Goal: Task Accomplishment & Management: Manage account settings

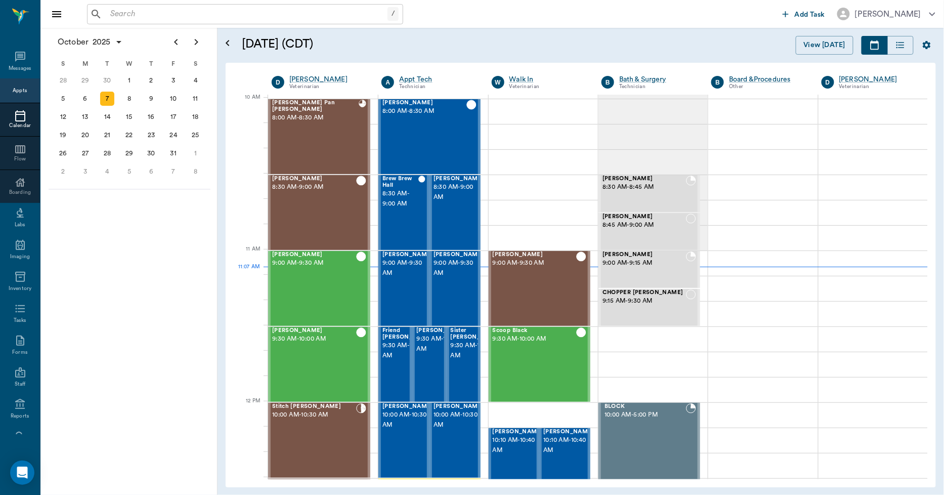
scroll to position [305, 0]
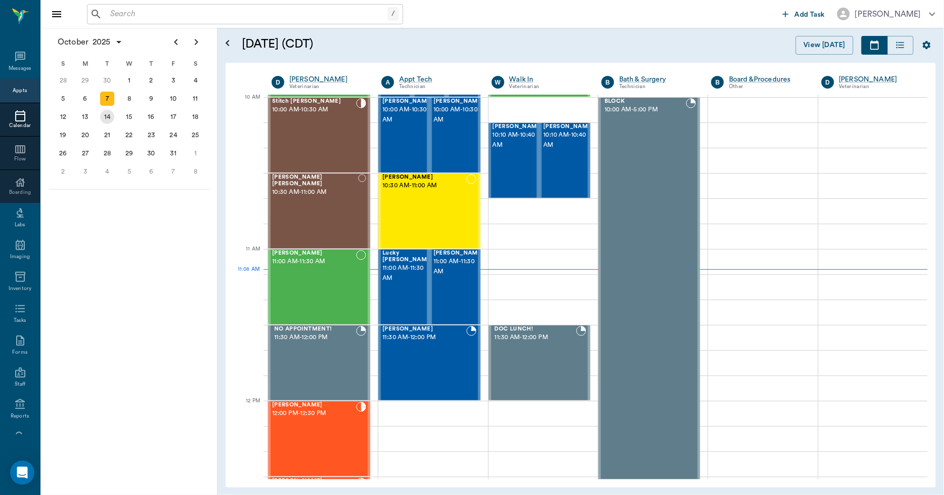
click at [105, 116] on div "14" at bounding box center [107, 117] width 14 height 14
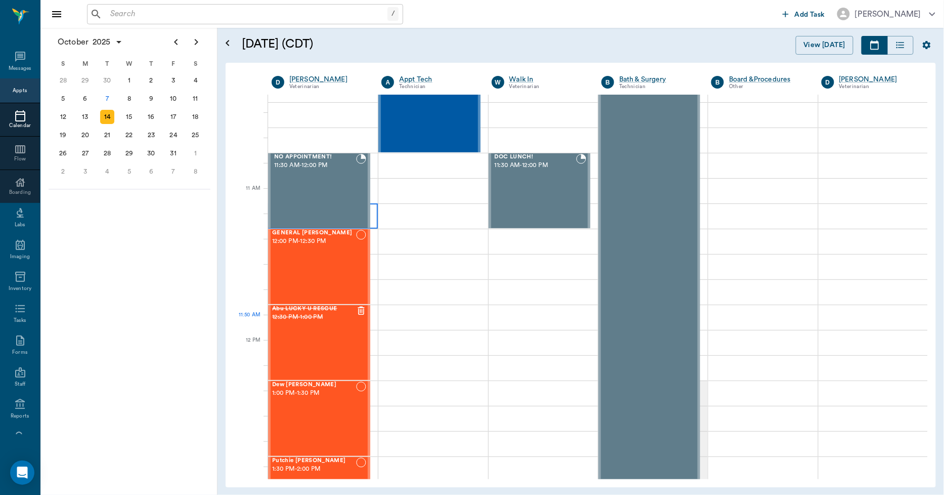
scroll to position [506, 0]
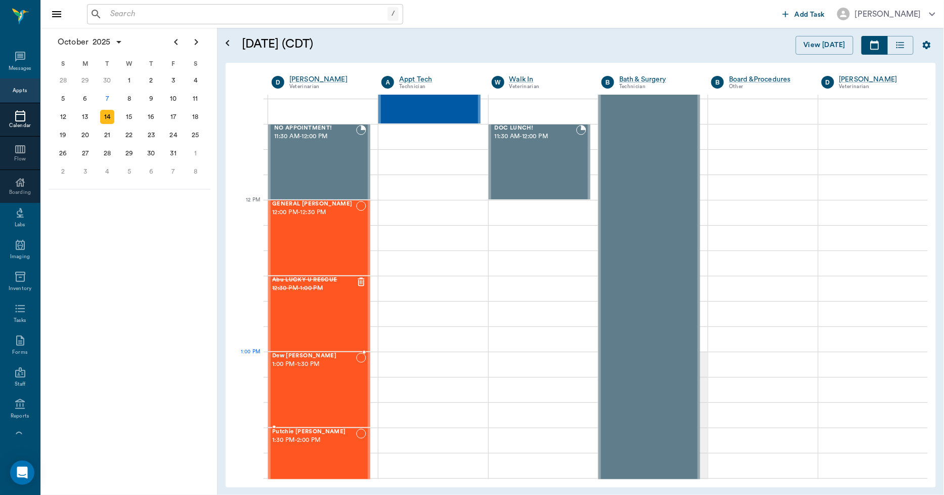
click at [311, 376] on div "Dew Cottle 1:00 PM - 1:30 PM" at bounding box center [314, 390] width 84 height 74
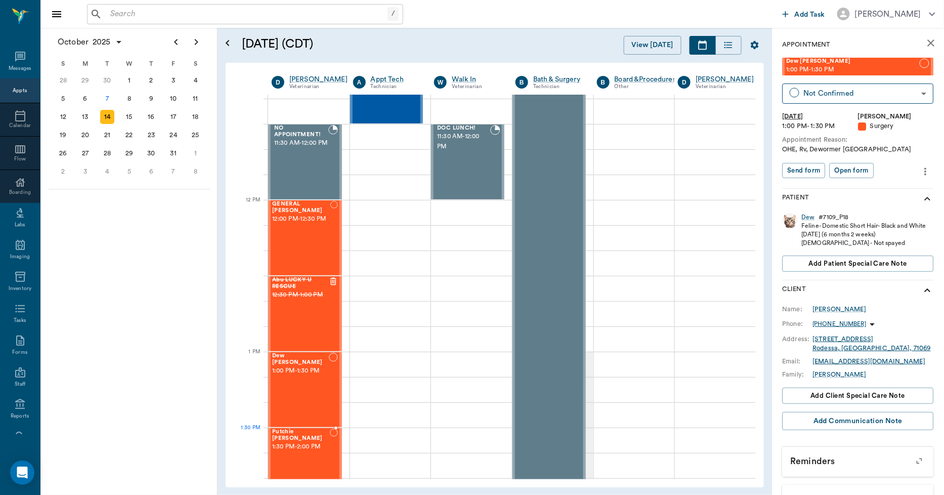
click at [305, 442] on span "1:30 PM - 2:00 PM" at bounding box center [301, 447] width 58 height 10
click at [129, 116] on div "15" at bounding box center [129, 117] width 14 height 14
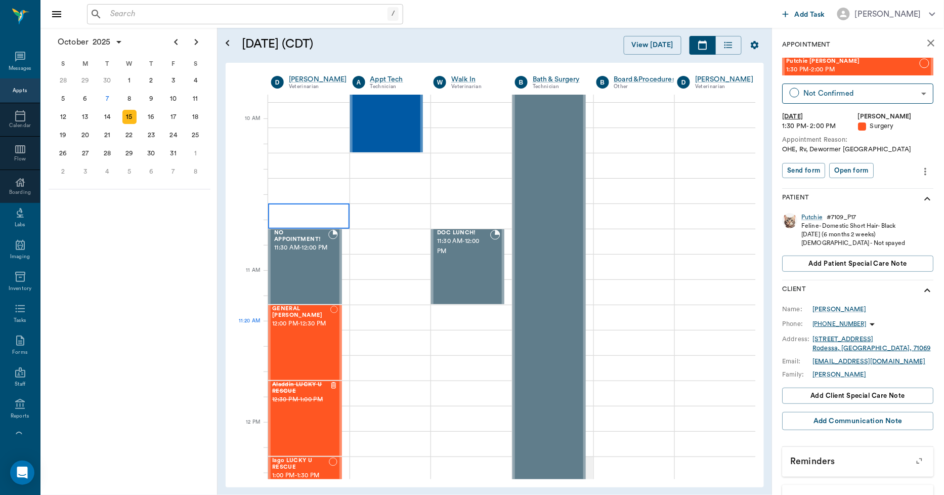
scroll to position [506, 1]
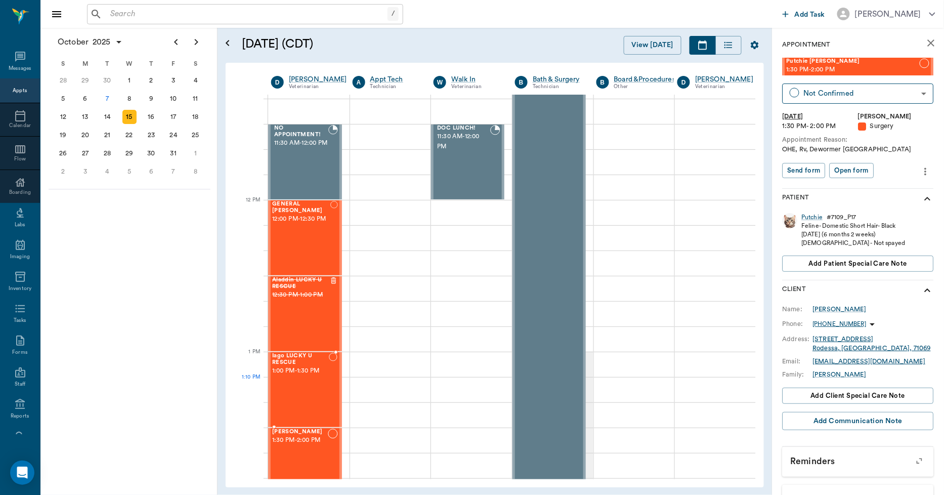
click at [299, 382] on div "Iago LUCKY U RESCUE 1:00 PM - 1:30 PM" at bounding box center [300, 390] width 57 height 74
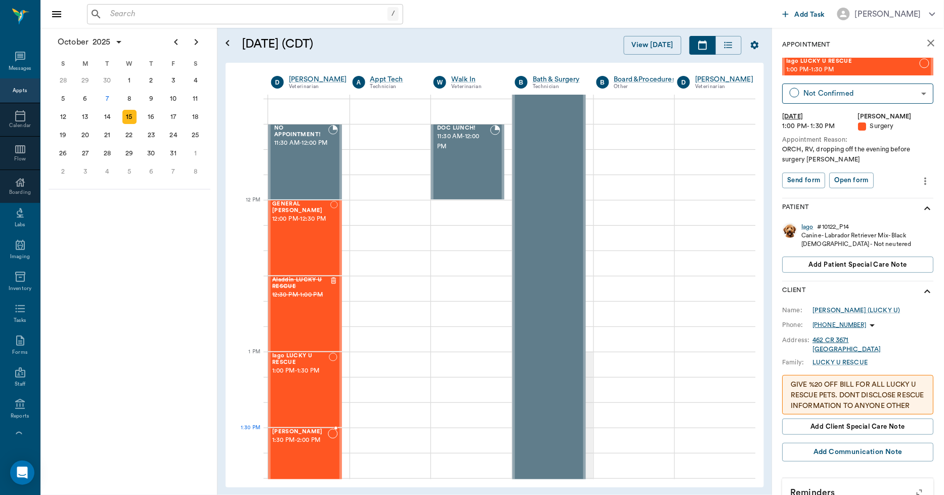
click at [295, 446] on div "Merlin Johnson 1:30 PM - 2:00 PM" at bounding box center [300, 465] width 56 height 74
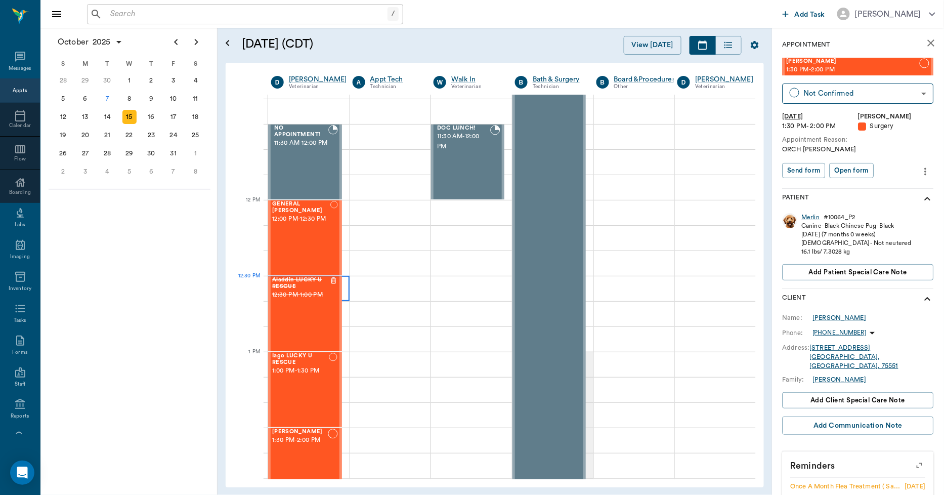
click at [345, 280] on div at bounding box center [308, 288] width 81 height 25
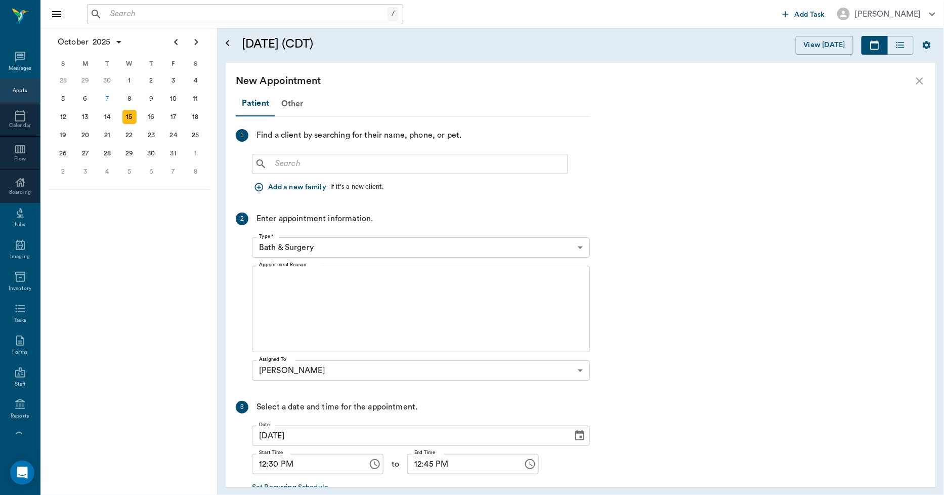
scroll to position [506, 0]
click at [275, 164] on input "text" at bounding box center [417, 164] width 292 height 14
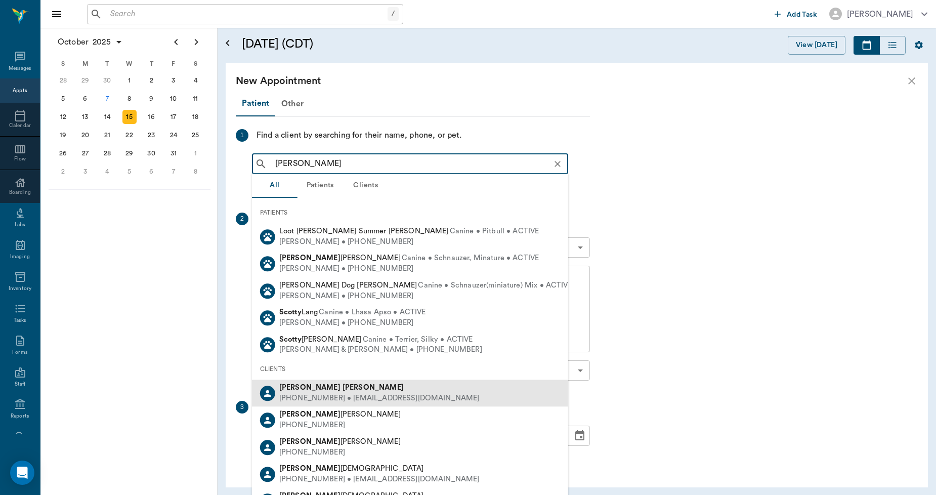
click at [296, 397] on div "(509) 676-7771 • juliaescott@gmail.com" at bounding box center [379, 398] width 200 height 11
type input "julia scott"
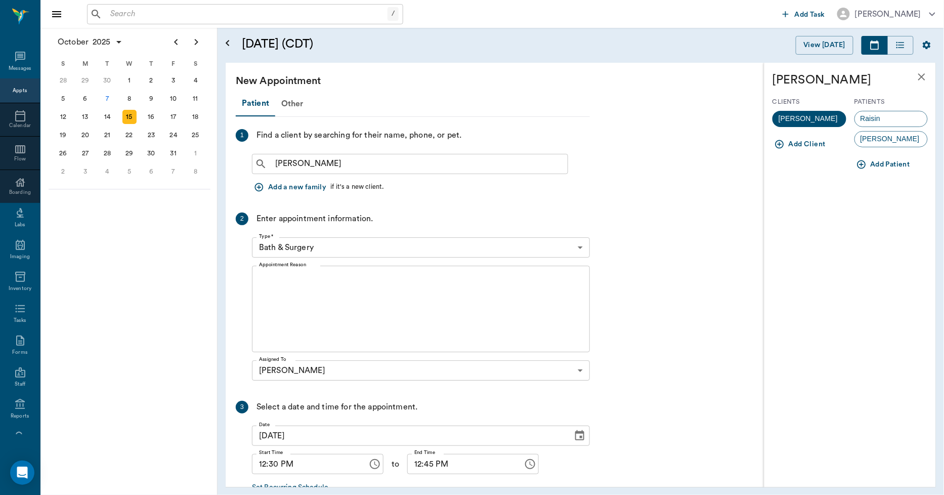
click at [860, 164] on icon "button" at bounding box center [861, 164] width 9 height 9
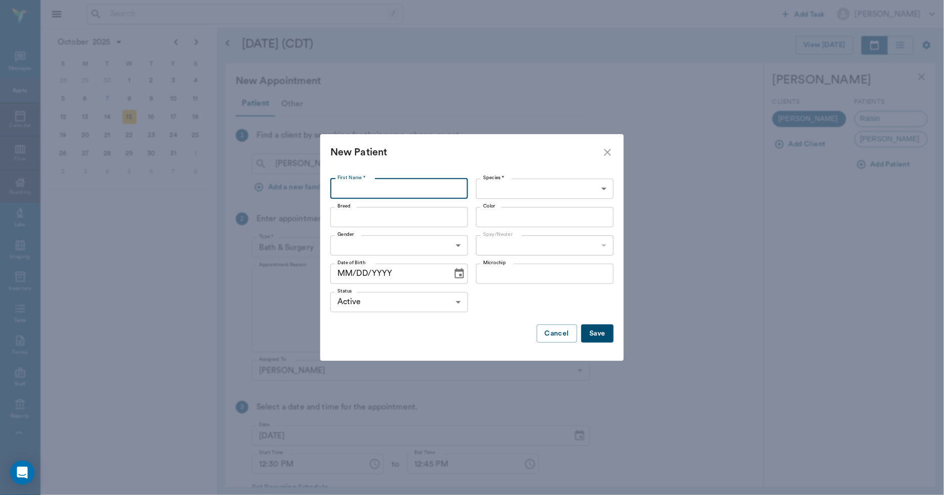
click at [380, 191] on input "First Name *" at bounding box center [399, 189] width 138 height 20
type input "Smokey"
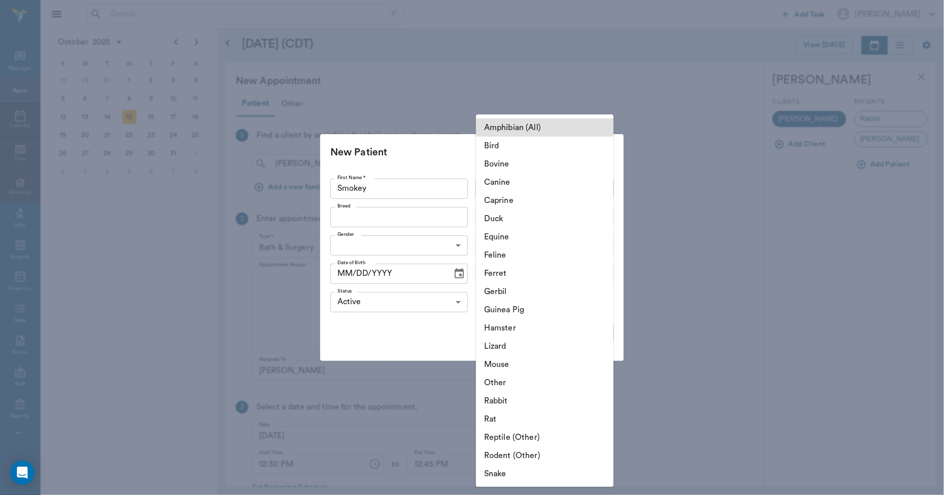
click at [506, 186] on body "/ ​ Add Task Dr. Bert Ellsworth Nectar Messages Appts Calendar Flow Boarding La…" at bounding box center [472, 247] width 944 height 495
click at [498, 255] on li "Feline" at bounding box center [545, 255] width 138 height 18
type input "Feline"
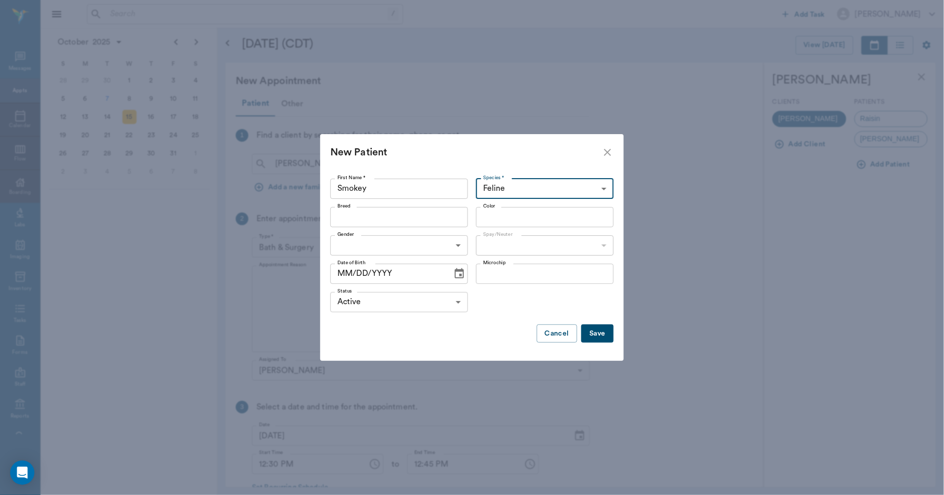
click at [359, 219] on input "Breed" at bounding box center [390, 217] width 115 height 14
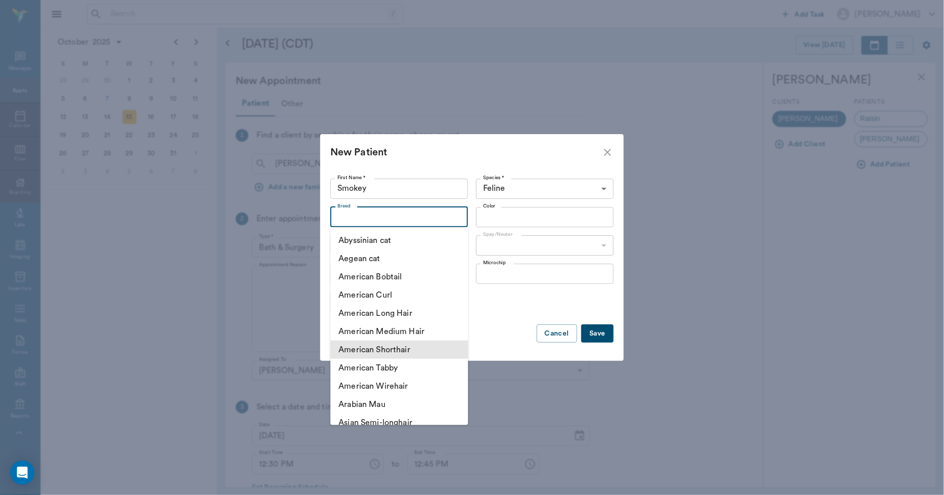
drag, startPoint x: 367, startPoint y: 347, endPoint x: 369, endPoint y: 332, distance: 15.8
click at [367, 347] on li "American Shorthair" at bounding box center [399, 349] width 138 height 18
type input "American Shorthair"
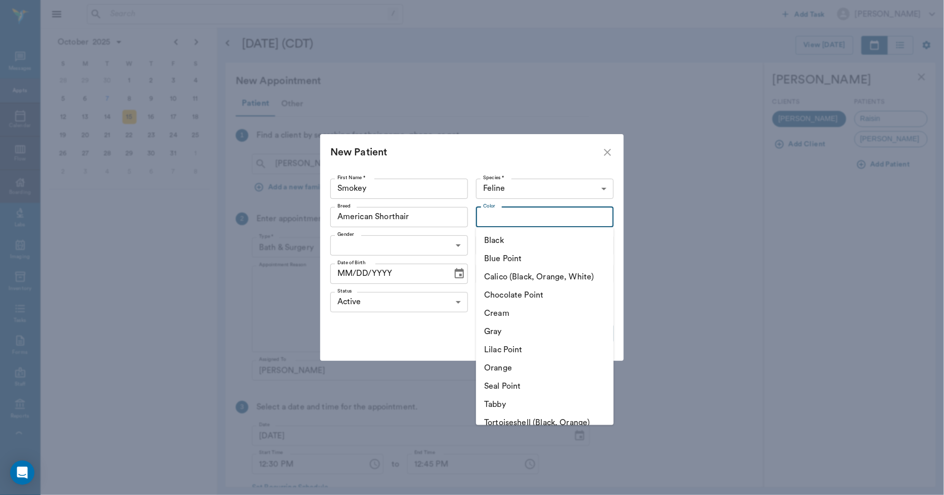
click at [493, 218] on input "Color" at bounding box center [536, 217] width 115 height 14
click at [497, 403] on li "Tabby" at bounding box center [545, 404] width 138 height 18
type input "Tabby"
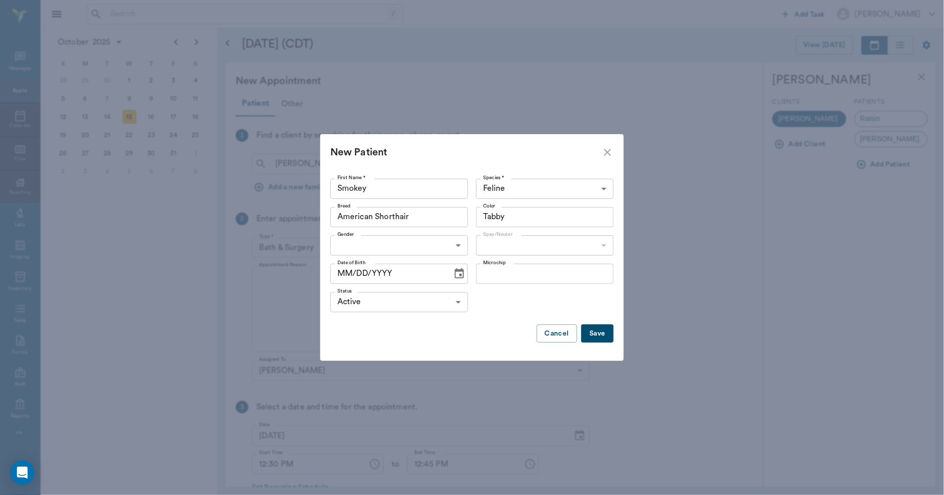
click at [362, 245] on body "/ ​ Add Task Dr. Bert Ellsworth Nectar Messages Appts Calendar Flow Boarding La…" at bounding box center [472, 247] width 944 height 495
drag, startPoint x: 358, startPoint y: 284, endPoint x: 396, endPoint y: 274, distance: 39.4
click at [360, 284] on li "Female" at bounding box center [399, 287] width 138 height 18
type input "FEMALE"
click at [495, 245] on body "/ ​ Add Task Dr. Bert Ellsworth Nectar Messages Appts Calendar Flow Boarding La…" at bounding box center [472, 247] width 944 height 495
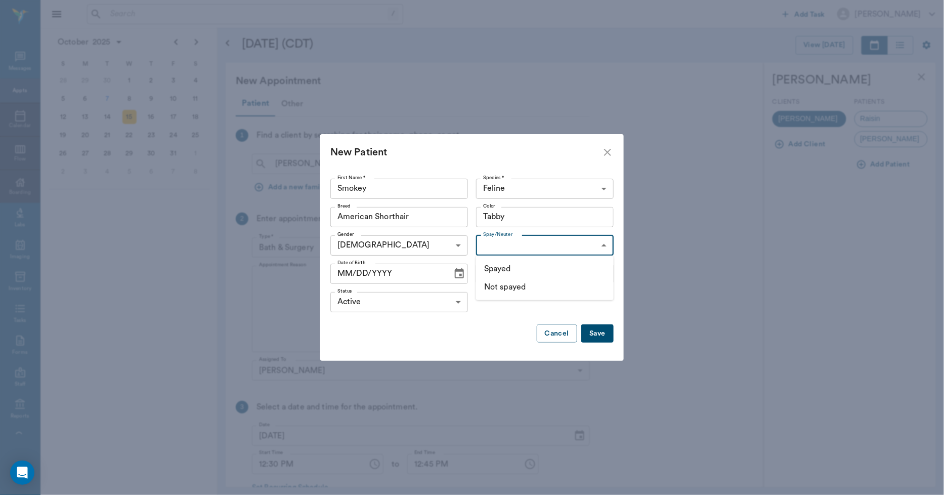
click at [502, 286] on li "Not spayed" at bounding box center [545, 287] width 138 height 18
type input "false"
click at [460, 275] on icon "Choose date" at bounding box center [459, 274] width 12 height 12
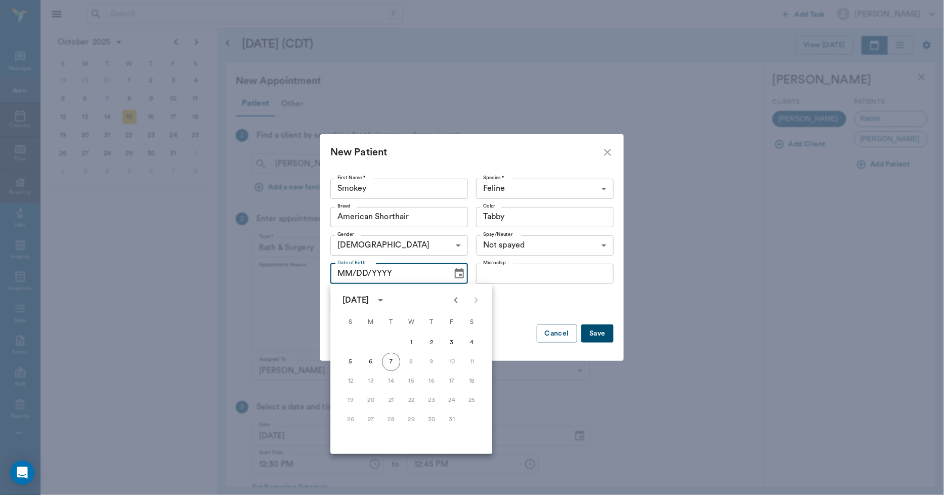
click at [535, 309] on div "Status Active ACTIVE Status" at bounding box center [471, 302] width 283 height 28
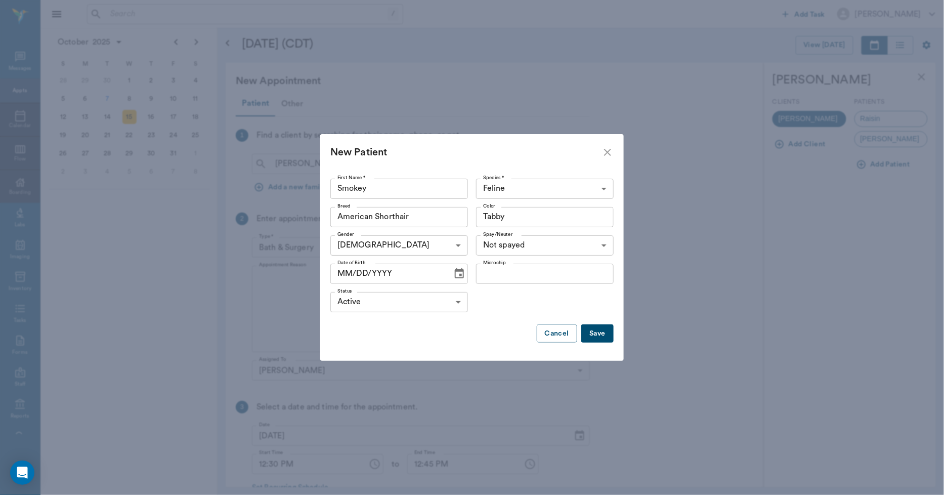
click at [458, 275] on icon "Choose date" at bounding box center [459, 273] width 9 height 10
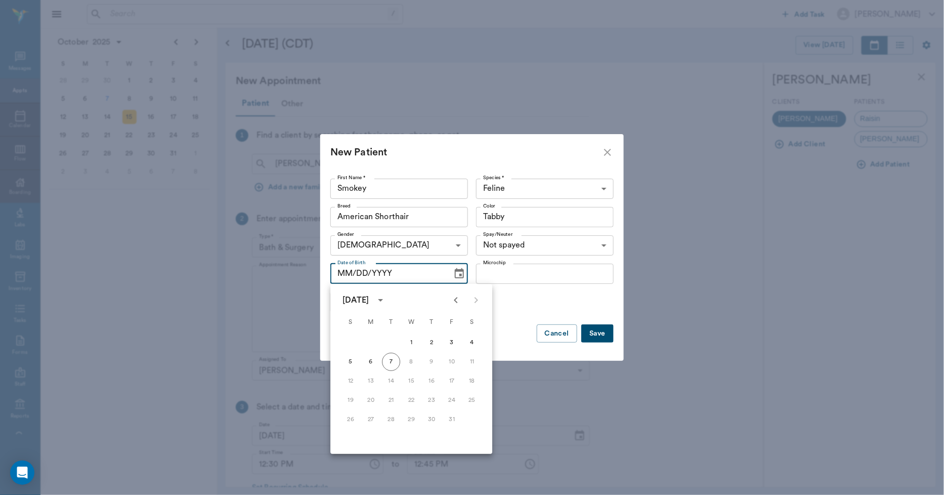
click at [455, 302] on icon "Previous month" at bounding box center [456, 300] width 12 height 12
click at [456, 302] on icon "Previous month" at bounding box center [456, 300] width 12 height 12
click at [457, 302] on icon "Previous month" at bounding box center [456, 300] width 12 height 12
click at [458, 302] on icon "Previous month" at bounding box center [456, 300] width 12 height 12
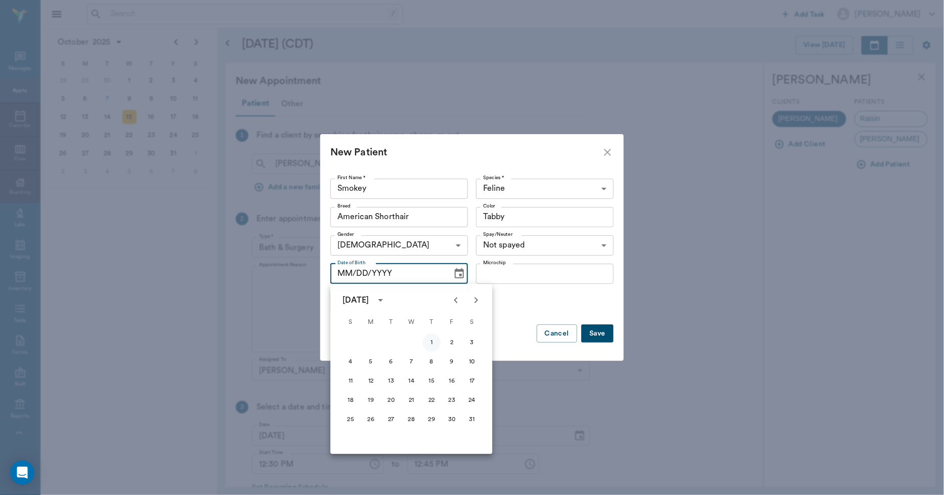
click at [435, 341] on button "1" at bounding box center [431, 342] width 18 height 18
type input "05/01/2025"
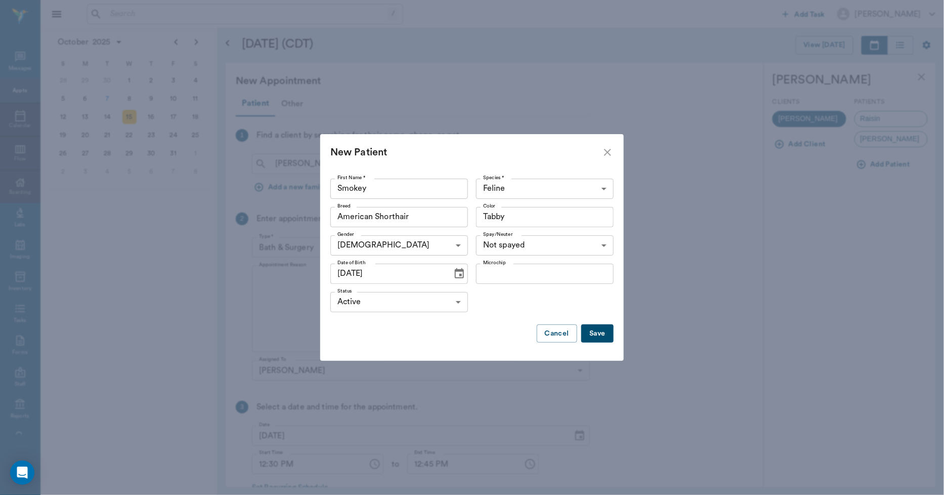
click at [601, 335] on button "Save" at bounding box center [597, 333] width 32 height 19
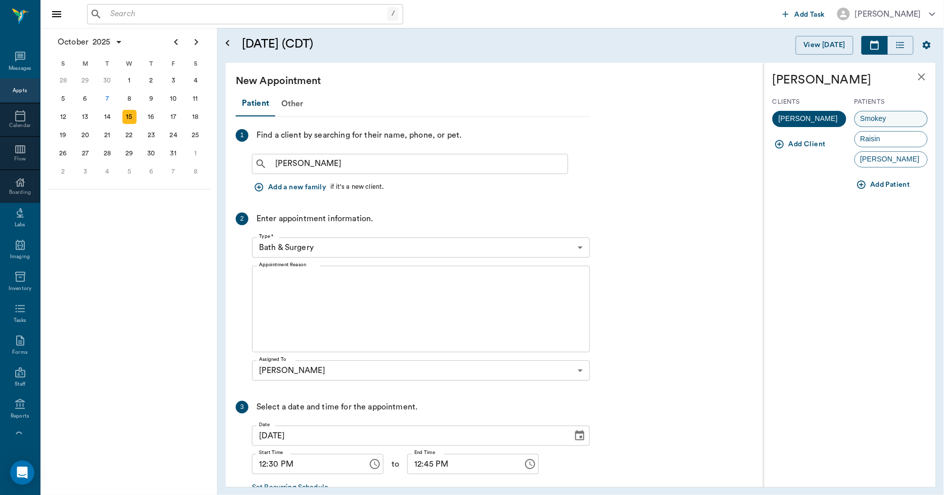
click at [879, 120] on span "Smokey" at bounding box center [873, 118] width 37 height 11
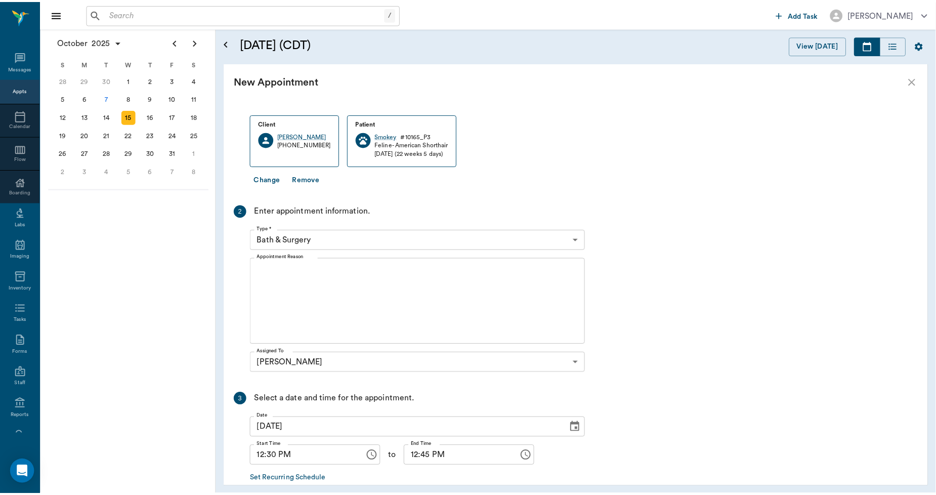
scroll to position [98, 0]
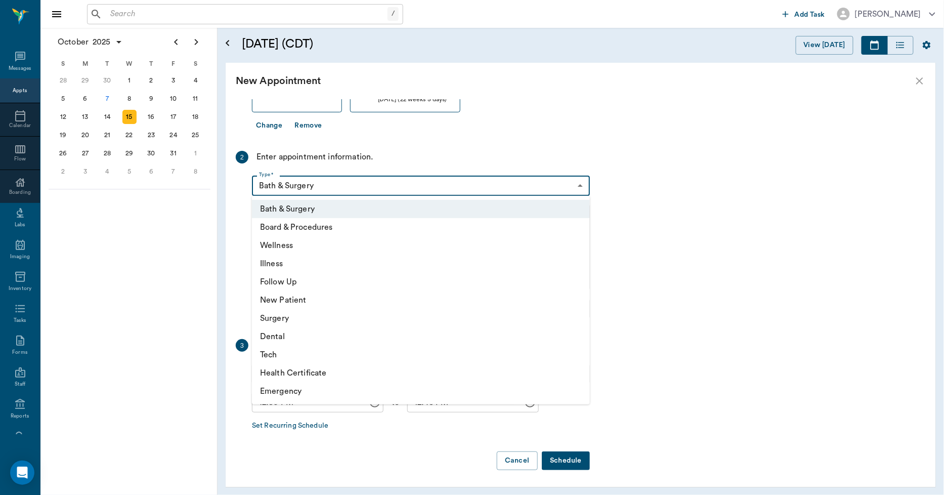
click at [275, 190] on body "/ ​ Add Task Dr. Bert Ellsworth Nectar Messages Appts Calendar Flow Boarding La…" at bounding box center [472, 247] width 944 height 495
click at [275, 317] on li "Surgery" at bounding box center [421, 318] width 338 height 18
type input "65d2be4f46e3a538d89b8c18"
type input "01:00 PM"
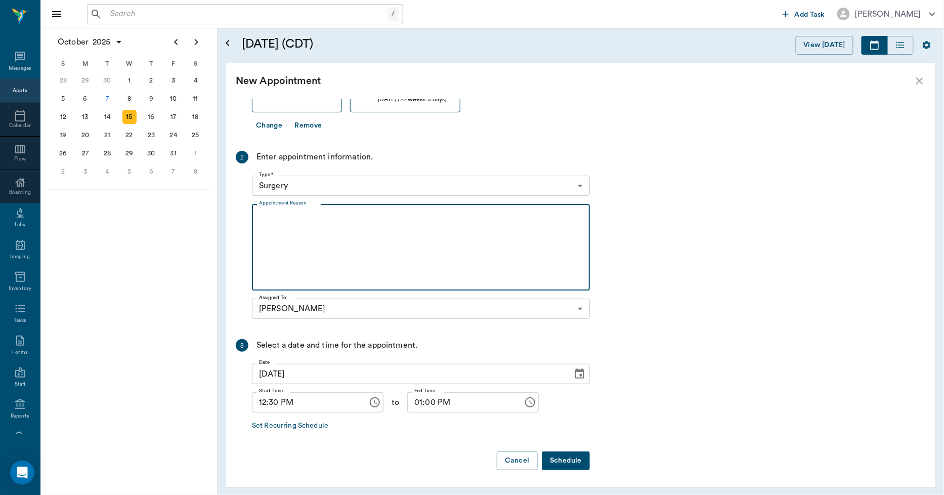
click at [269, 215] on textarea "Appointment Reason" at bounding box center [421, 247] width 324 height 70
type textarea "ohe, outside cat no ecollar, bringing shot records/Lisa"
click at [569, 460] on button "Schedule" at bounding box center [566, 460] width 48 height 19
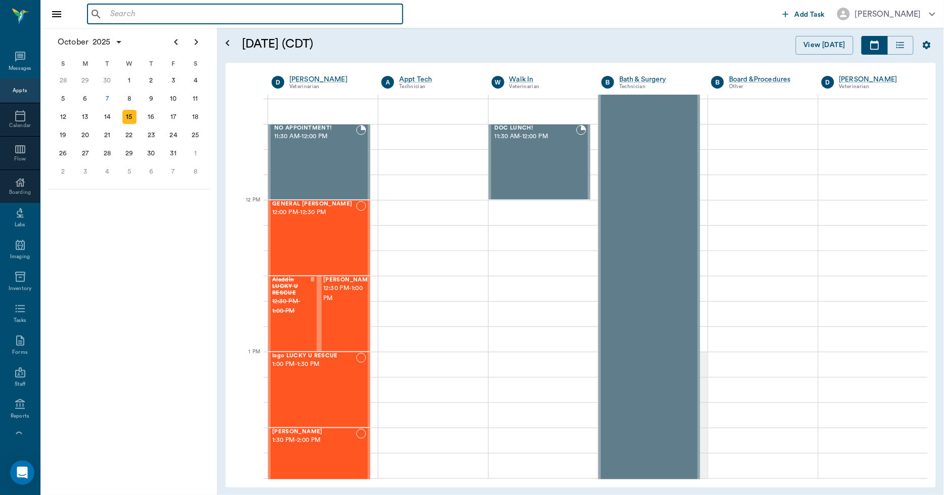
click at [126, 13] on input "text" at bounding box center [252, 14] width 292 height 14
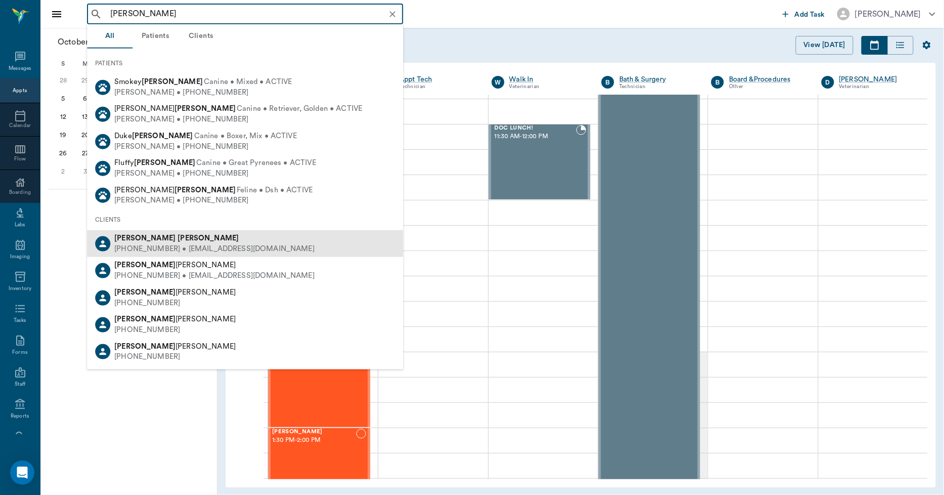
click at [143, 245] on div "(430) 342-7216 • dhenson1031@gmail.com" at bounding box center [214, 249] width 200 height 11
type input "deanna henson"
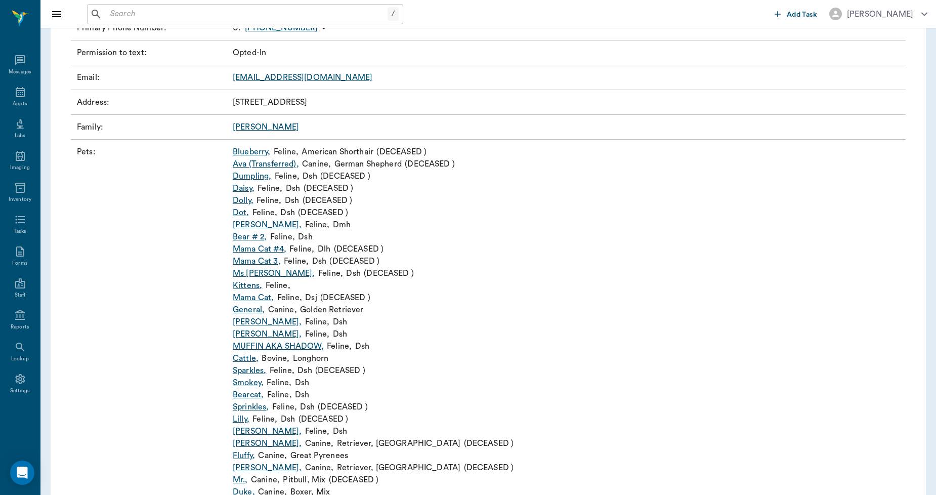
scroll to position [168, 0]
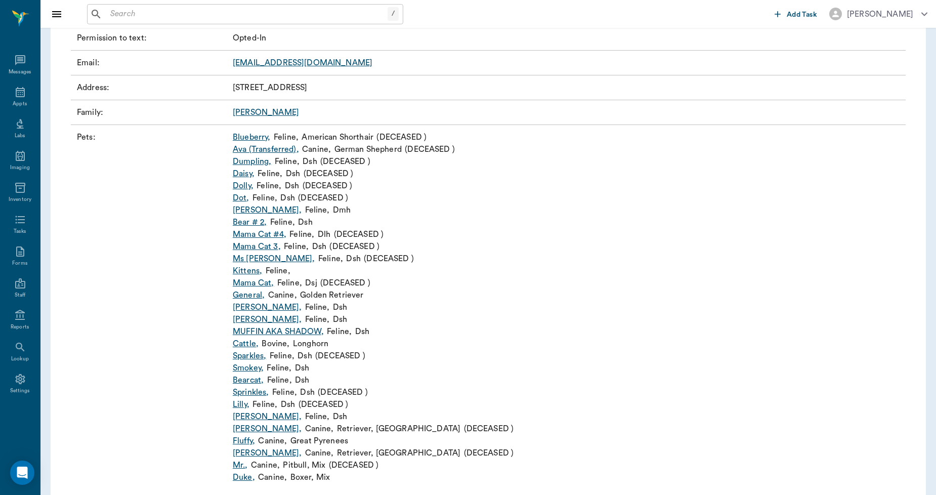
click at [251, 294] on link "General ," at bounding box center [249, 295] width 32 height 12
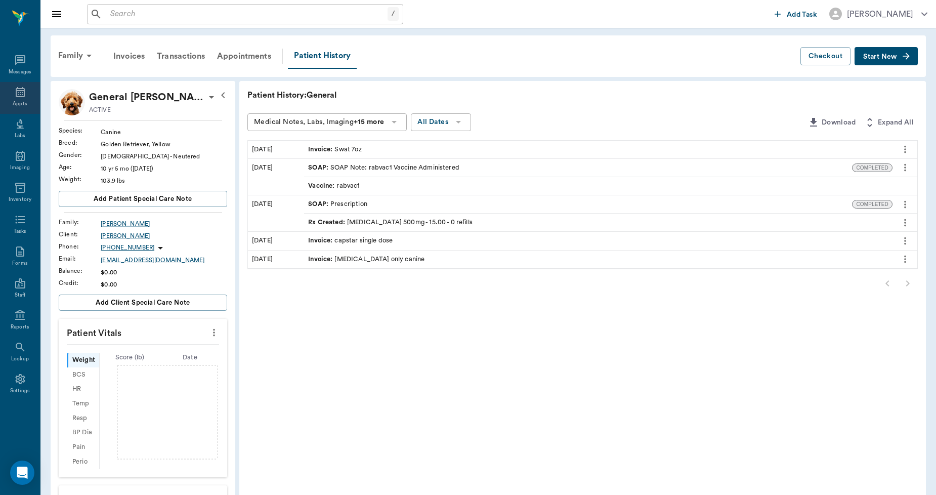
click at [19, 93] on icon at bounding box center [20, 92] width 9 height 10
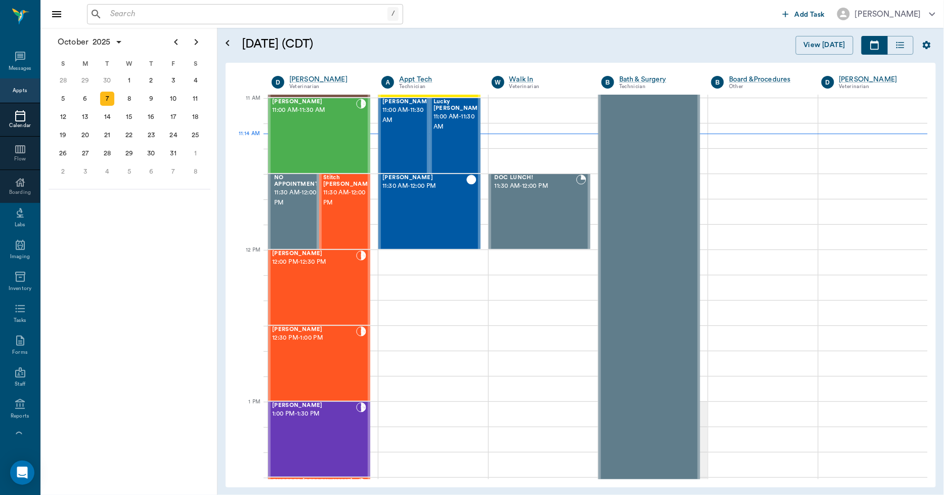
scroll to position [456, 0]
click at [89, 117] on div "13" at bounding box center [85, 117] width 14 height 14
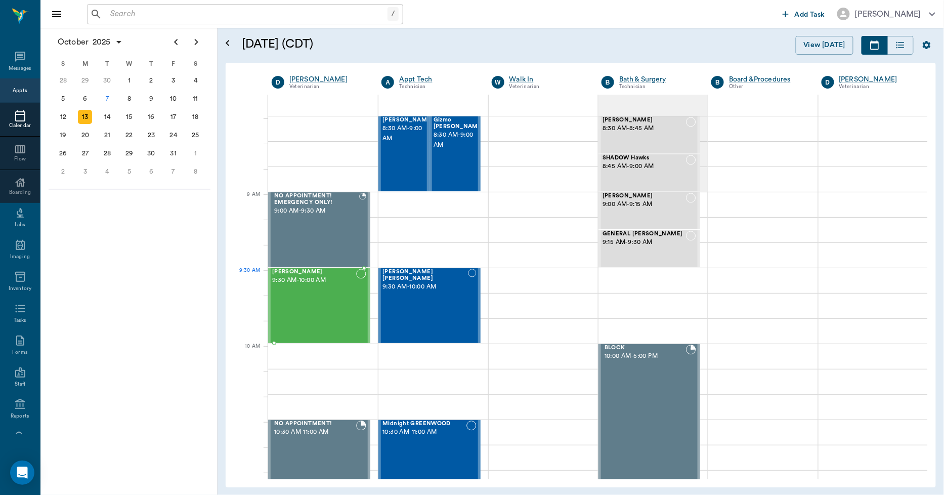
scroll to position [56, 0]
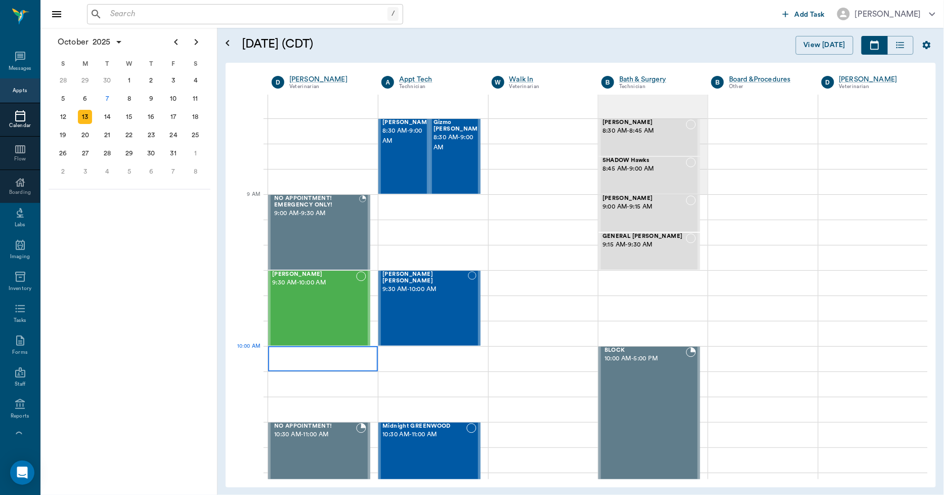
click at [276, 349] on div at bounding box center [323, 358] width 110 height 25
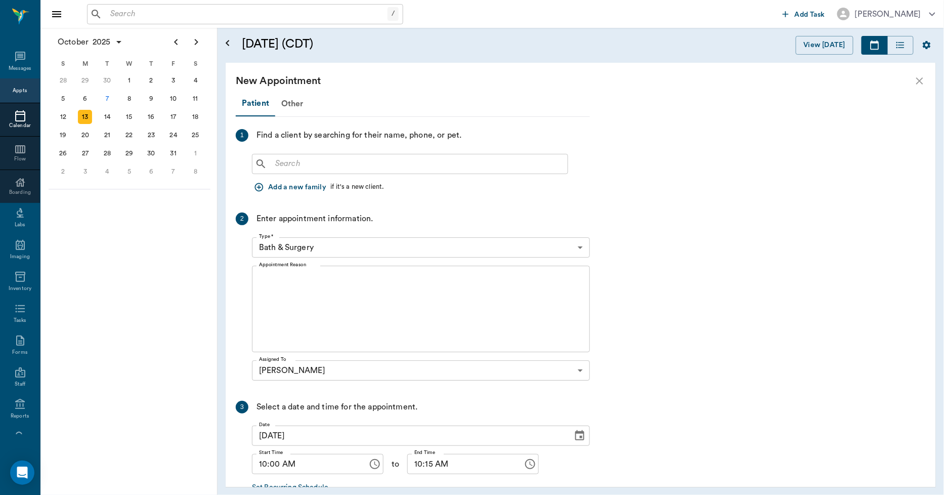
click at [284, 168] on input "text" at bounding box center [417, 164] width 292 height 14
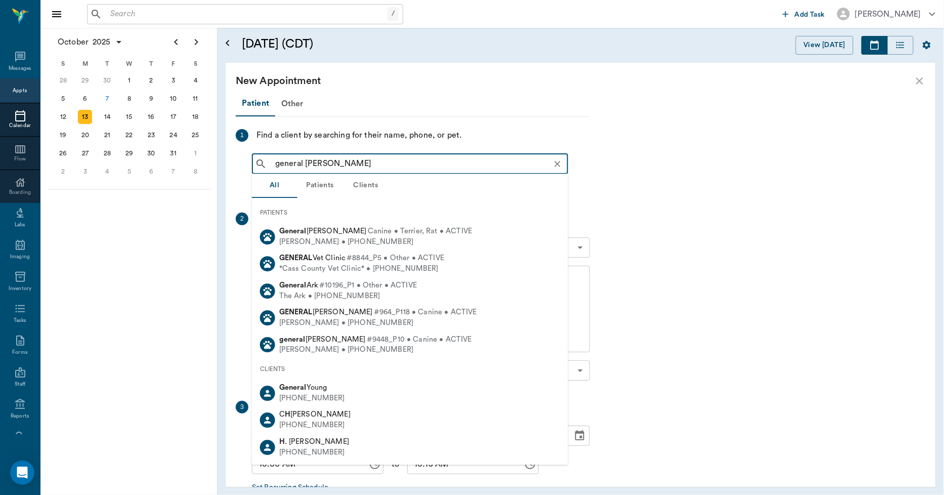
type input "general henson"
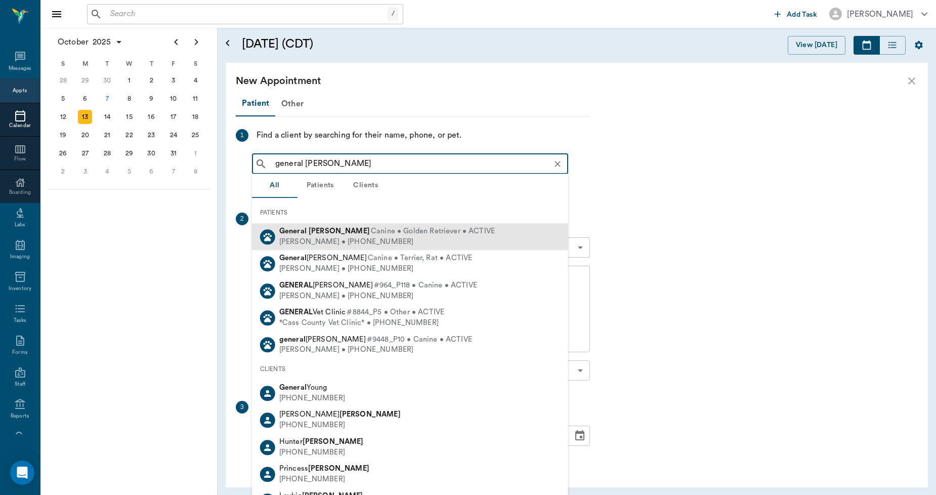
click at [319, 238] on div "Deanna Henson • (430) 342-7216" at bounding box center [386, 242] width 215 height 11
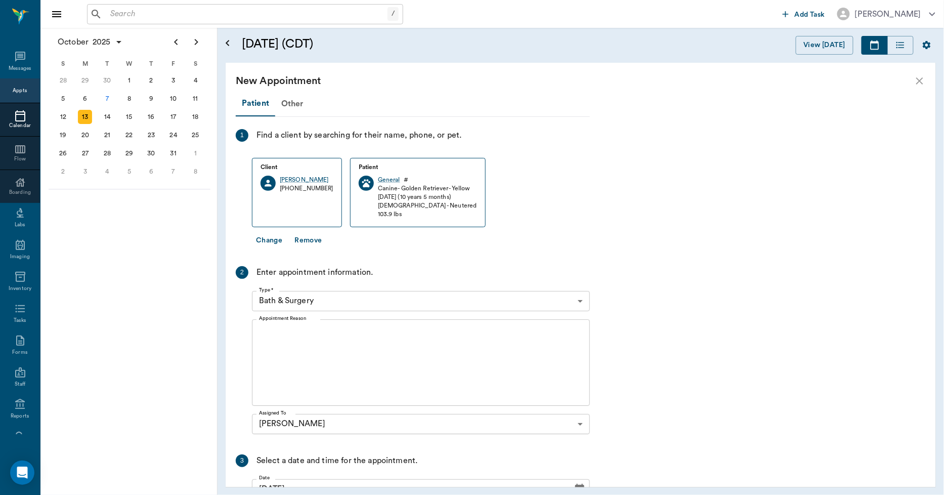
click at [306, 298] on body "/ ​ Add Task Dr. Bert Ellsworth Nectar Messages Appts Calendar Flow Boarding La…" at bounding box center [472, 247] width 944 height 495
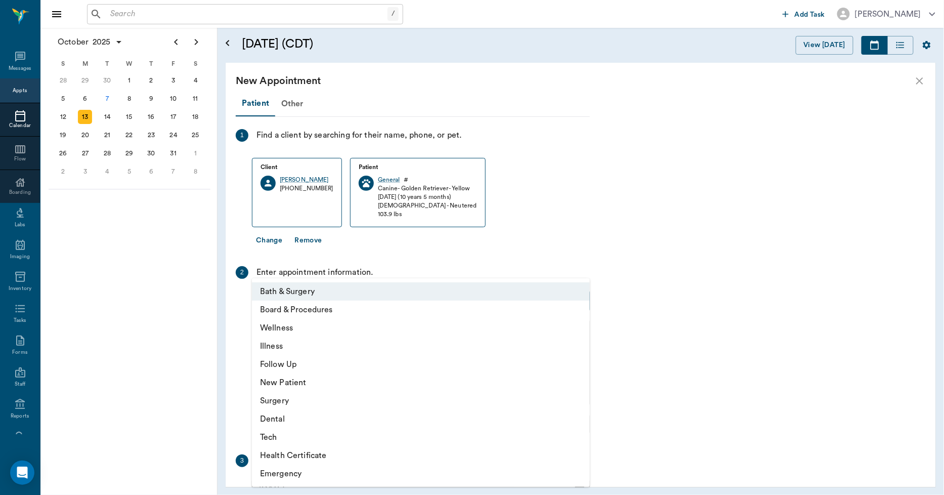
click at [284, 345] on li "Illness" at bounding box center [421, 346] width 338 height 18
type input "65d2be4f46e3a538d89b8c15"
type input "10:30 AM"
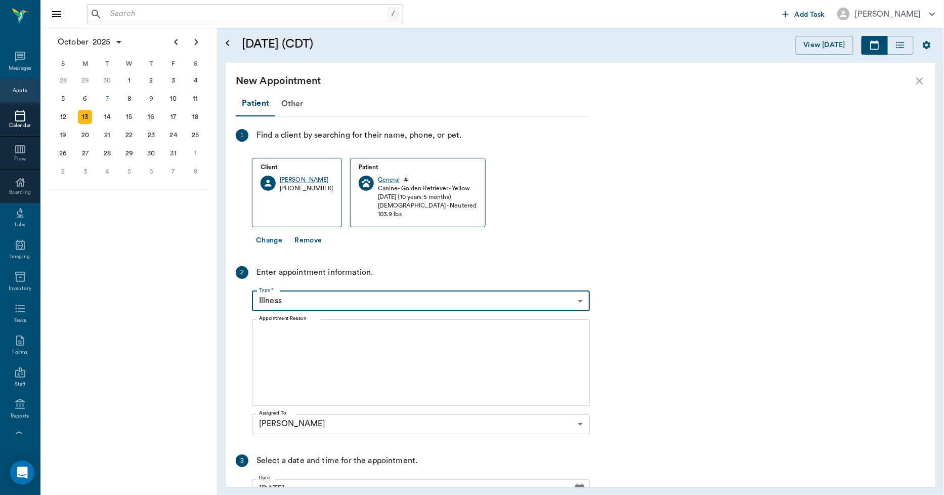
click at [277, 333] on textarea "Appointment Reason" at bounding box center [421, 362] width 324 height 70
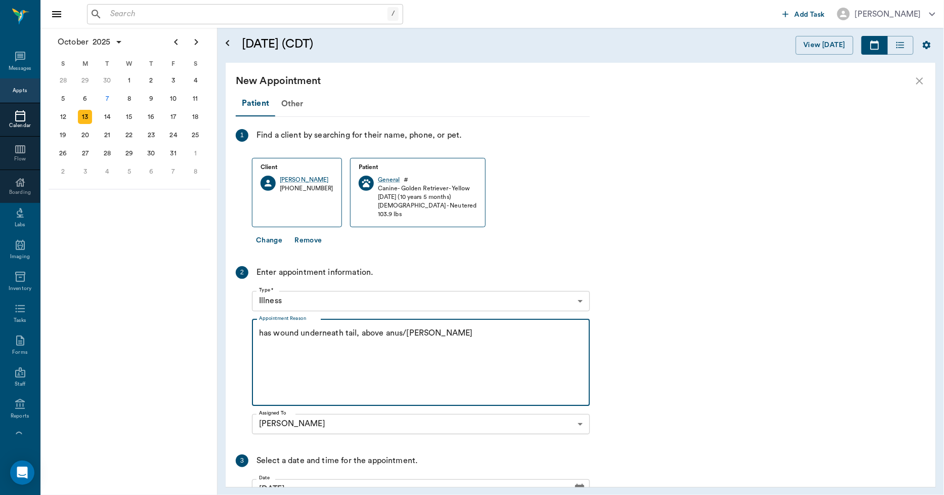
scroll to position [115, 0]
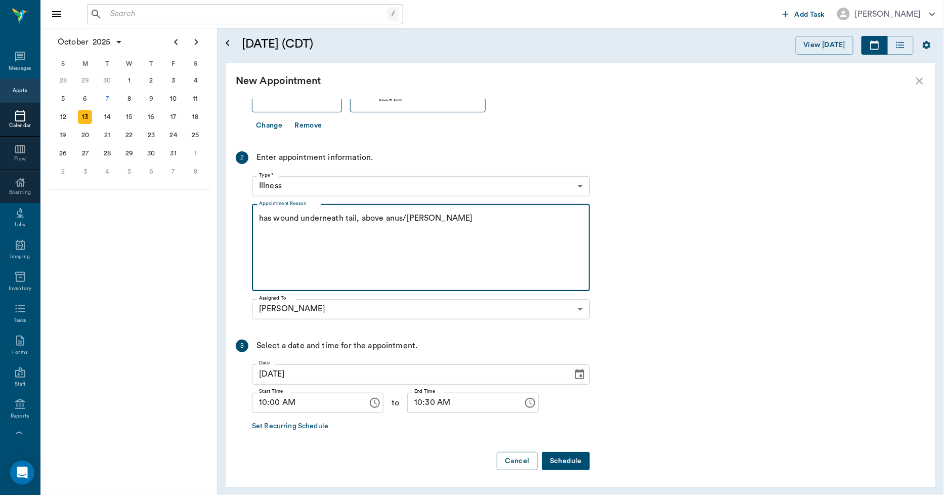
type textarea "has wound underneath tail, above anus/Lisa"
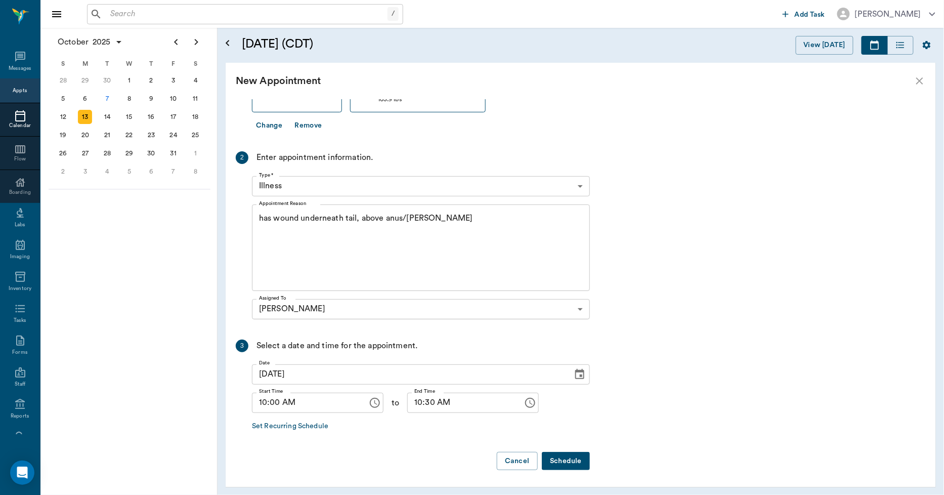
click at [577, 457] on button "Schedule" at bounding box center [566, 461] width 48 height 19
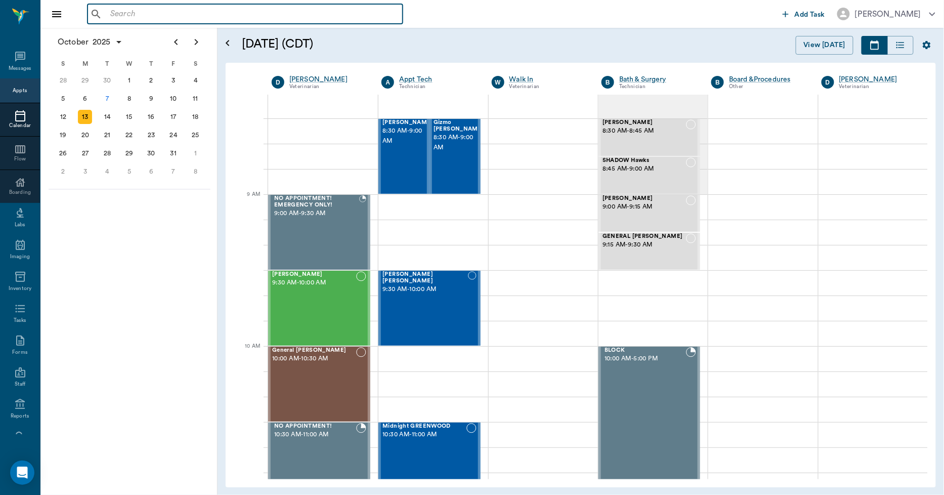
click at [190, 15] on input "text" at bounding box center [252, 14] width 292 height 14
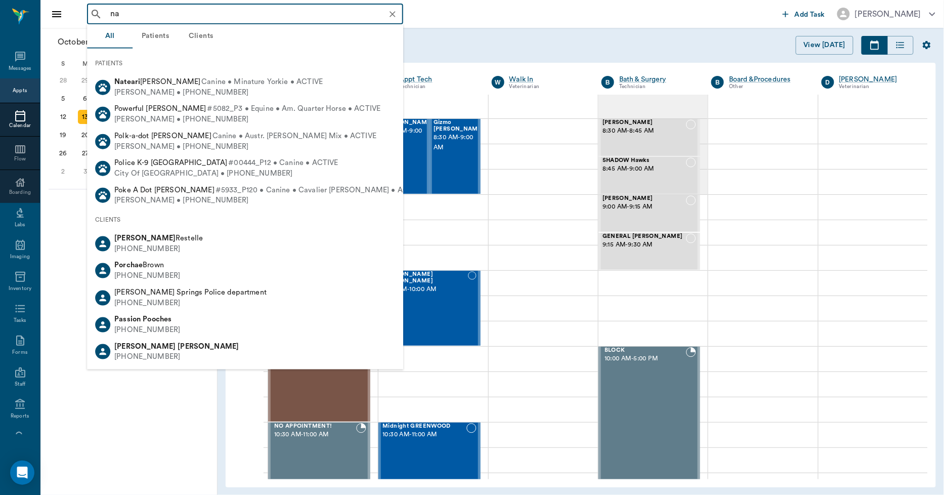
type input "n"
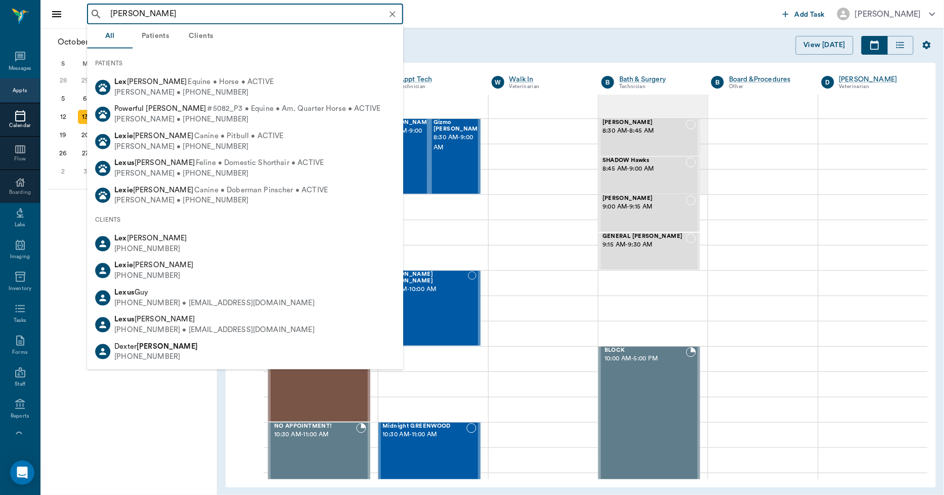
type input "lex powell"
click at [393, 14] on icon "Clear" at bounding box center [392, 14] width 10 height 10
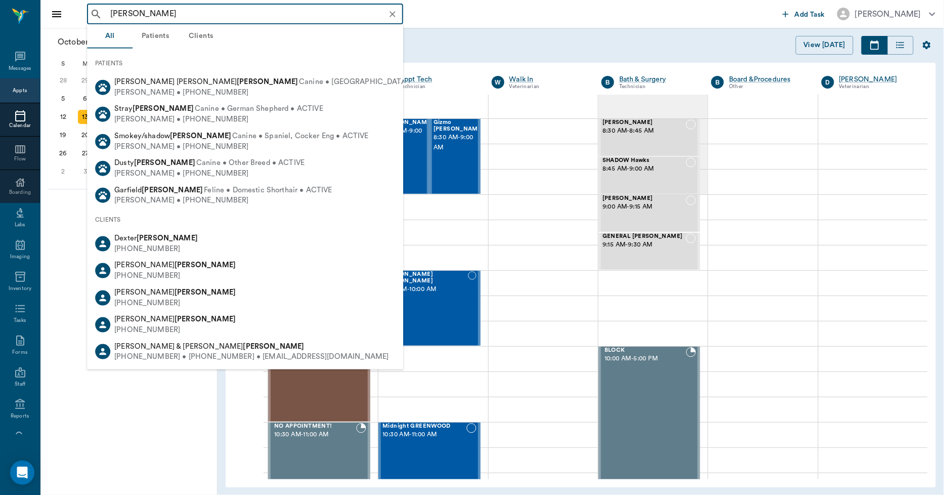
type input "powell"
click at [204, 34] on button "Clients" at bounding box center [201, 36] width 46 height 24
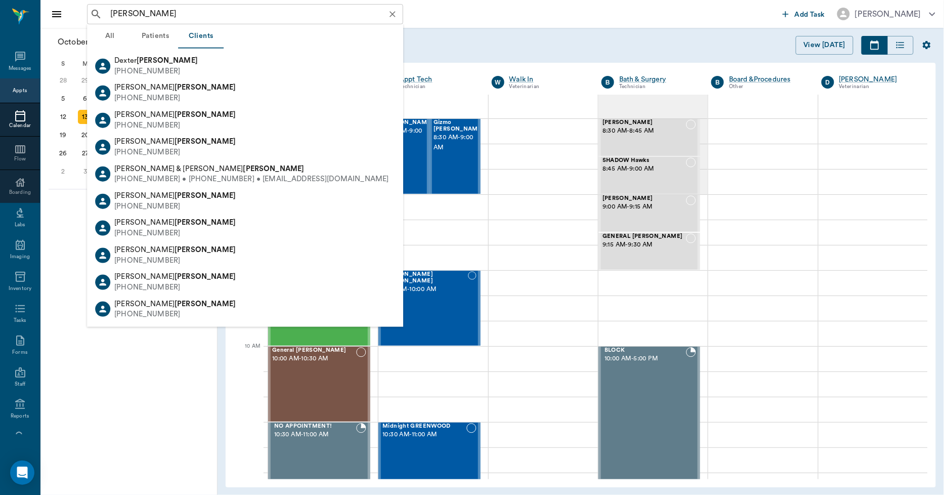
click at [182, 22] on div "powell ​" at bounding box center [245, 14] width 316 height 20
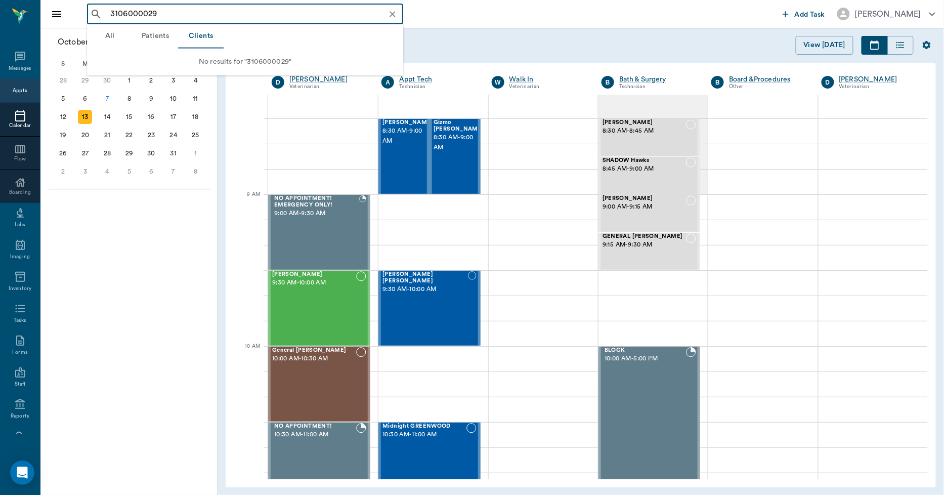
drag, startPoint x: 153, startPoint y: 14, endPoint x: 56, endPoint y: 15, distance: 96.6
click at [56, 15] on div "3106000029 ​ Add Task Dr. Bert Ellsworth" at bounding box center [491, 14] width 903 height 28
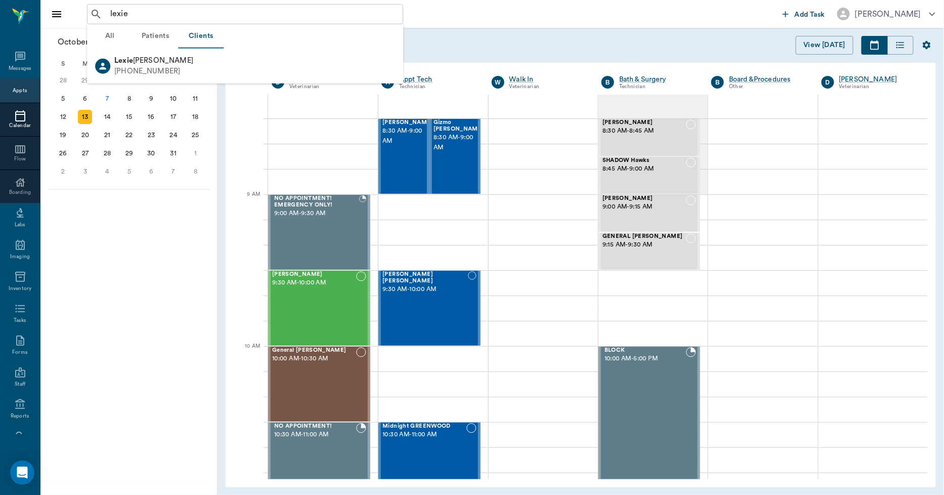
click at [158, 35] on button "Patients" at bounding box center [156, 36] width 46 height 24
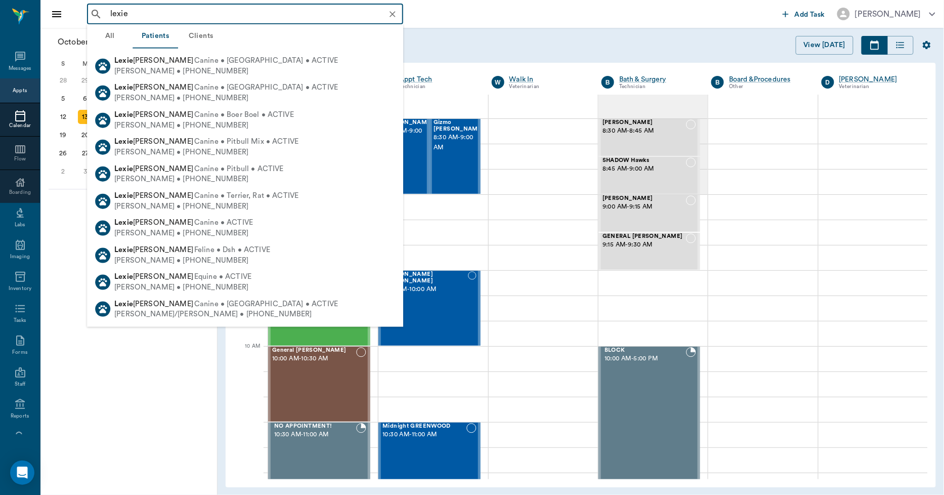
click at [159, 13] on input "lexie" at bounding box center [253, 14] width 294 height 14
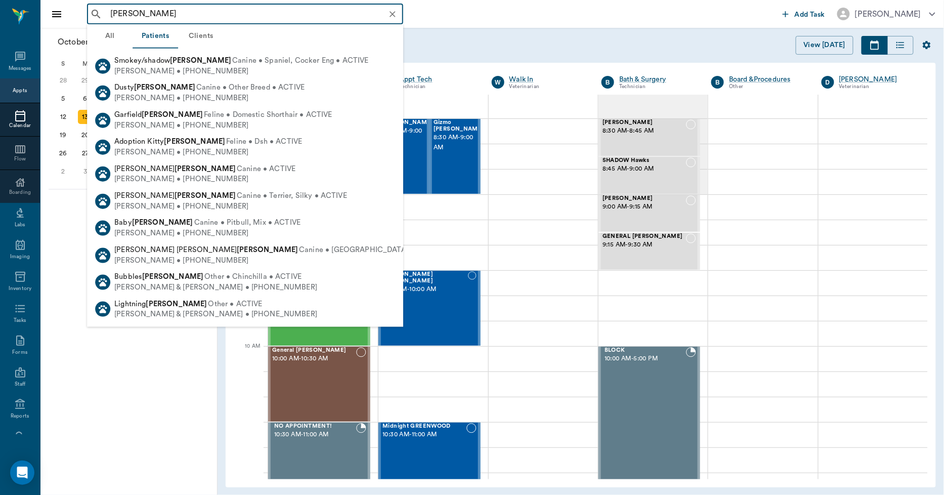
type input "powell"
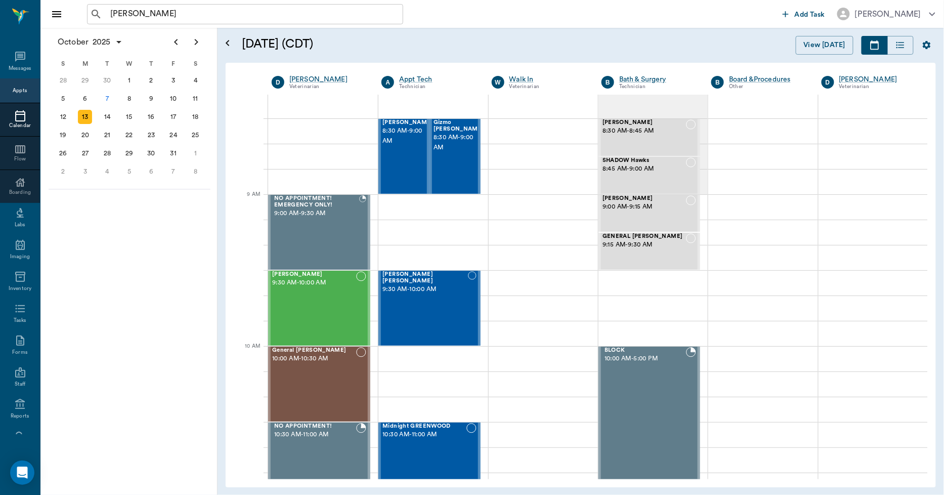
click at [156, 409] on div "October 2025 S M T W T F S 31 Sep 1 2 3 4 5 6 7 8 9 10 11 12 13 14 15 16 17 18 …" at bounding box center [128, 261] width 177 height 467
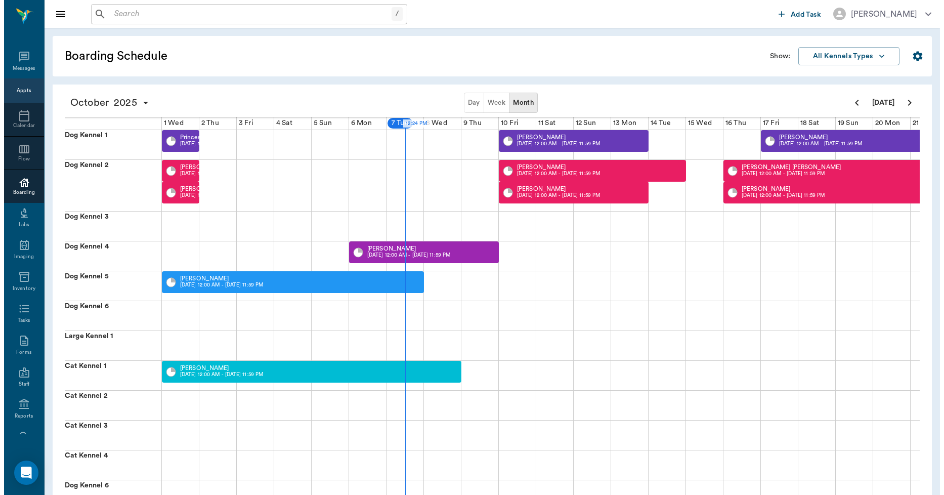
scroll to position [0, 188]
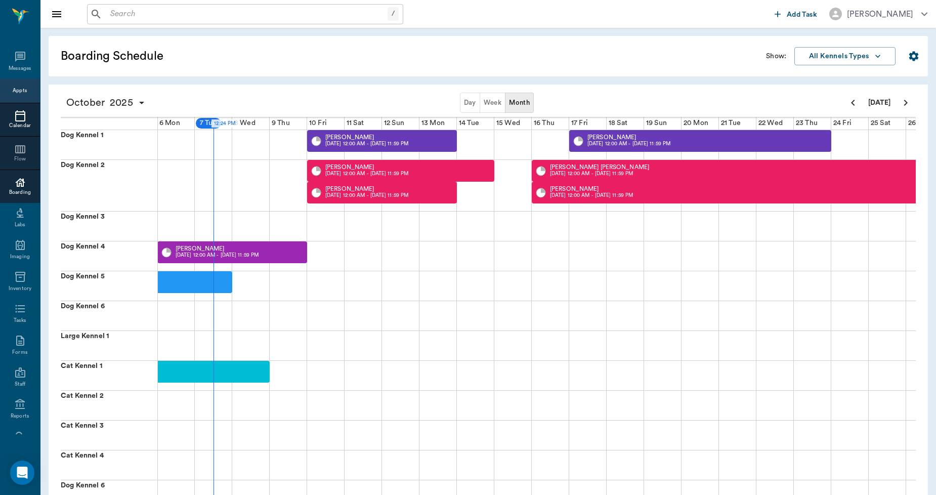
click at [8, 114] on div at bounding box center [20, 116] width 40 height 12
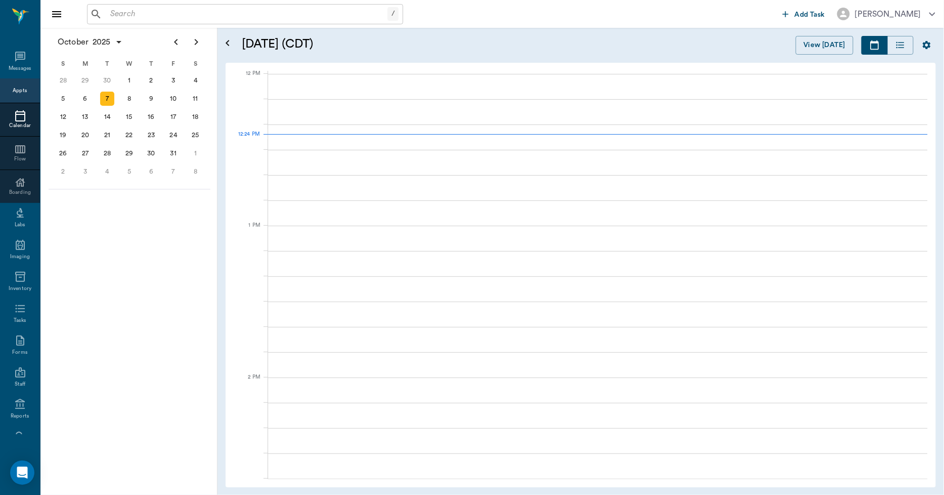
scroll to position [607, 0]
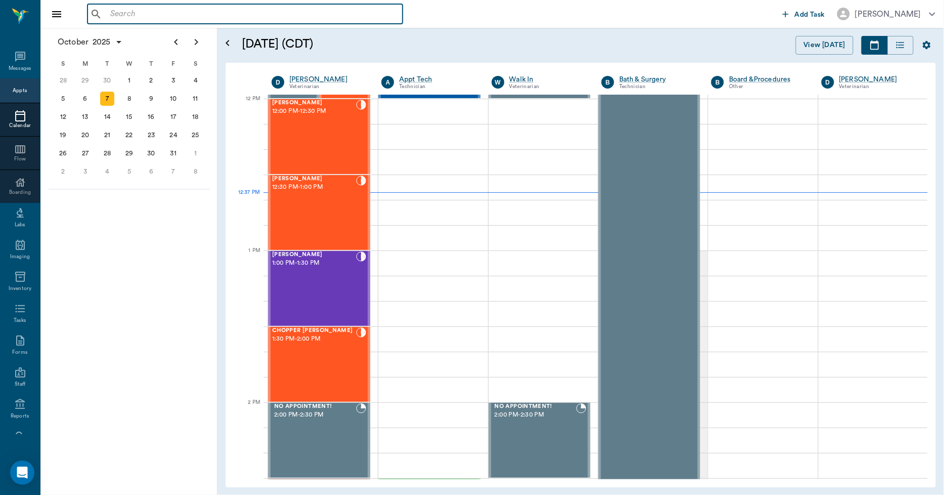
click at [120, 16] on input "text" at bounding box center [252, 14] width 292 height 14
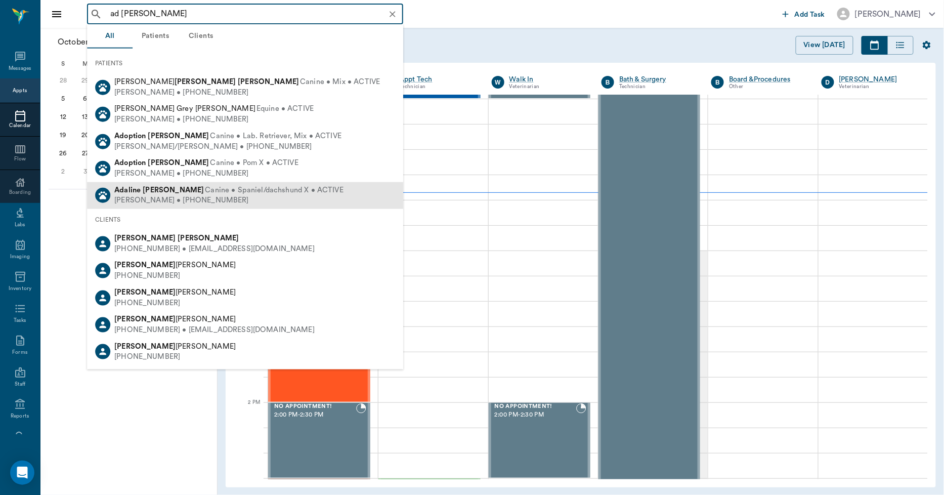
click at [135, 183] on div "Adaline Williams Canine • Spaniel/dachshund X • ACTIVE Pamela Williams • (972) …" at bounding box center [245, 195] width 316 height 27
type input "ad williams"
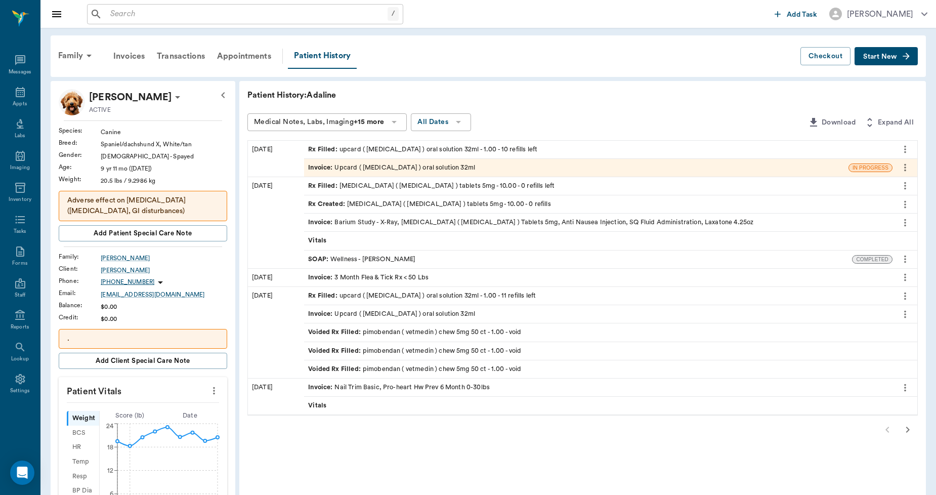
click at [333, 168] on span "Invoice :" at bounding box center [321, 168] width 26 height 10
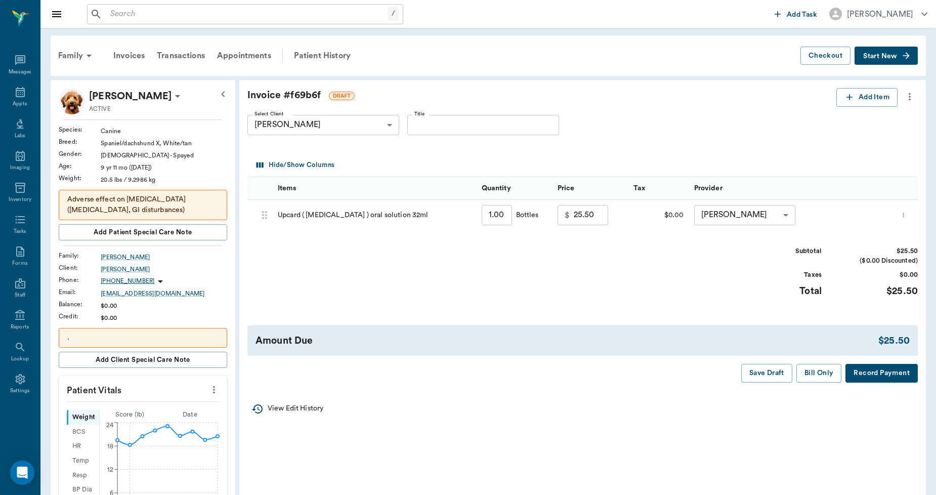
click at [860, 373] on button "Record Payment" at bounding box center [881, 373] width 72 height 19
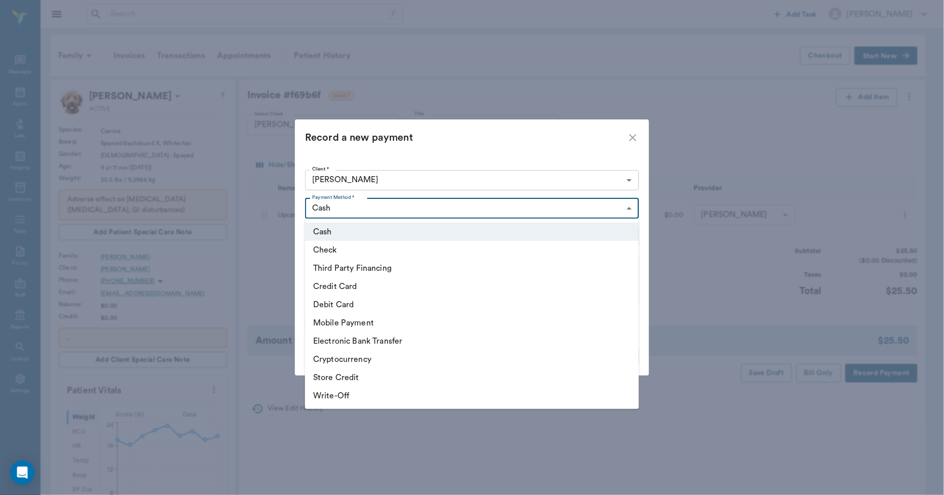
click at [389, 208] on body "/ ​ Add Task Dr. Bert Ellsworth Nectar Messages Appts Labs Imaging Inventory Ta…" at bounding box center [472, 443] width 944 height 886
click at [345, 299] on li "Debit Card" at bounding box center [472, 304] width 334 height 18
type input "DEBIT_CARD"
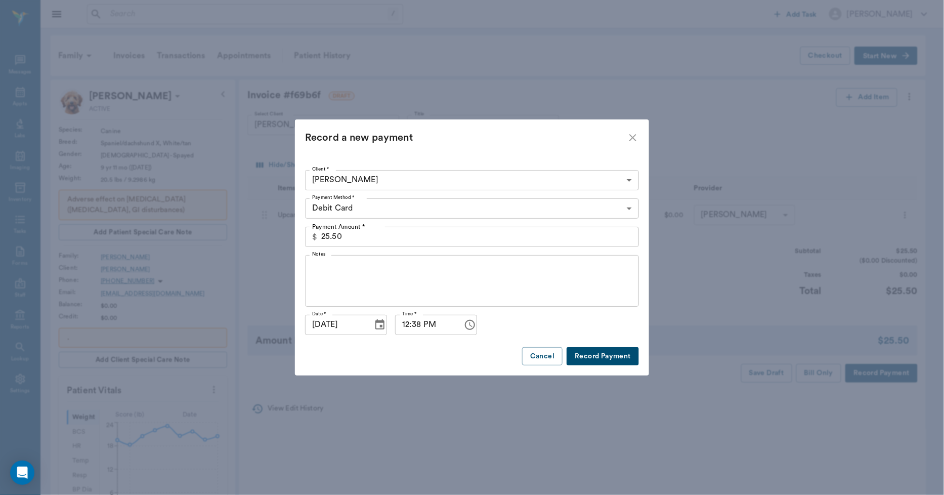
click at [590, 355] on button "Record Payment" at bounding box center [602, 356] width 72 height 19
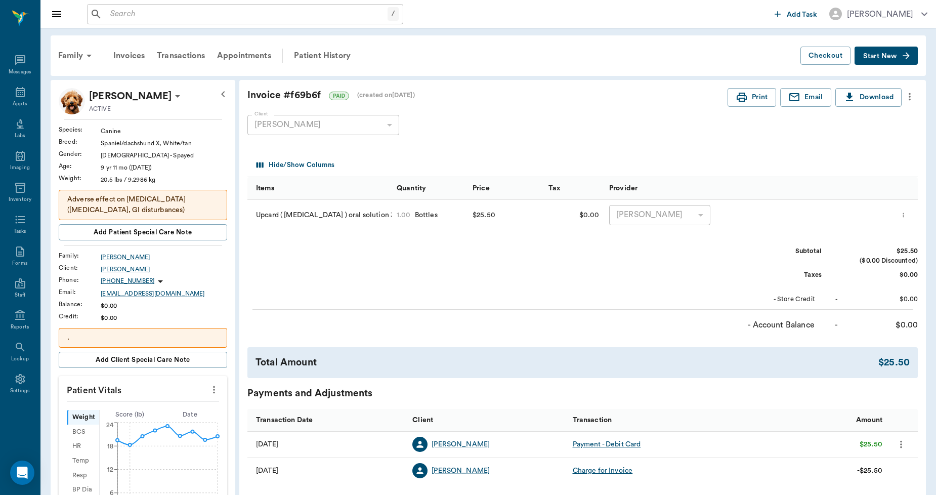
click at [754, 84] on div "Invoice # f69b6f PAID (created on 10/07/25 ) Print Email Download Client Pamela…" at bounding box center [582, 313] width 686 height 467
click at [752, 93] on button "Print" at bounding box center [751, 97] width 49 height 19
click at [203, 341] on p "." at bounding box center [142, 337] width 151 height 11
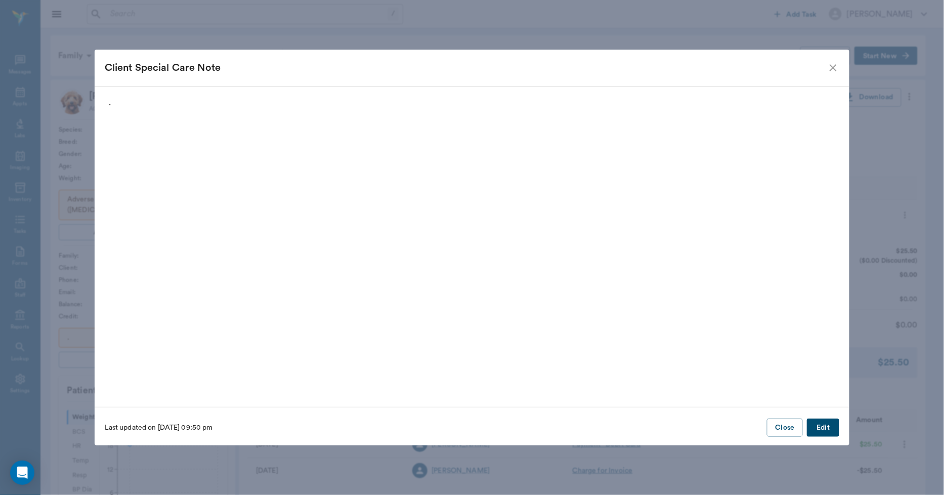
click at [818, 422] on button "Edit" at bounding box center [823, 427] width 32 height 19
click at [125, 428] on button "Delete" at bounding box center [124, 427] width 39 height 19
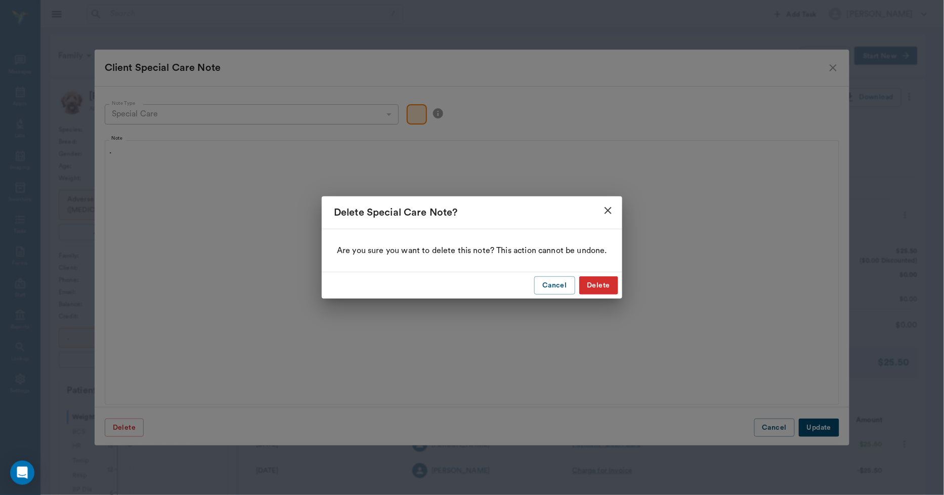
click at [594, 284] on button "Delete" at bounding box center [598, 285] width 39 height 19
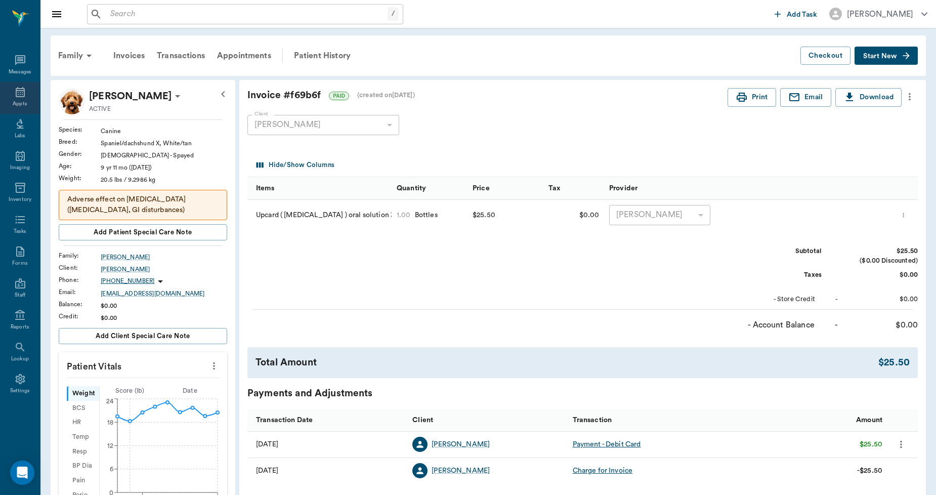
click at [18, 90] on icon at bounding box center [20, 92] width 9 height 10
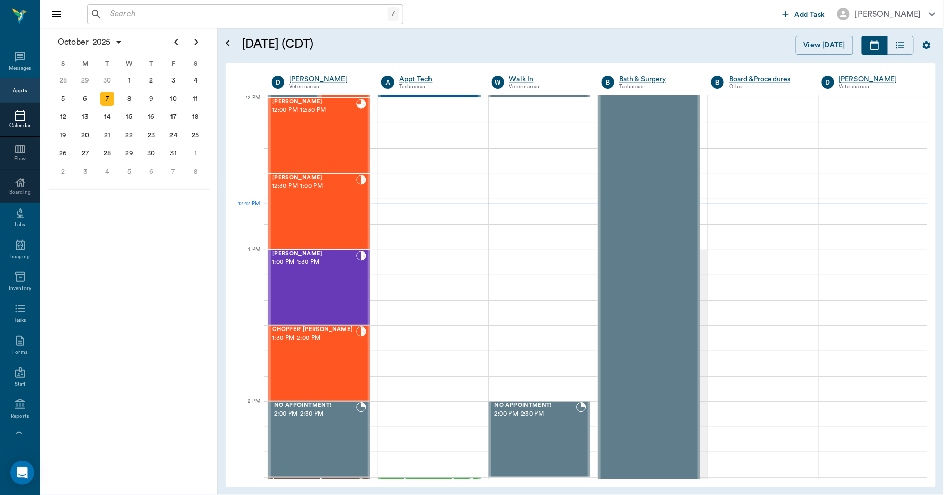
scroll to position [607, 0]
click at [126, 101] on div "8" at bounding box center [129, 99] width 14 height 14
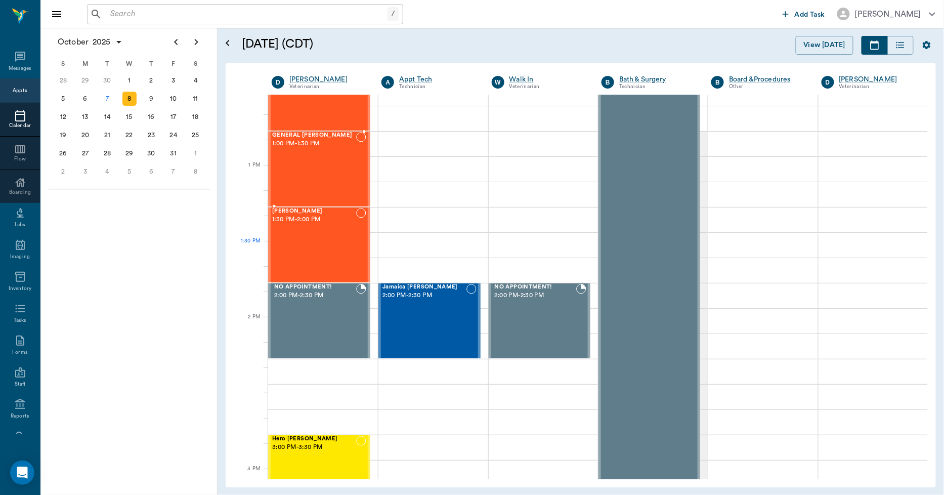
scroll to position [730, 0]
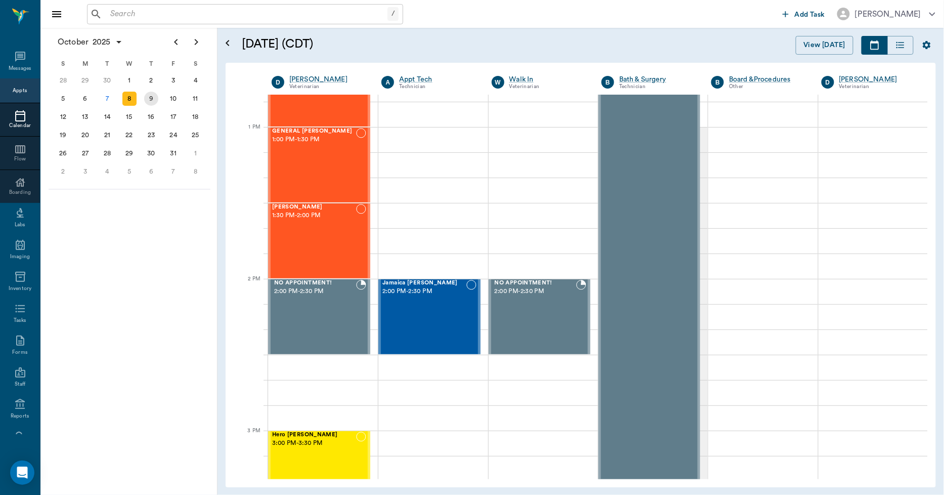
click at [152, 100] on div "9" at bounding box center [151, 99] width 14 height 14
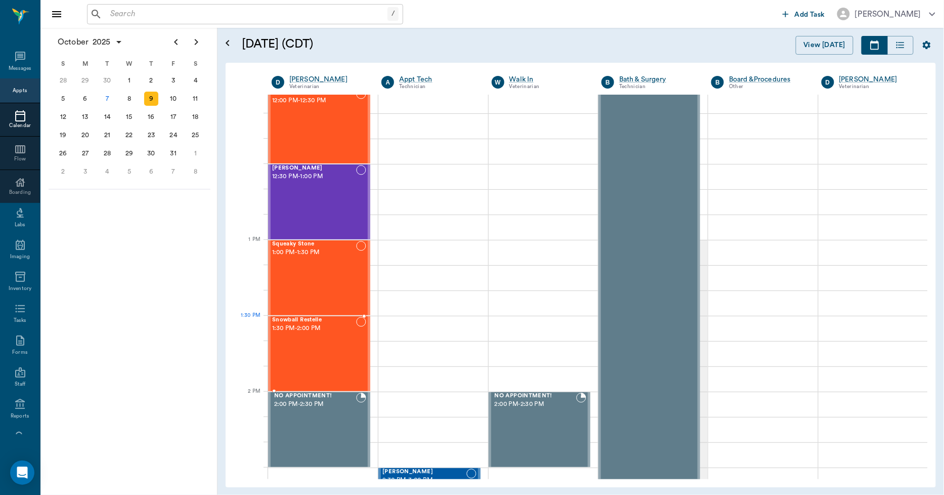
scroll to position [618, 0]
click at [179, 101] on div "10" at bounding box center [173, 99] width 14 height 14
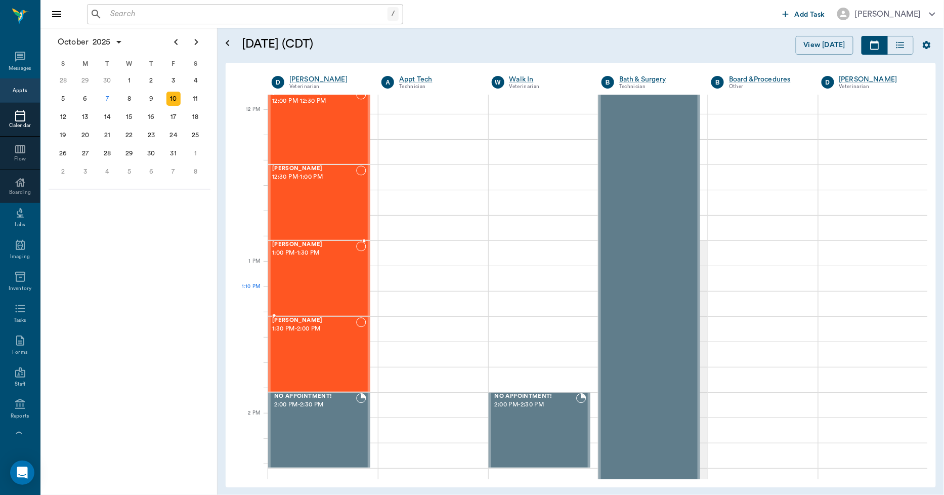
scroll to position [618, 0]
click at [88, 112] on div "13" at bounding box center [85, 117] width 14 height 14
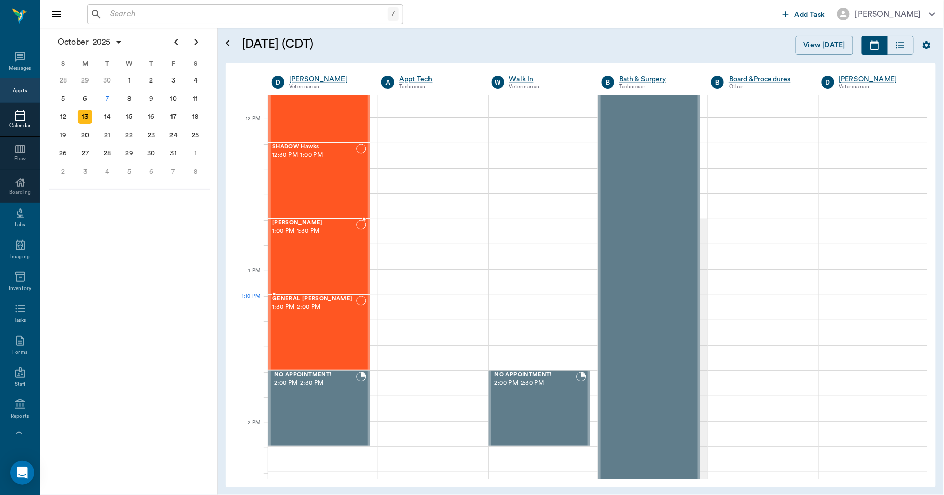
scroll to position [674, 0]
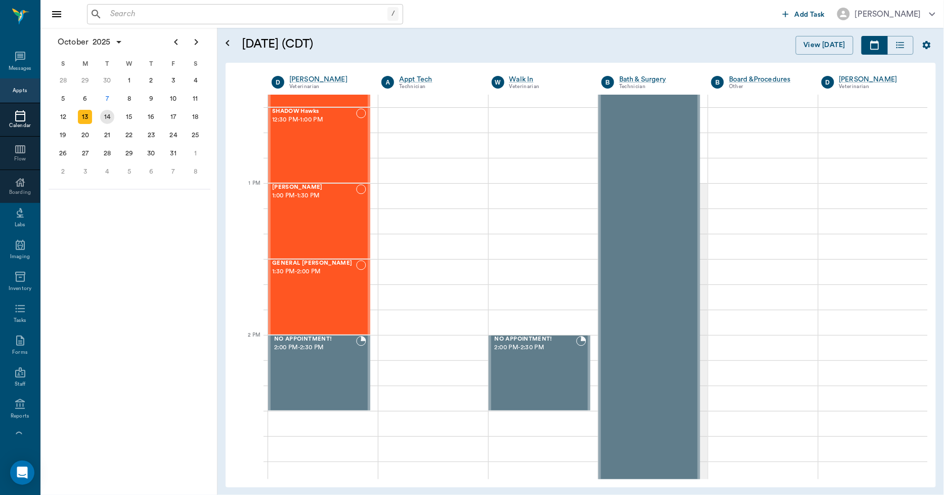
click at [105, 118] on div "14" at bounding box center [107, 117] width 14 height 14
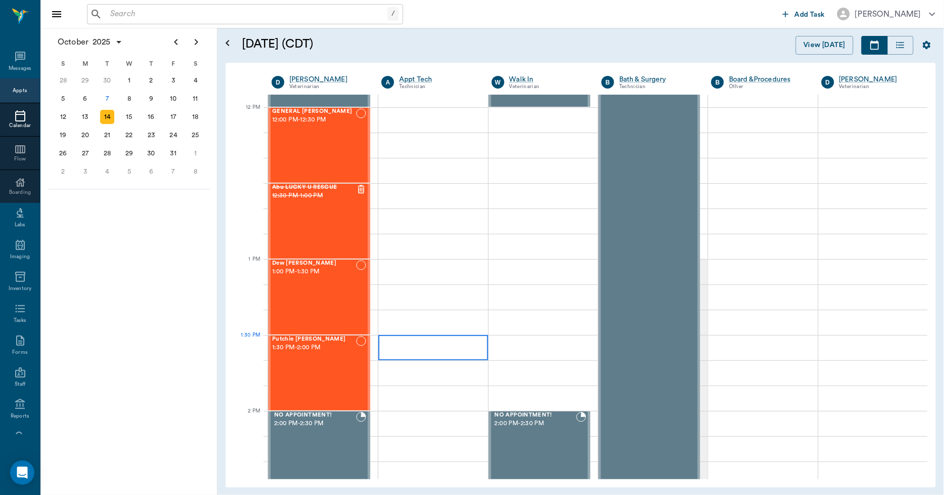
scroll to position [618, 0]
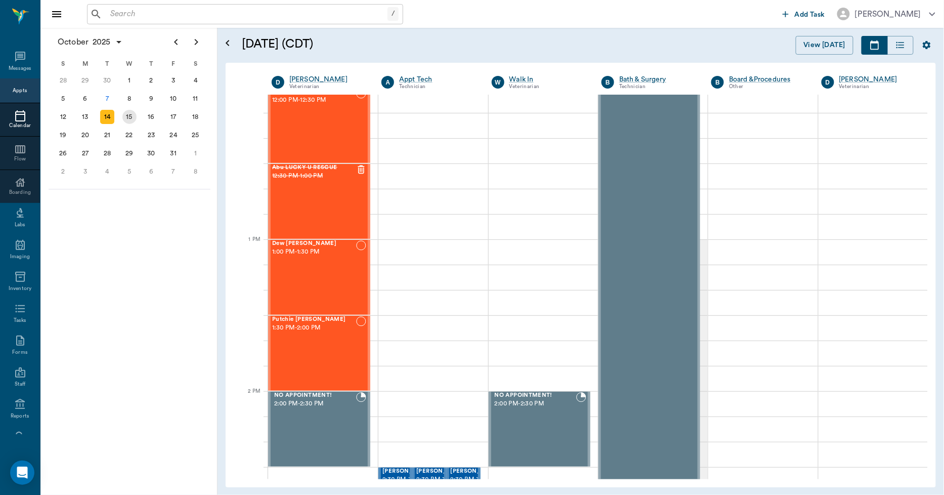
click at [134, 117] on div "15" at bounding box center [129, 117] width 14 height 14
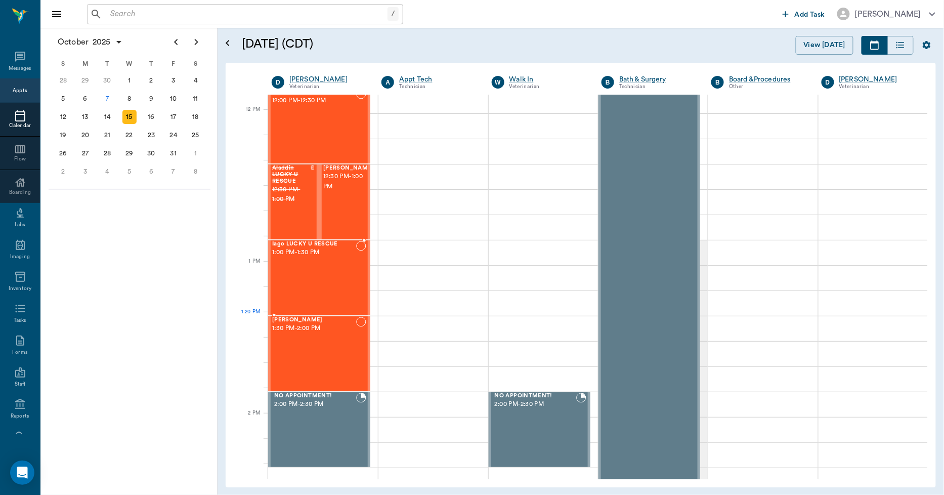
scroll to position [618, 0]
click at [144, 114] on div "16" at bounding box center [151, 117] width 14 height 14
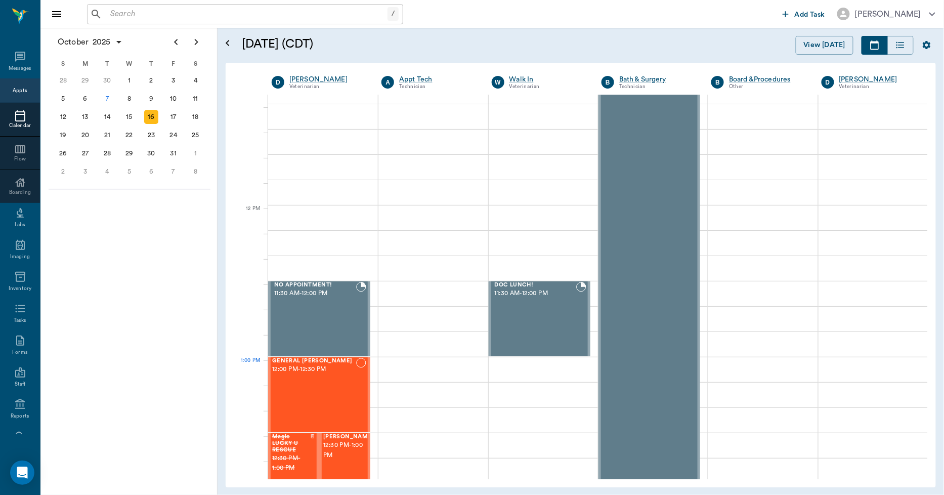
scroll to position [506, 0]
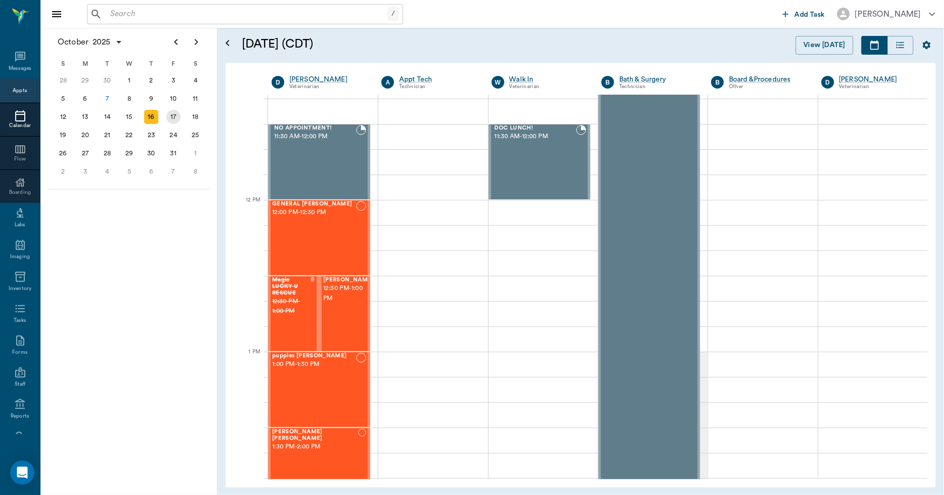
click at [175, 117] on div "17" at bounding box center [173, 117] width 14 height 14
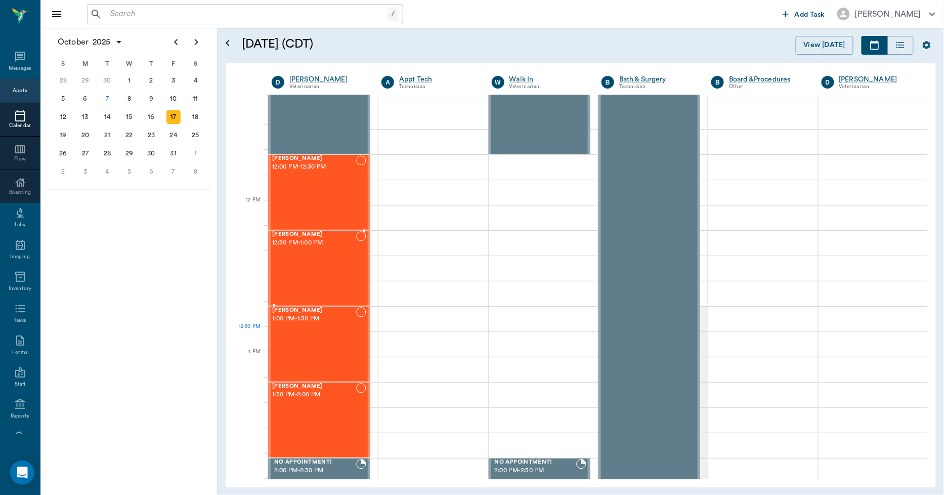
scroll to position [618, 0]
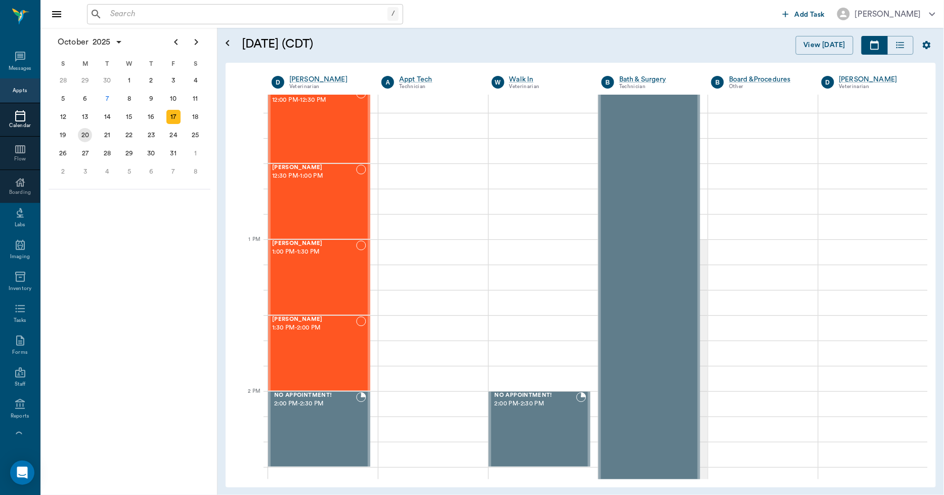
click at [86, 129] on div "20" at bounding box center [85, 135] width 14 height 14
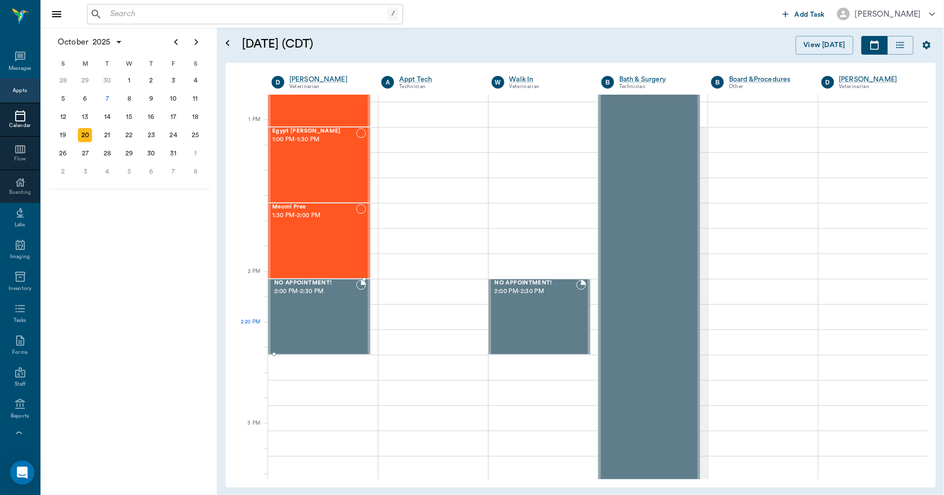
scroll to position [786, 0]
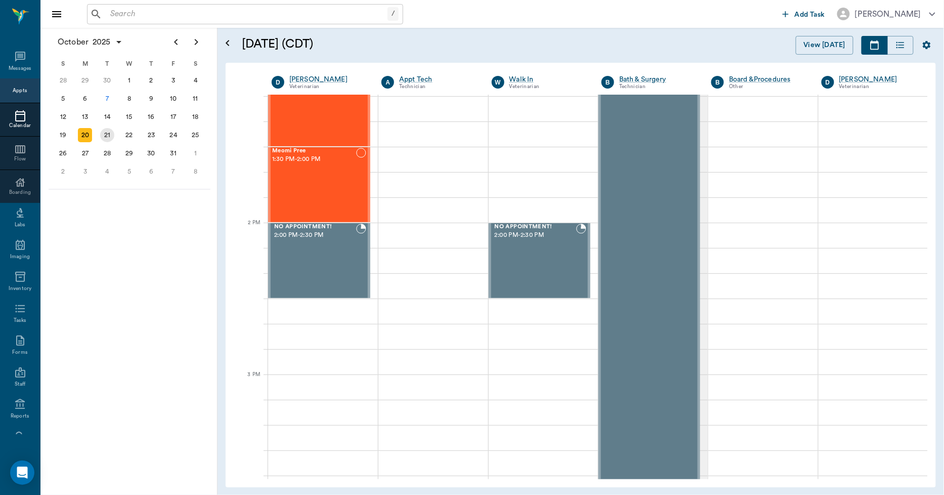
click at [108, 128] on div "21" at bounding box center [107, 135] width 14 height 14
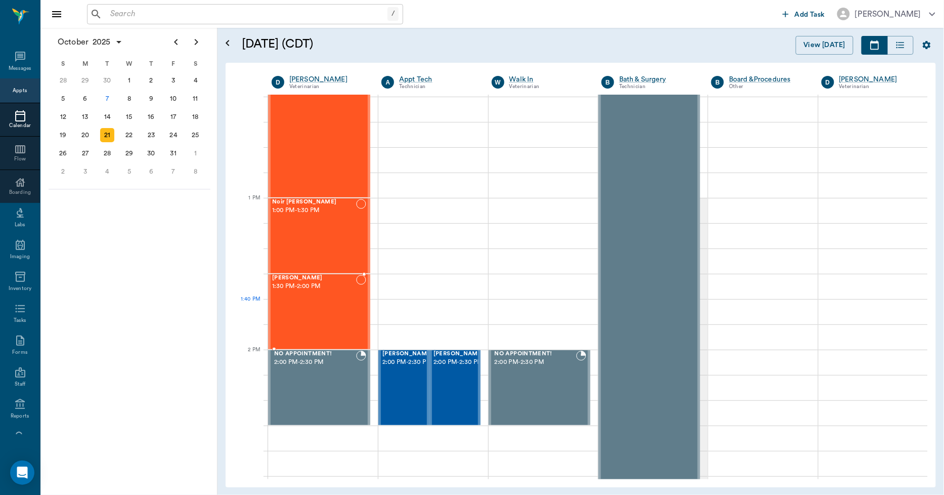
scroll to position [674, 0]
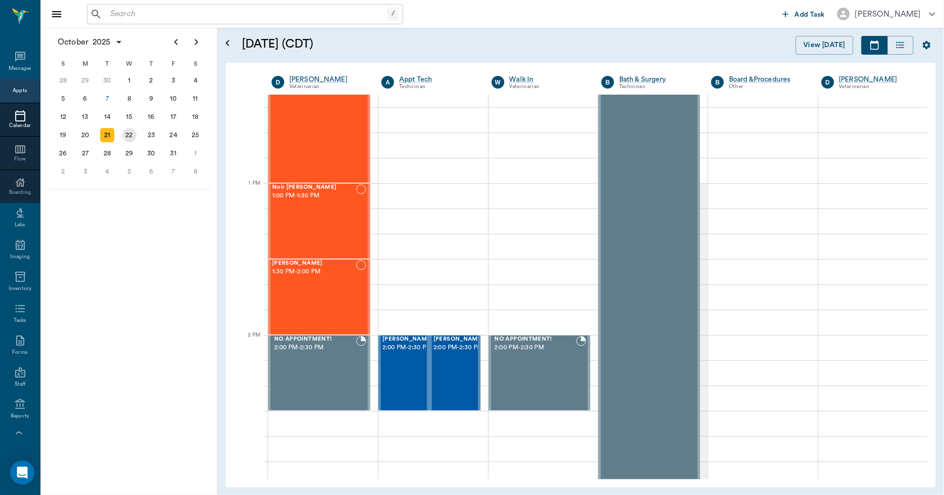
click at [137, 133] on div "22" at bounding box center [129, 135] width 22 height 18
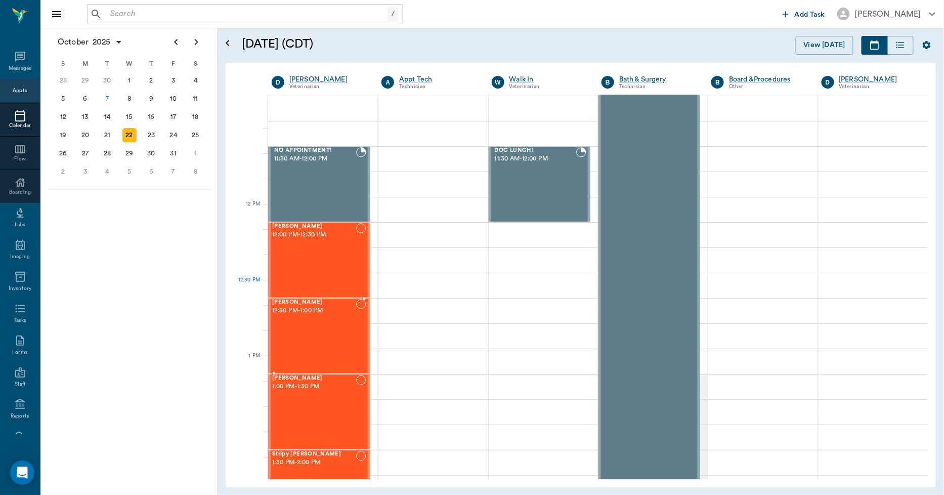
scroll to position [562, 0]
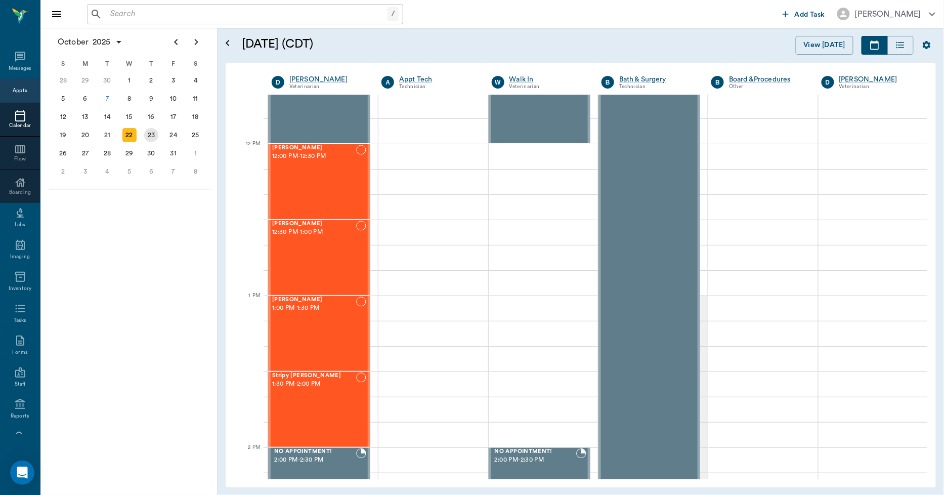
click at [150, 128] on div "23" at bounding box center [151, 135] width 14 height 14
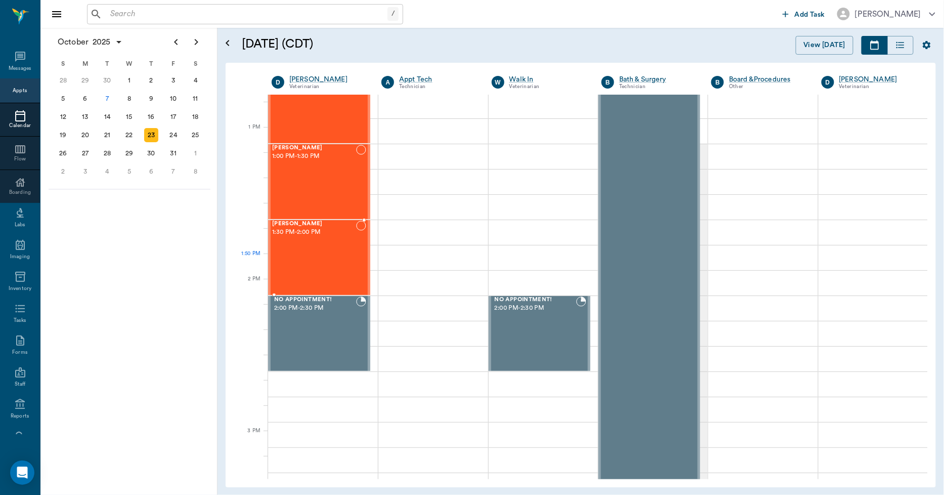
scroll to position [730, 0]
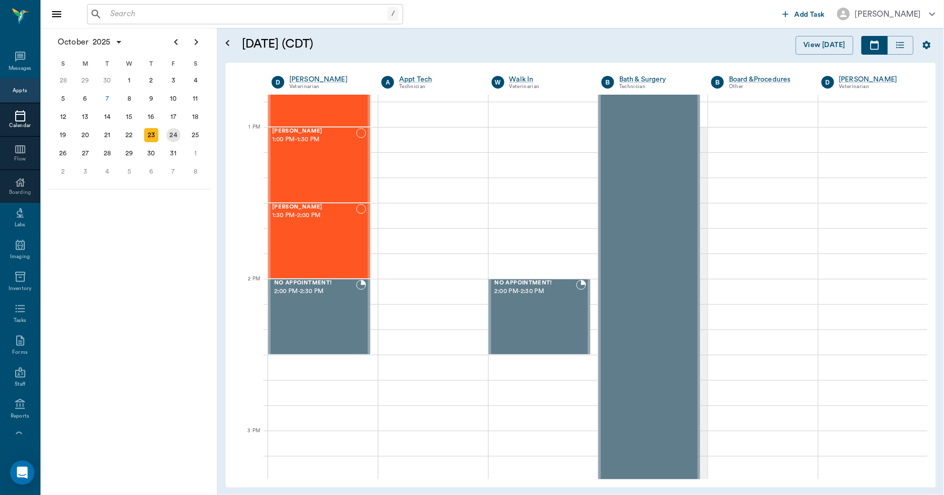
click at [179, 136] on div "24" at bounding box center [173, 135] width 14 height 14
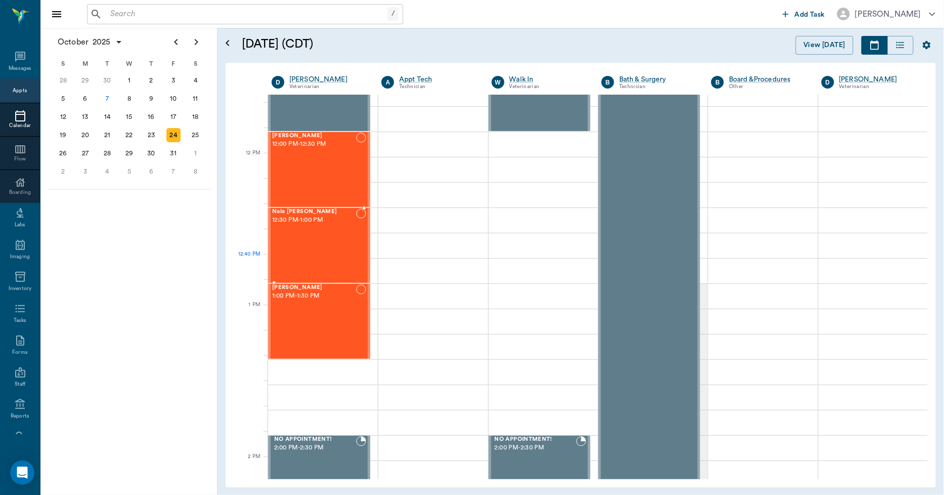
scroll to position [674, 0]
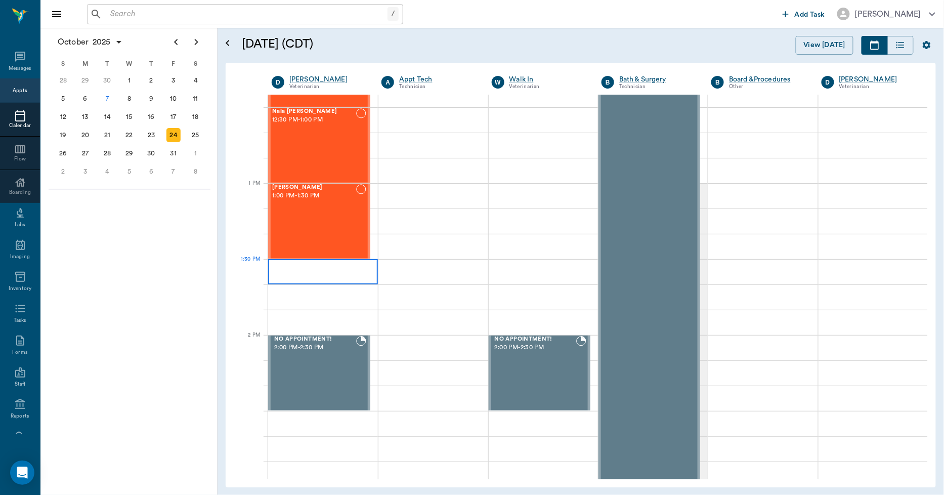
click at [301, 269] on div at bounding box center [323, 271] width 110 height 25
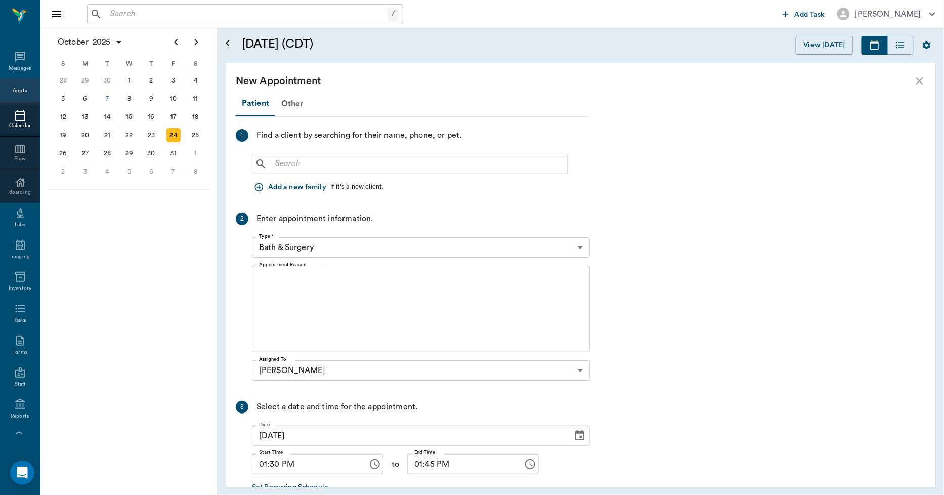
click at [291, 160] on input "text" at bounding box center [417, 164] width 292 height 14
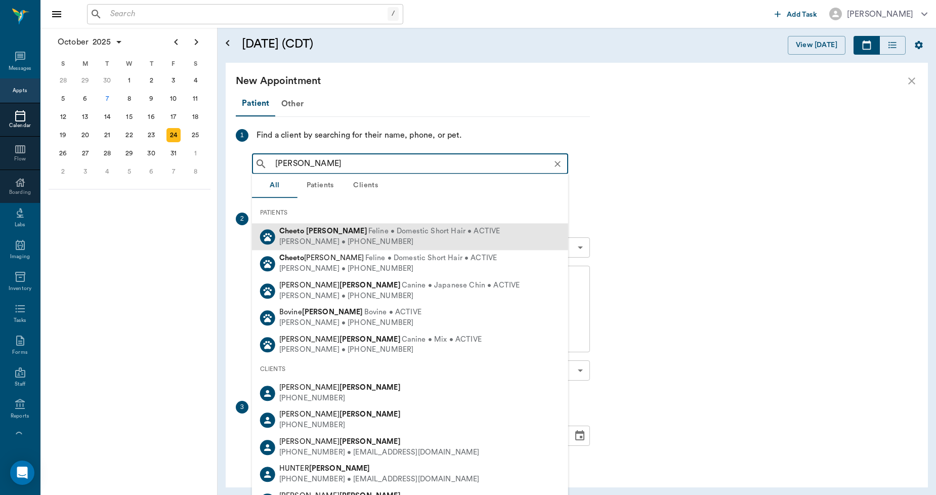
click at [368, 231] on span "Feline • Domestic Short Hair • ACTIVE" at bounding box center [434, 231] width 132 height 11
type input "cheeto farr"
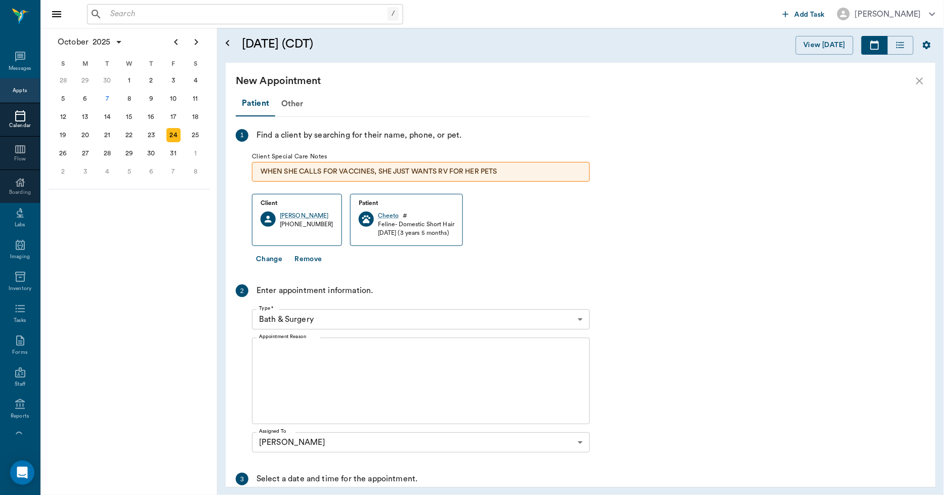
click at [324, 317] on body "/ ​ Add Task Dr. Bert Ellsworth Nectar Messages Appts Calendar Flow Boarding La…" at bounding box center [472, 247] width 944 height 495
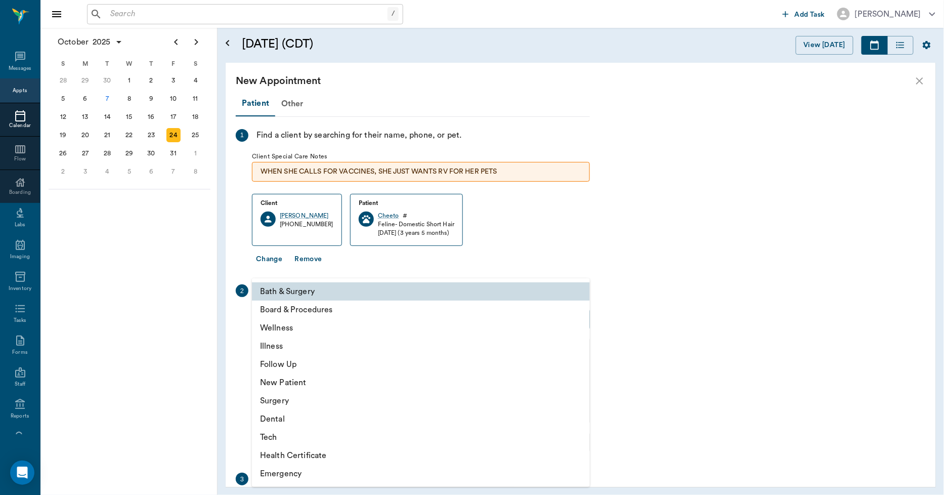
click at [279, 401] on li "Surgery" at bounding box center [421, 400] width 338 height 18
type input "65d2be4f46e3a538d89b8c18"
type input "02:00 PM"
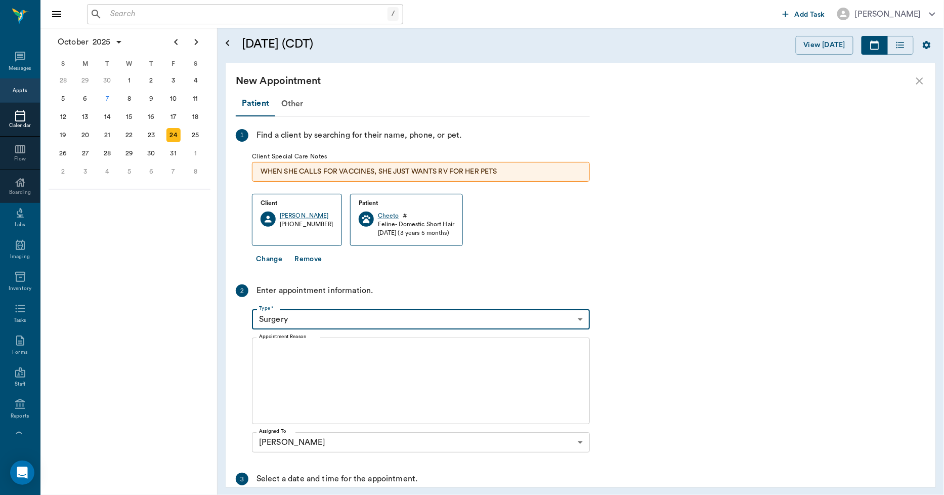
click at [294, 369] on textarea "Appointment Reason" at bounding box center [421, 381] width 324 height 70
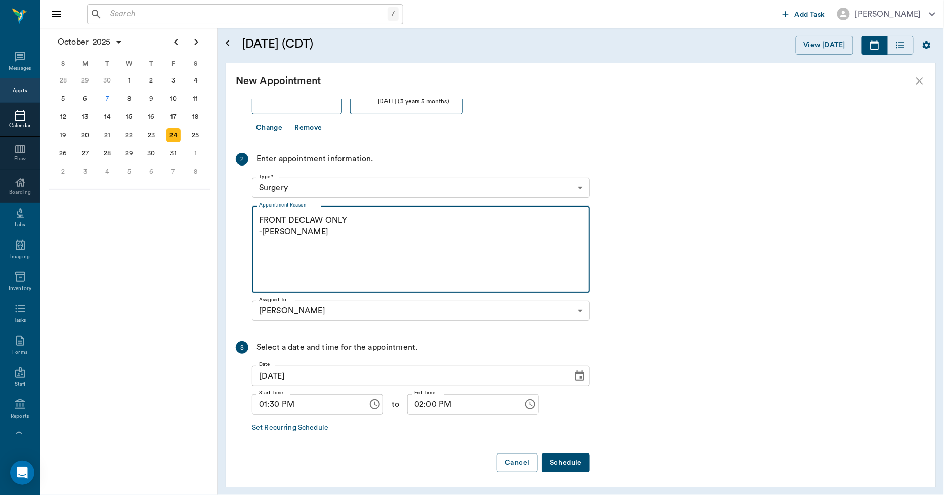
scroll to position [134, 0]
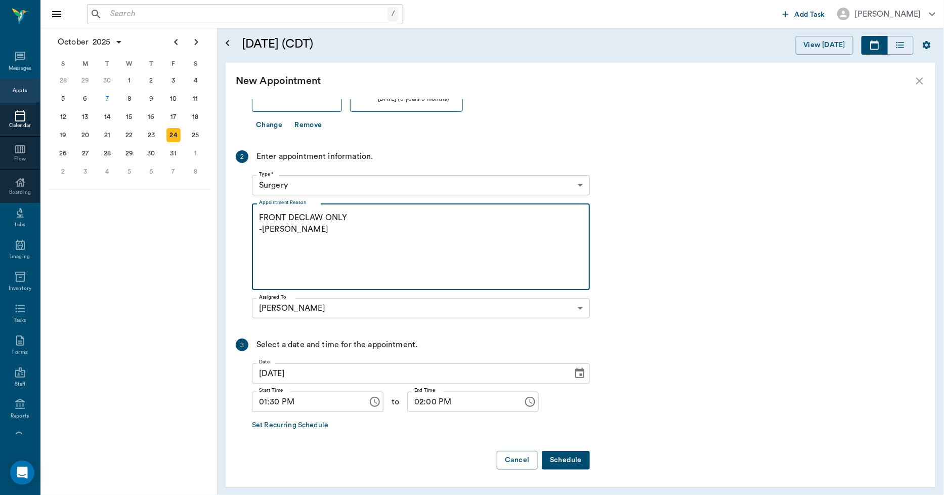
type textarea "FRONT DECLAW ONLY -LORY"
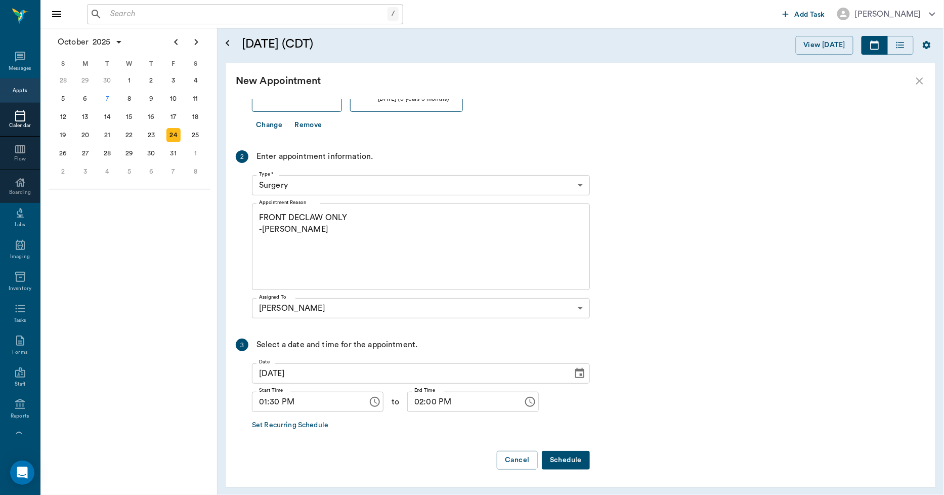
click at [557, 456] on button "Schedule" at bounding box center [566, 460] width 48 height 19
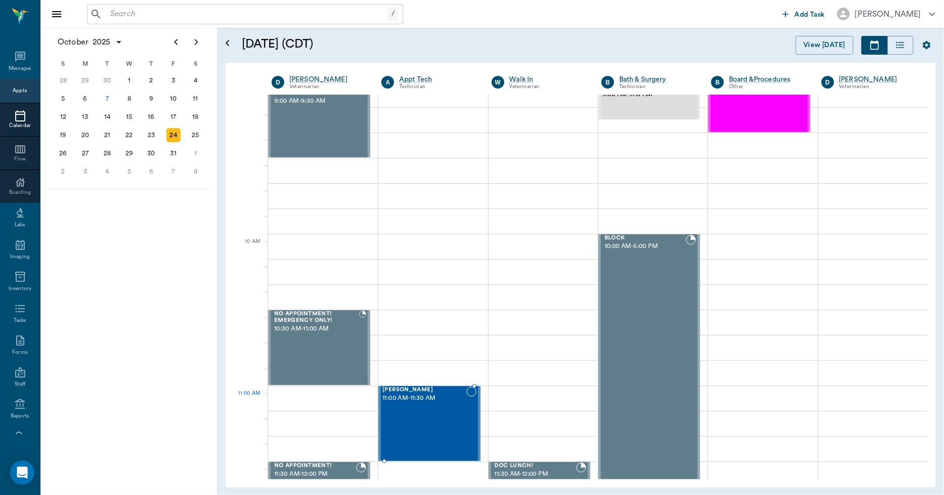
scroll to position [0, 0]
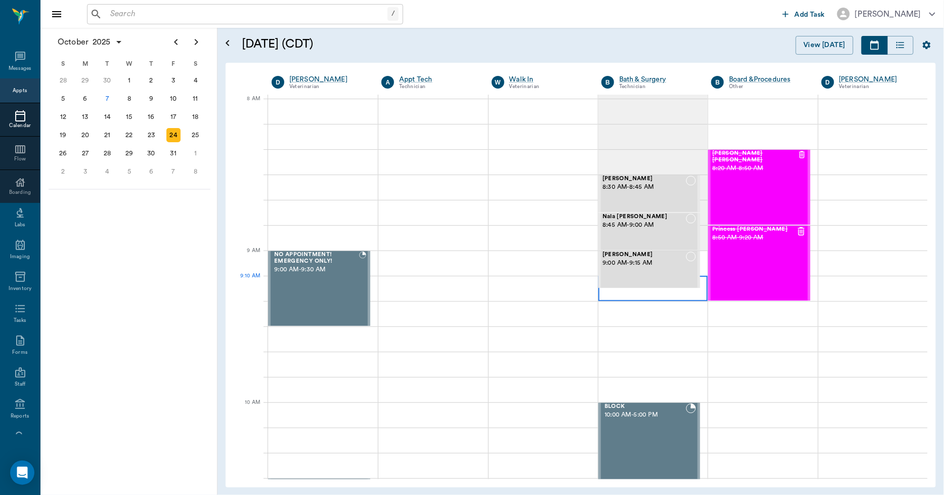
click at [612, 295] on div at bounding box center [652, 288] width 109 height 25
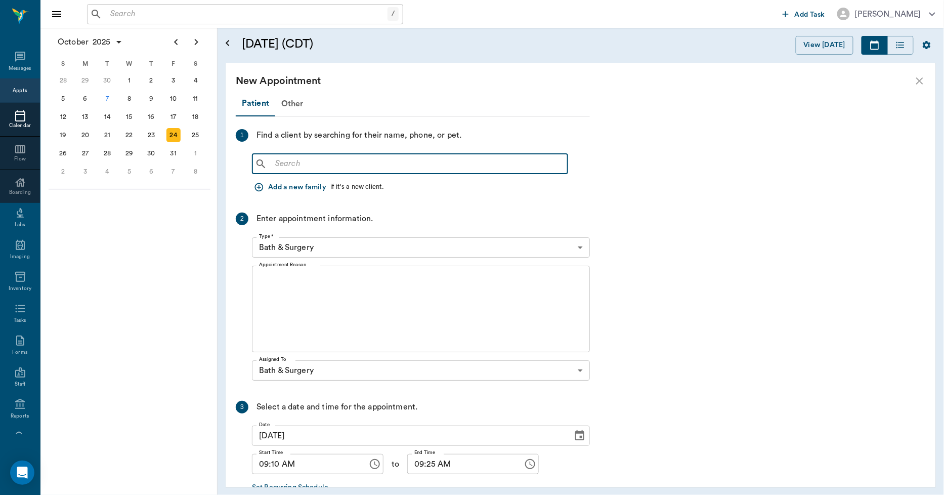
click at [285, 165] on input "text" at bounding box center [417, 164] width 292 height 14
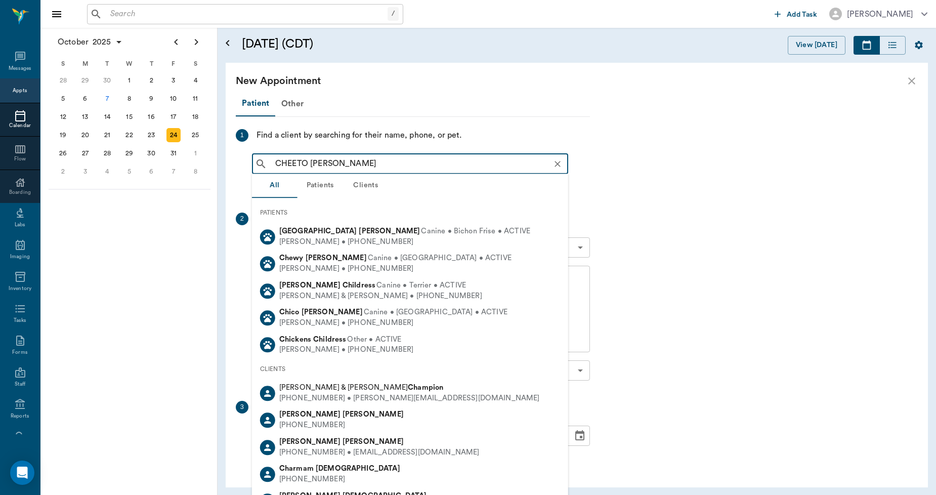
type input "CHEETO FARRI"
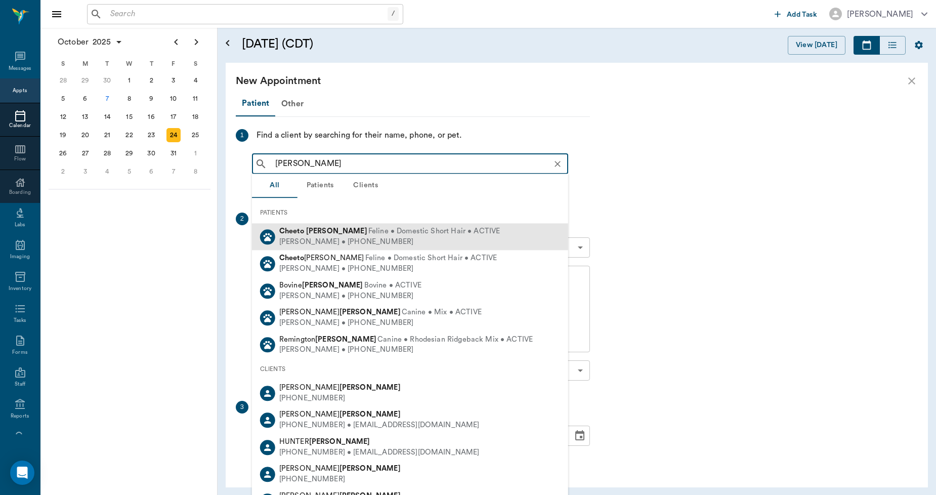
click at [297, 230] on b "Cheeto" at bounding box center [291, 231] width 25 height 8
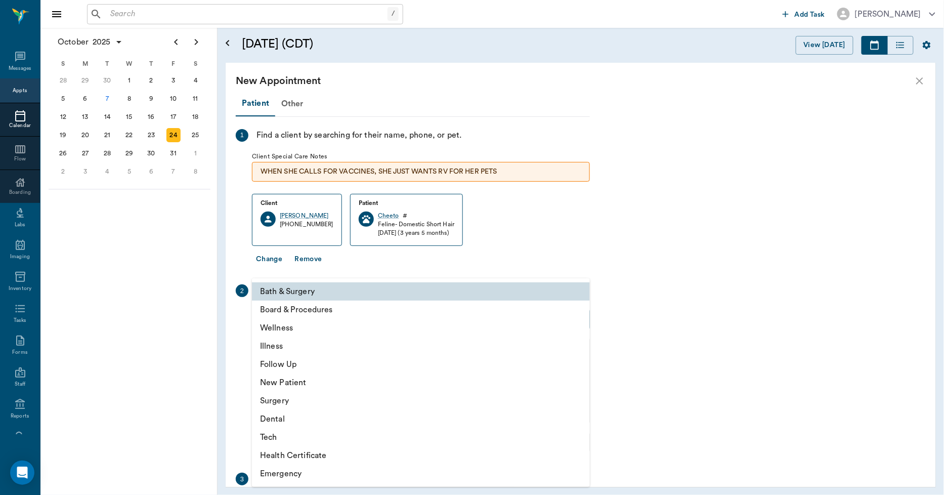
click at [322, 319] on body "/ ​ Add Task Dr. Bert Ellsworth Nectar Messages Appts Calendar Flow Boarding La…" at bounding box center [472, 247] width 944 height 495
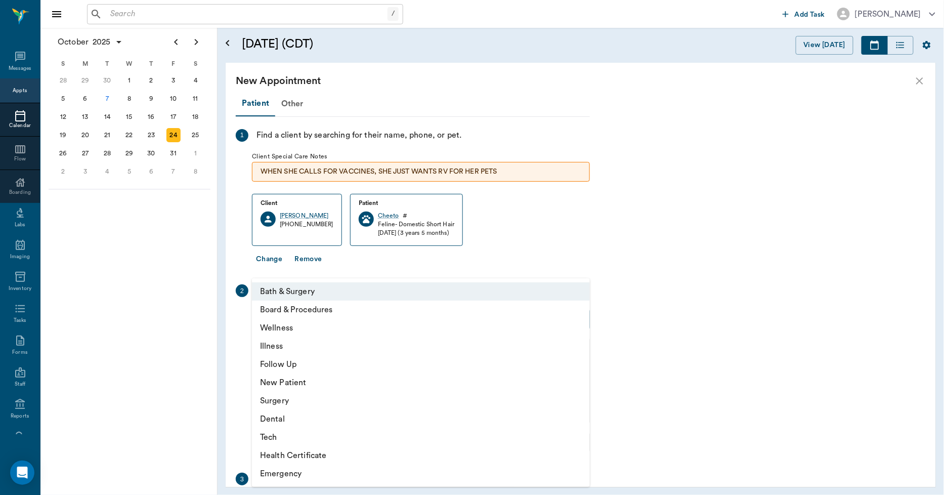
click at [293, 294] on li "Bath & Surgery" at bounding box center [421, 291] width 338 height 18
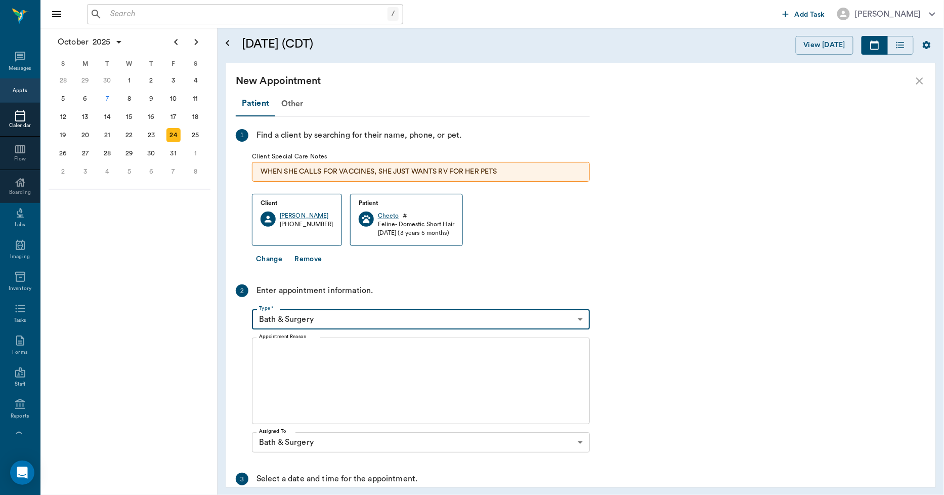
click at [286, 358] on textarea "Appointment Reason" at bounding box center [421, 381] width 324 height 70
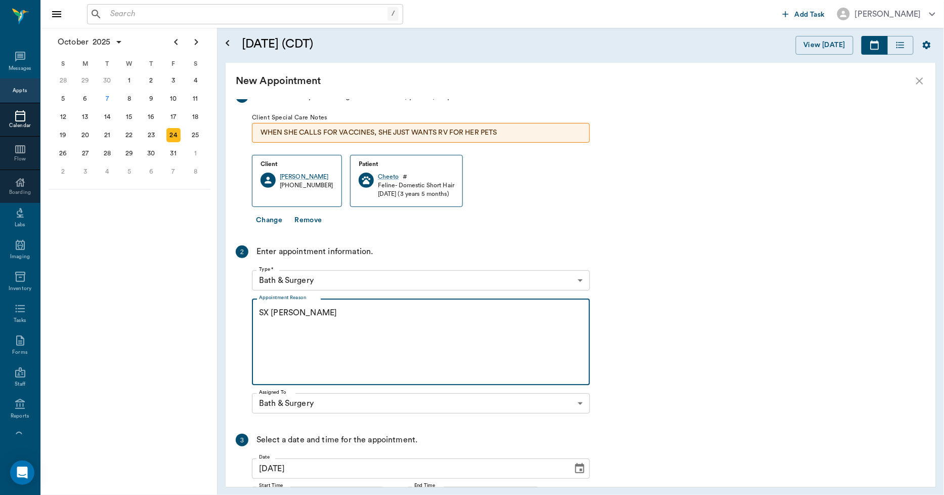
scroll to position [134, 0]
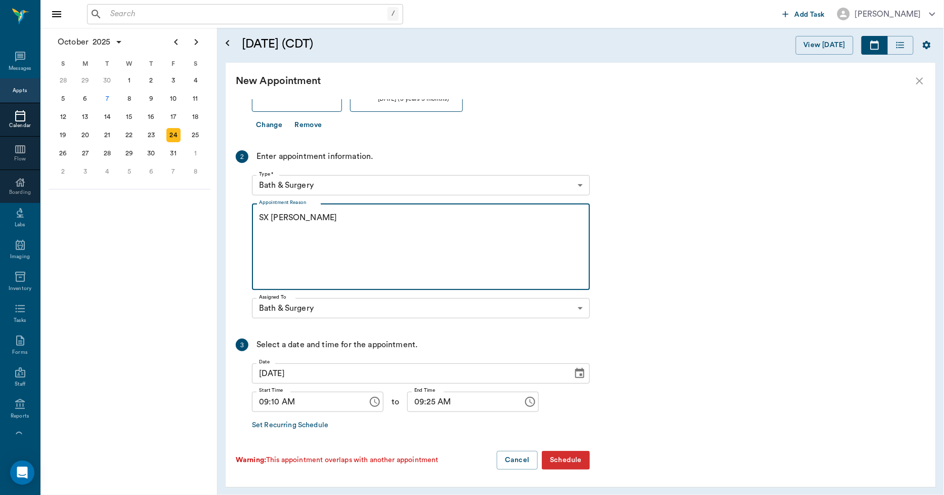
type textarea "SX REMINDER LORY"
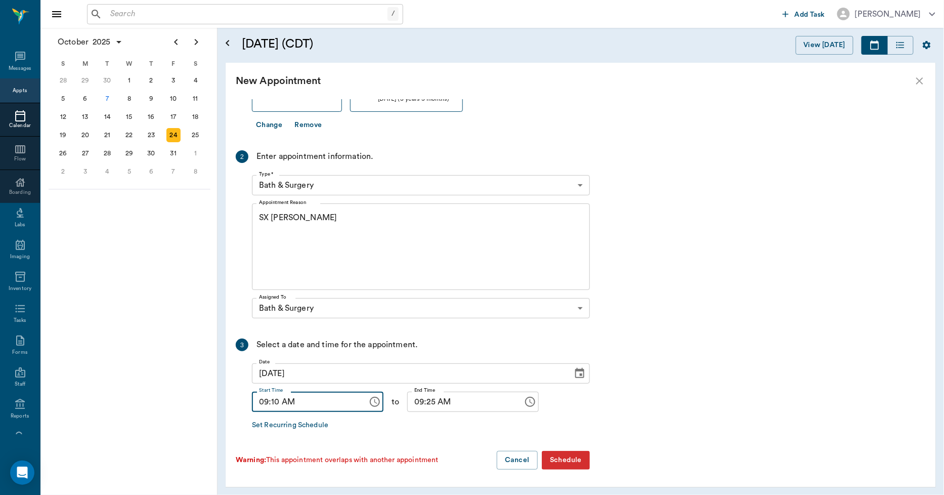
click at [278, 403] on input "09:10 AM" at bounding box center [306, 401] width 109 height 20
type input "09:15 AM"
click at [422, 403] on input "09:25 AM" at bounding box center [461, 401] width 109 height 20
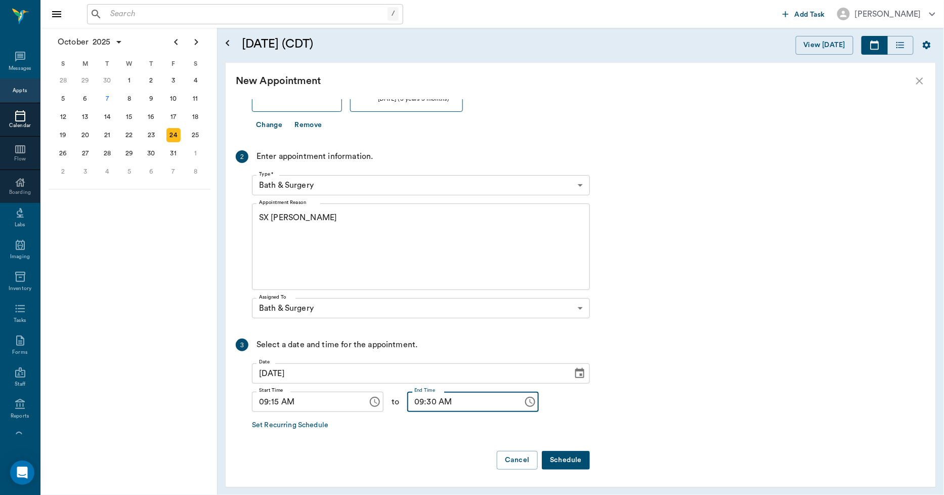
type input "09:30 AM"
click at [567, 452] on button "Schedule" at bounding box center [566, 460] width 48 height 19
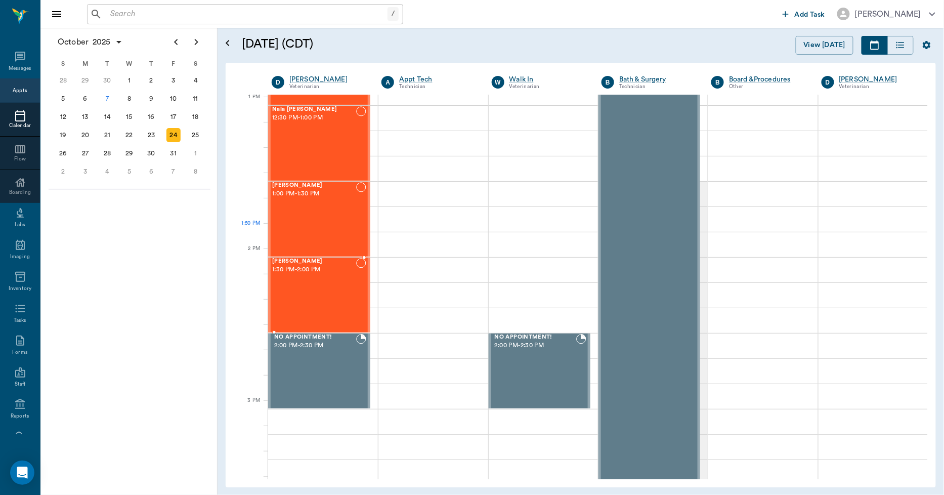
scroll to position [506, 0]
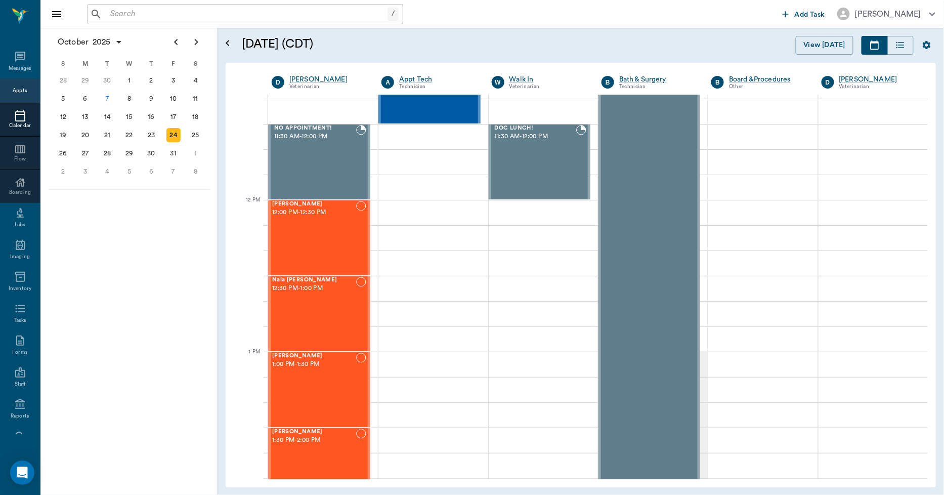
click at [24, 117] on div at bounding box center [20, 116] width 40 height 12
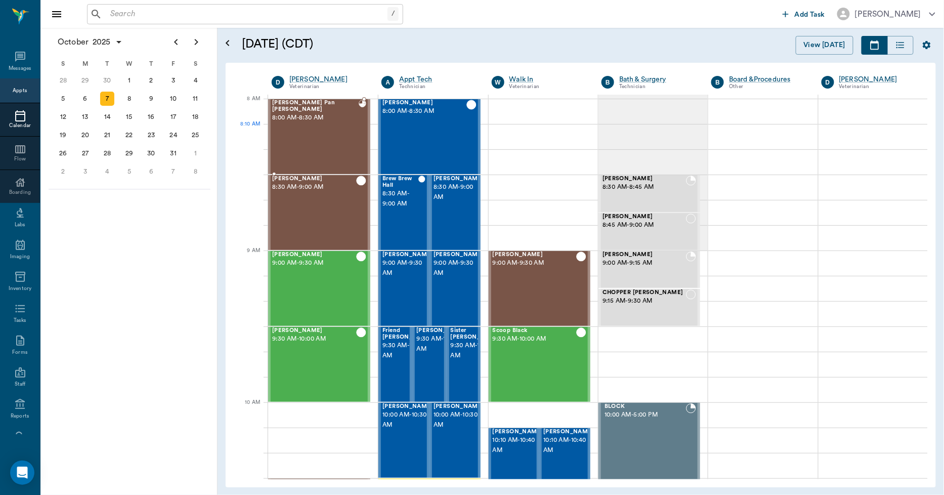
click at [330, 133] on div "Peter Pan Trotter 8:00 AM - 8:30 AM" at bounding box center [315, 137] width 86 height 74
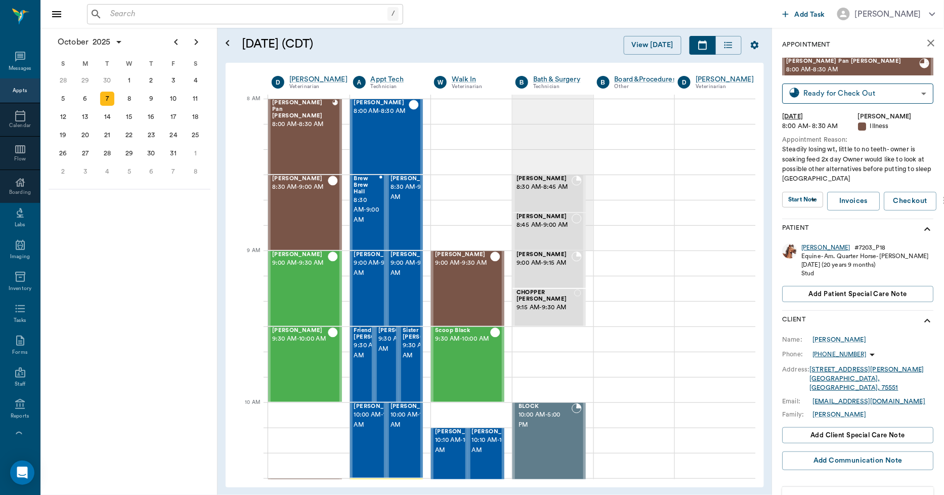
click at [816, 247] on div "Peter Pan" at bounding box center [826, 247] width 49 height 9
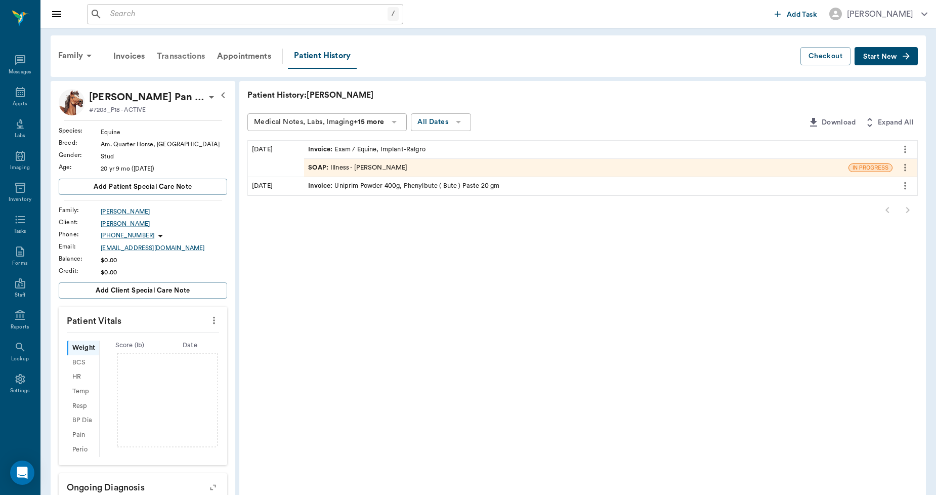
click at [182, 53] on div "Transactions" at bounding box center [181, 56] width 60 height 24
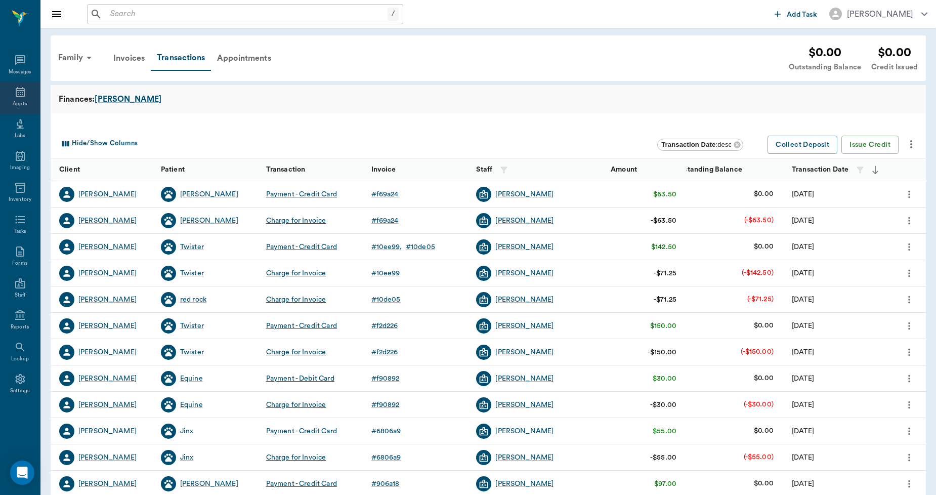
click at [28, 98] on div "Appts" at bounding box center [20, 98] width 40 height 32
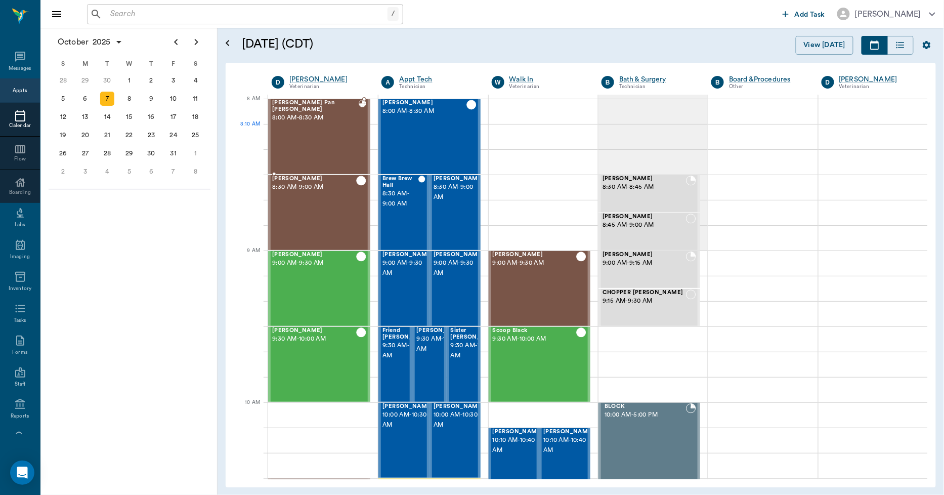
click at [339, 124] on div "Peter Pan Trotter 8:00 AM - 8:30 AM" at bounding box center [315, 137] width 86 height 74
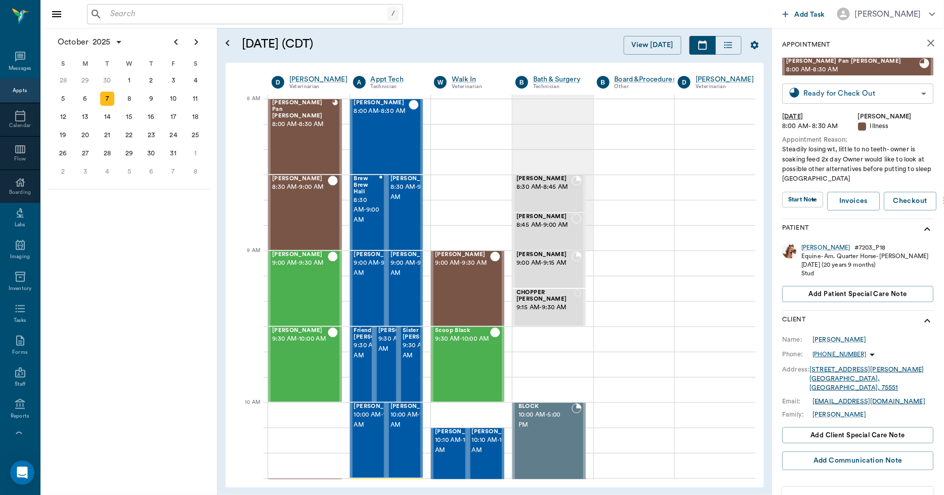
click at [818, 92] on body "/ ​ Add Task Dr. Bert Ellsworth Nectar Messages Appts Calendar Flow Boarding La…" at bounding box center [472, 247] width 944 height 495
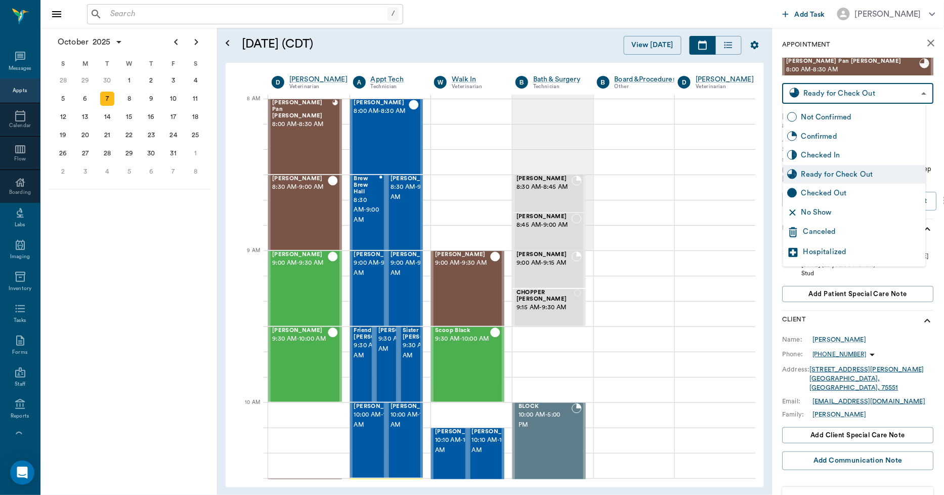
click at [814, 190] on div "Checked Out" at bounding box center [861, 193] width 120 height 11
type input "CHECKED_OUT"
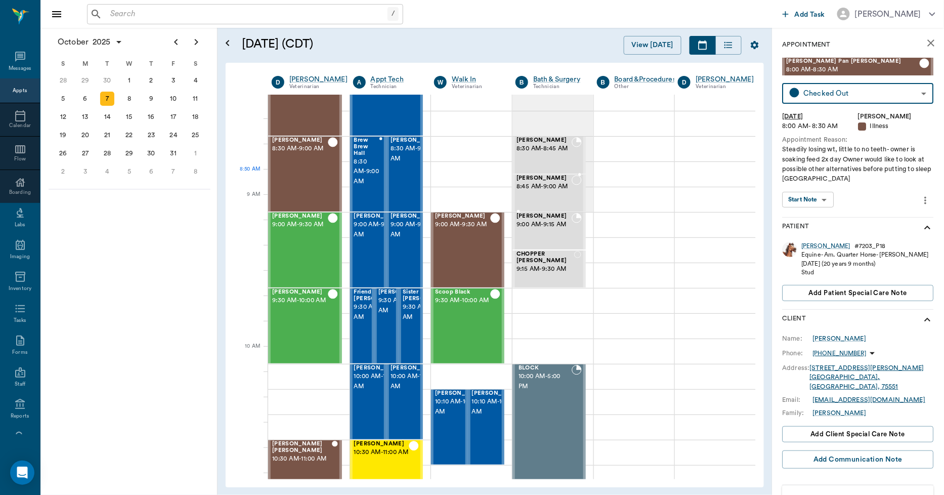
scroll to position [56, 0]
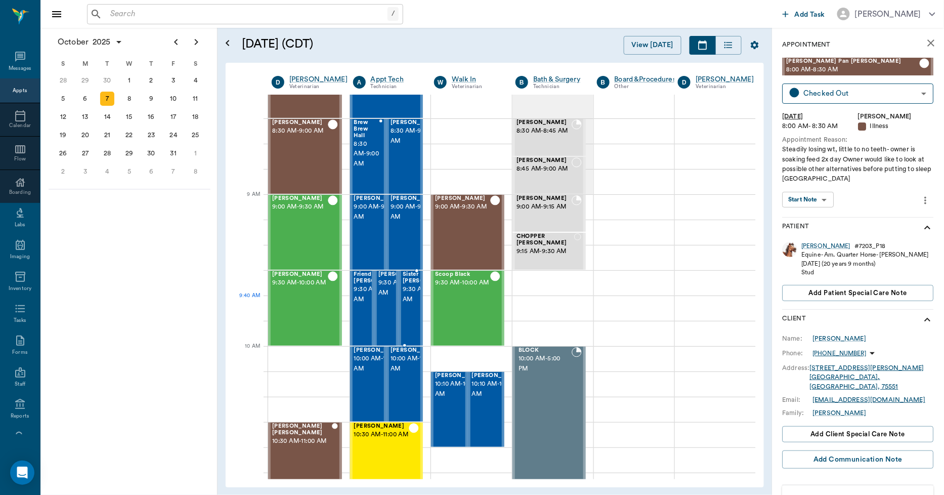
click at [407, 296] on span "9:30 AM - 10:00 AM" at bounding box center [428, 294] width 51 height 20
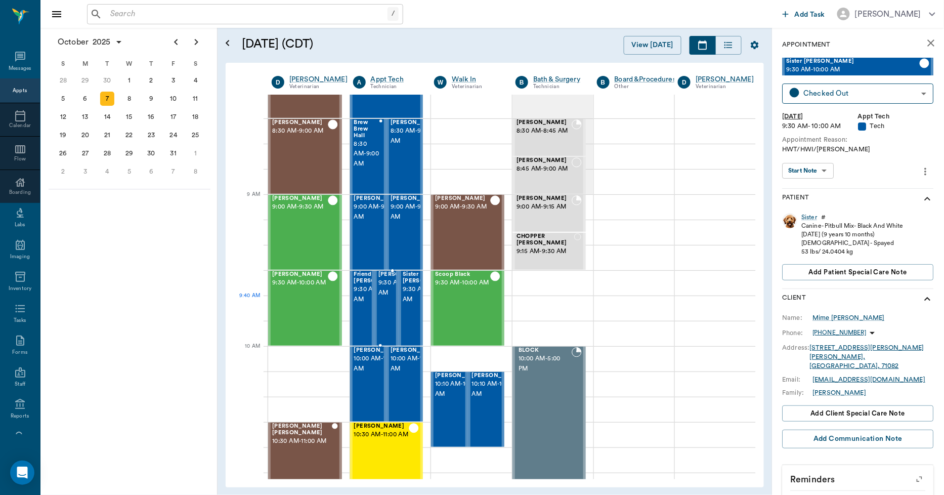
click at [385, 298] on span "9:30 AM - 10:00 AM" at bounding box center [403, 288] width 51 height 20
click at [361, 304] on span "9:30 AM - 10:00 AM" at bounding box center [379, 294] width 51 height 20
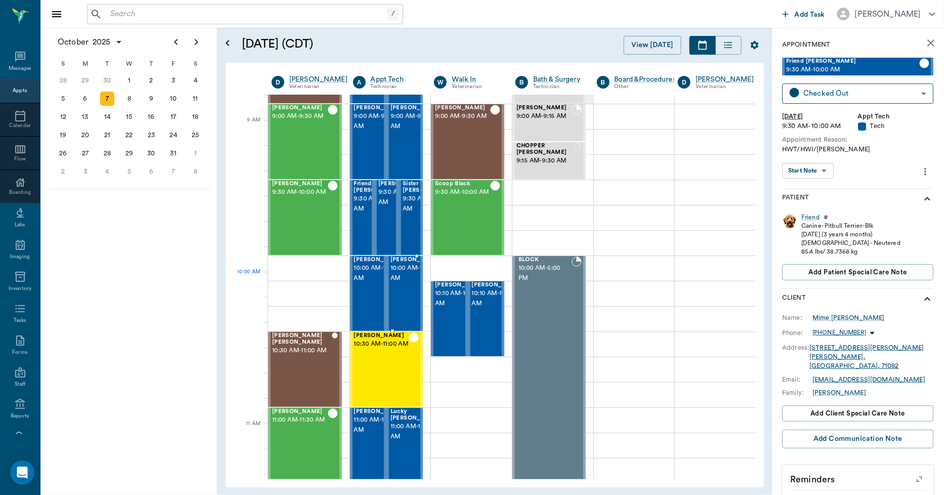
scroll to position [168, 0]
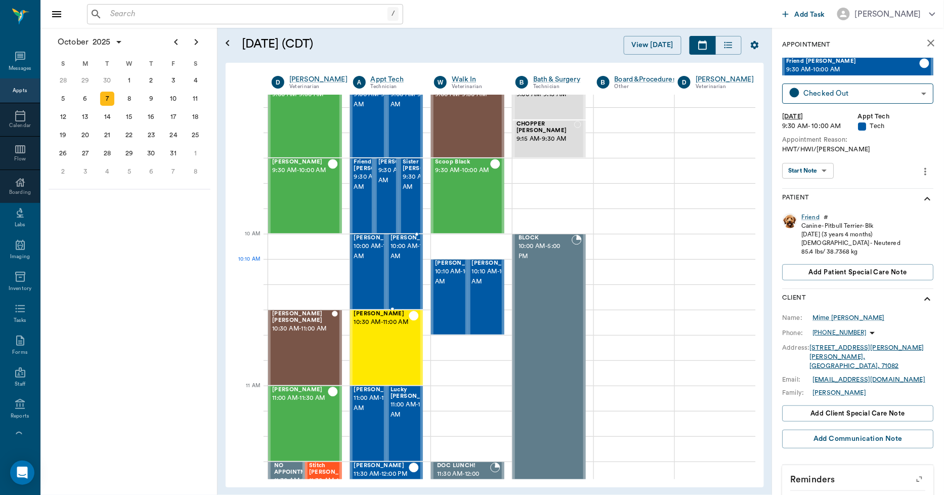
click at [405, 261] on span "10:00 AM - 10:30 AM" at bounding box center [415, 251] width 51 height 20
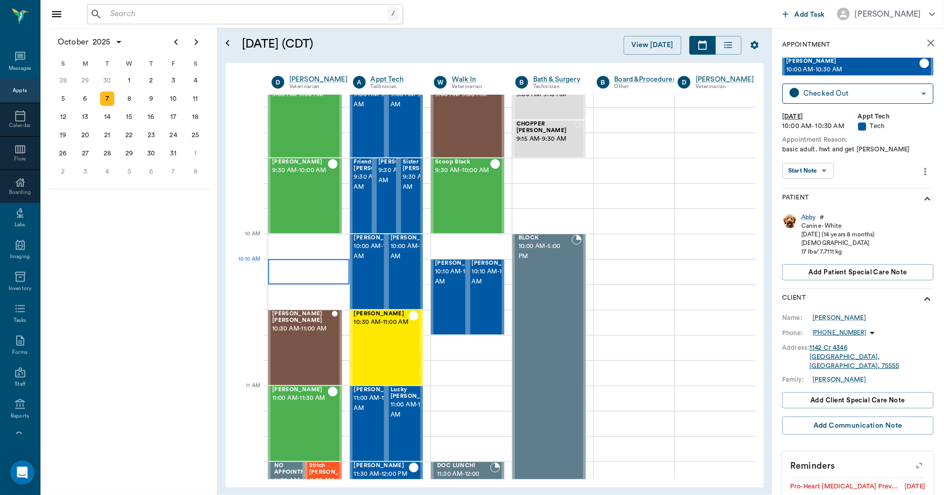
click at [344, 264] on div at bounding box center [308, 271] width 81 height 25
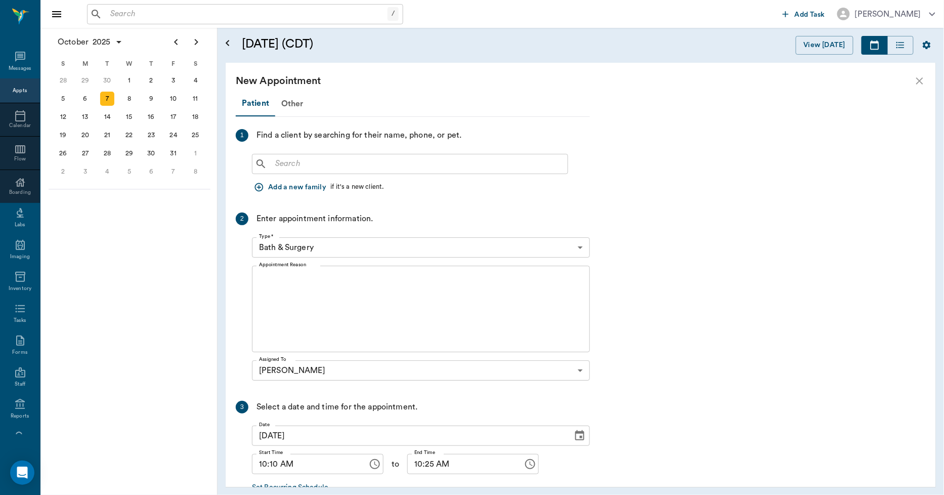
click at [927, 83] on div "New Appointment" at bounding box center [581, 81] width 710 height 36
click at [918, 84] on icon "close" at bounding box center [919, 81] width 12 height 12
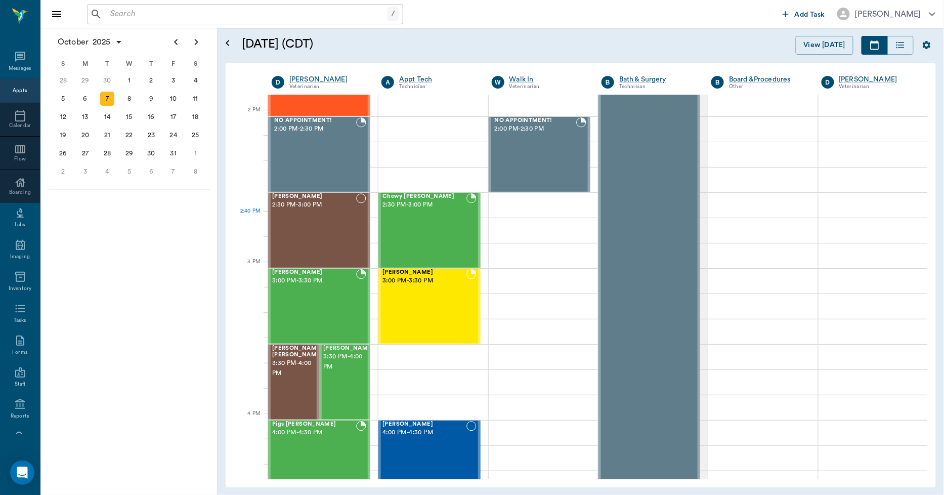
scroll to position [899, 0]
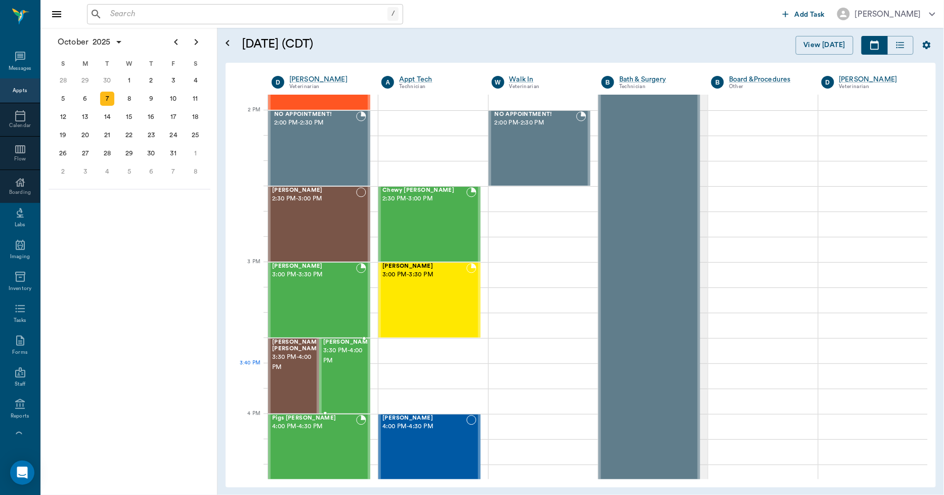
click at [335, 363] on span "3:30 PM - 4:00 PM" at bounding box center [348, 355] width 51 height 20
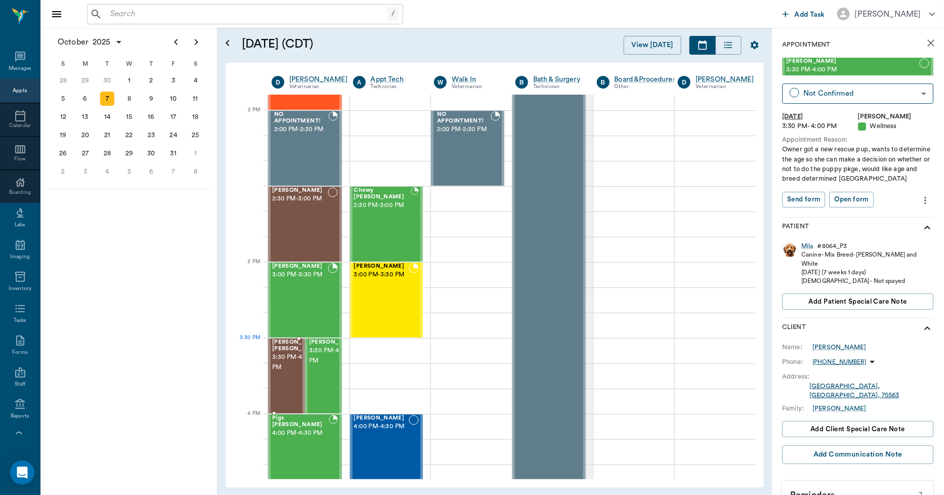
click at [271, 362] on div "Shivers Brown 3:30 PM - 4:00 PM" at bounding box center [286, 375] width 37 height 75
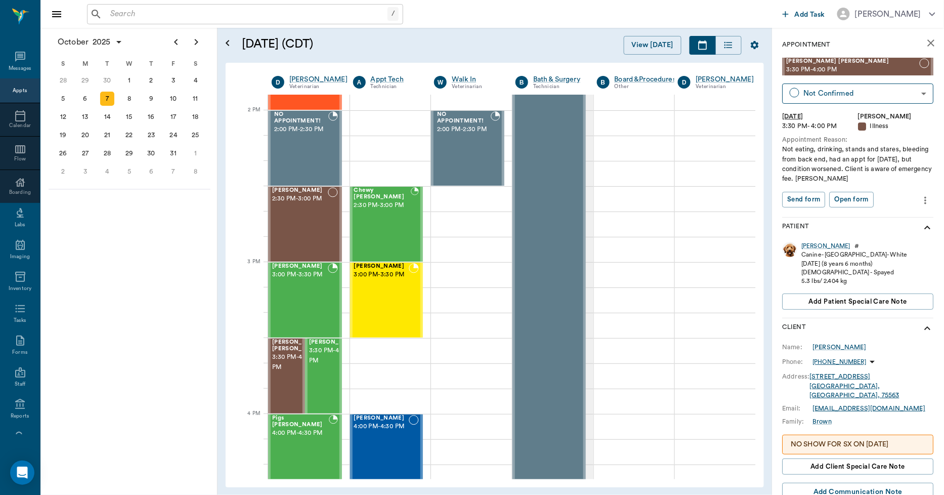
click at [932, 43] on button "close" at bounding box center [931, 43] width 20 height 20
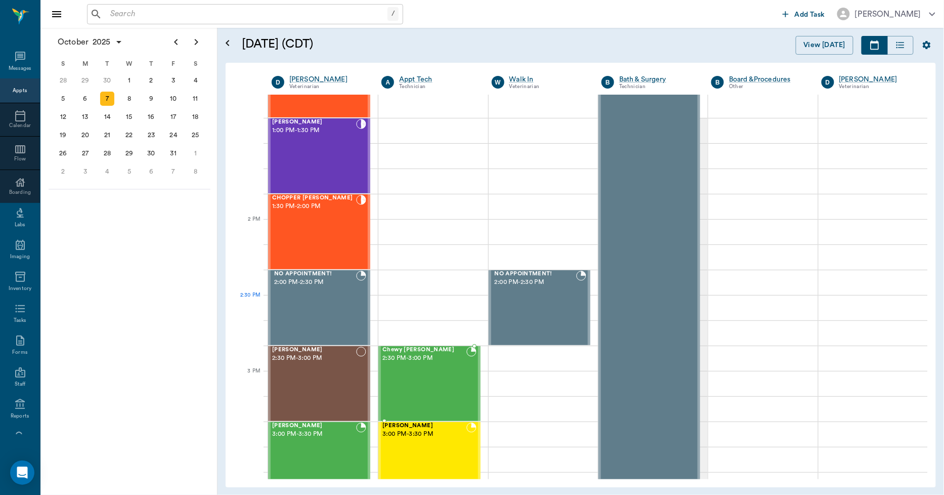
scroll to position [899, 0]
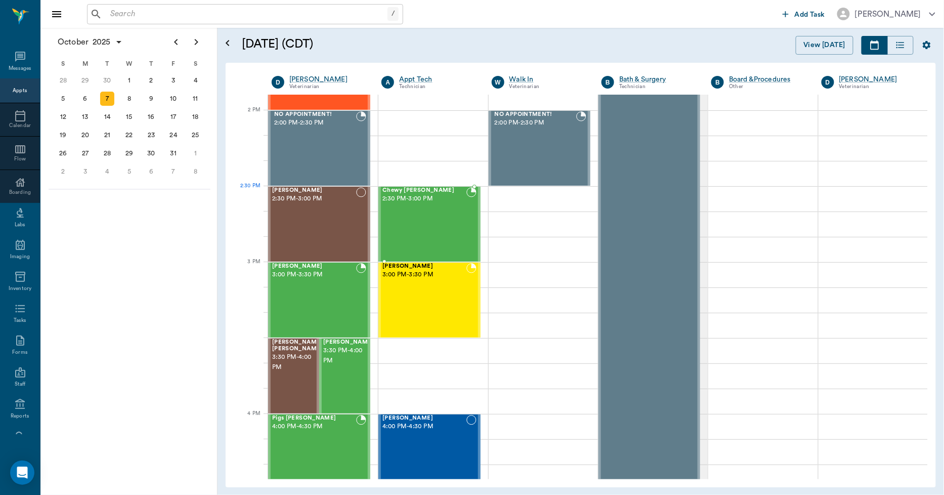
click at [436, 209] on div "Chewy McCasland 2:30 PM - 3:00 PM" at bounding box center [423, 224] width 83 height 74
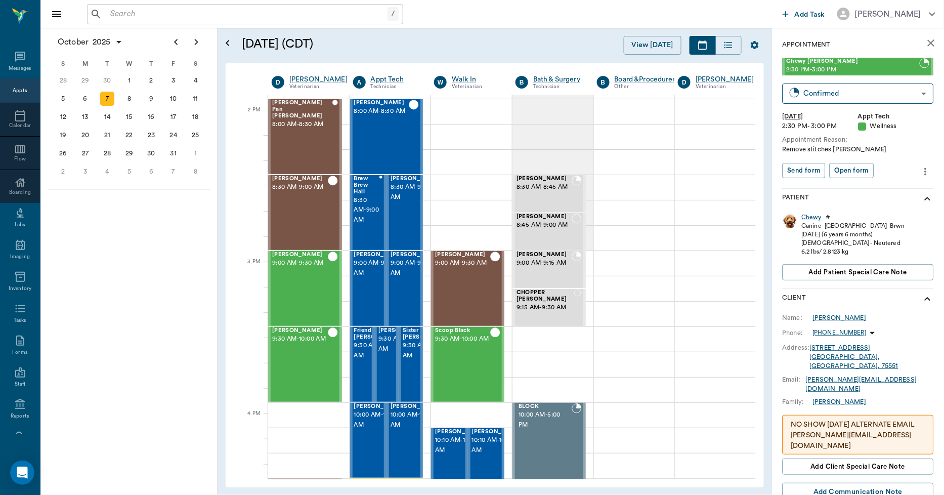
scroll to position [899, 0]
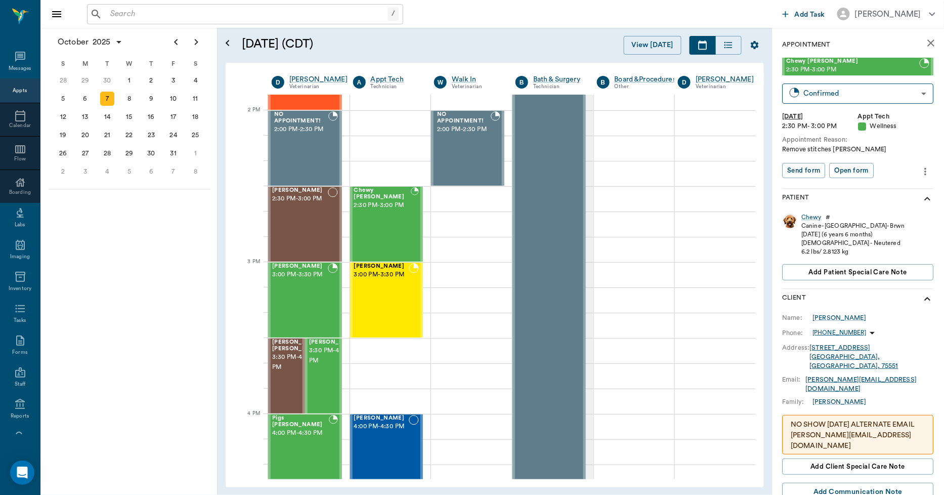
drag, startPoint x: 0, startPoint y: 0, endPoint x: 919, endPoint y: 170, distance: 934.5
click at [920, 170] on icon "more" at bounding box center [925, 171] width 11 height 12
click at [891, 189] on span "Edit appointment" at bounding box center [874, 188] width 85 height 11
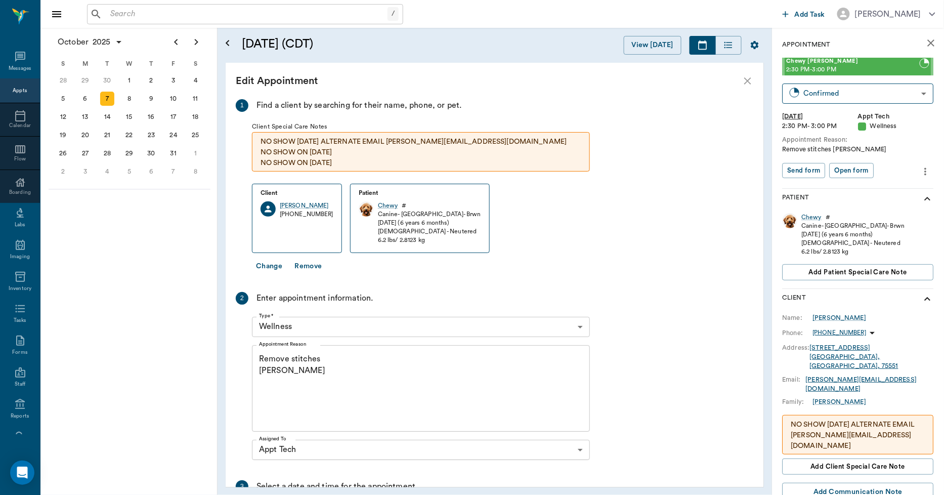
click at [302, 326] on body "/ ​ Add Task [PERSON_NAME] Nectar Messages Appts Calendar Flow Boarding Labs Im…" at bounding box center [472, 247] width 944 height 495
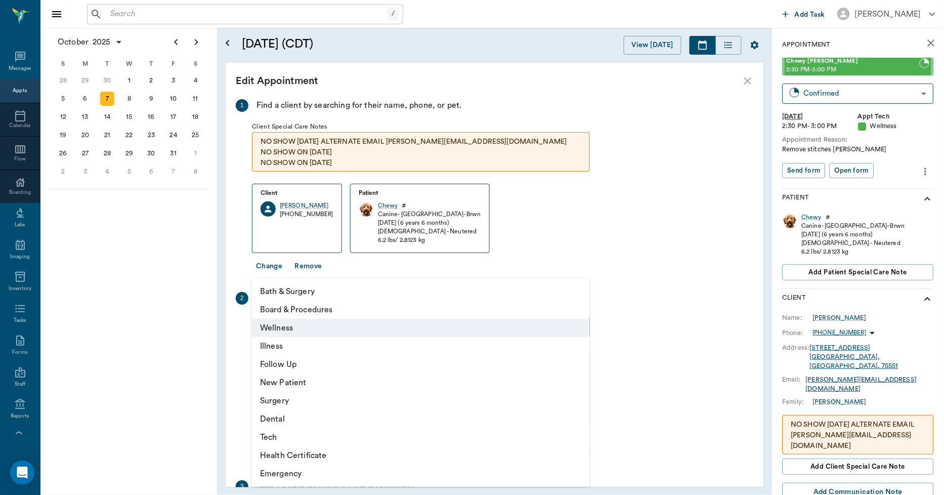
click at [269, 437] on li "Tech" at bounding box center [421, 437] width 338 height 18
type input "65d2be4f46e3a538d89b8c1a"
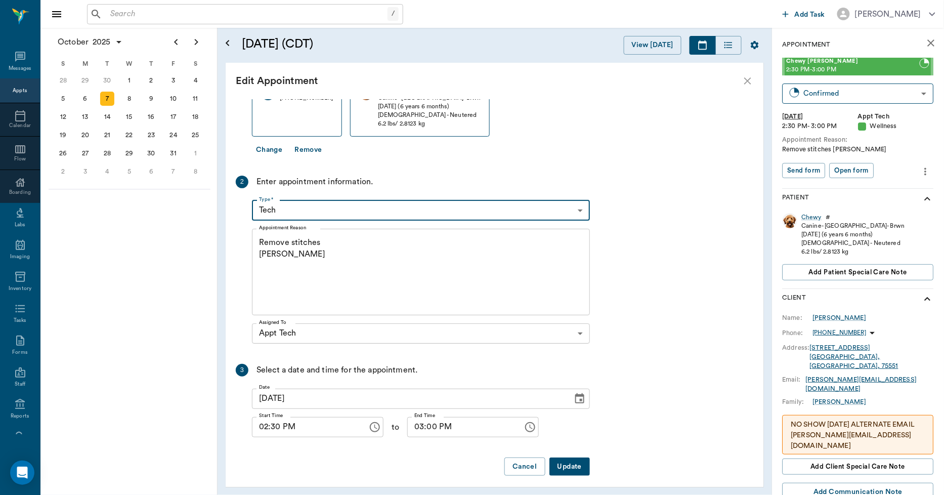
scroll to position [123, 0]
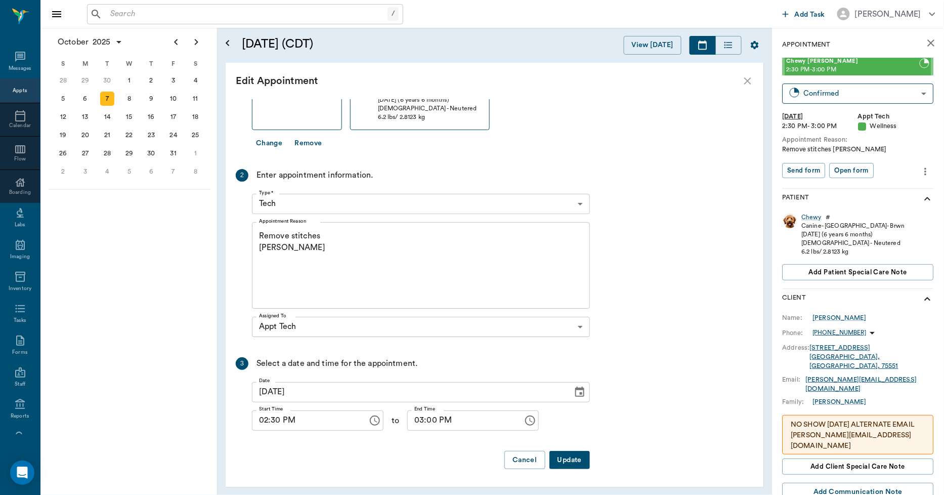
click at [565, 456] on button "Update" at bounding box center [569, 460] width 40 height 19
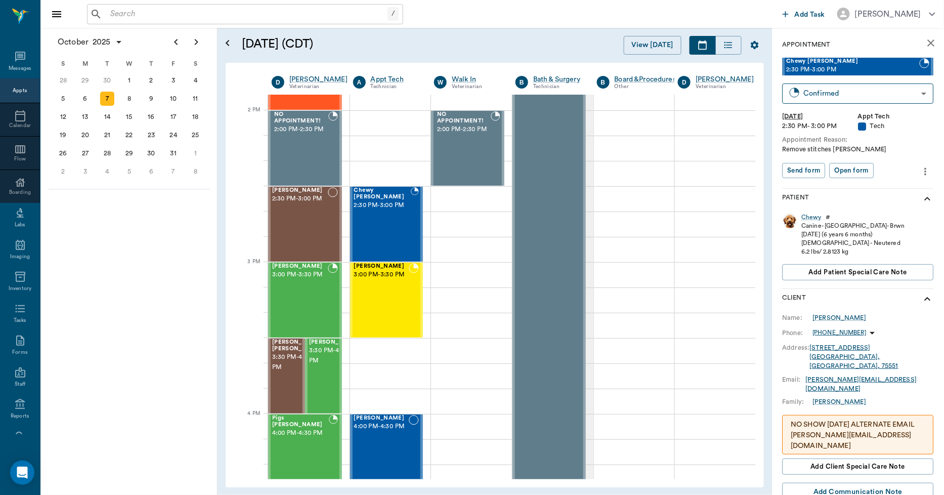
click at [928, 42] on icon "close" at bounding box center [931, 42] width 7 height 7
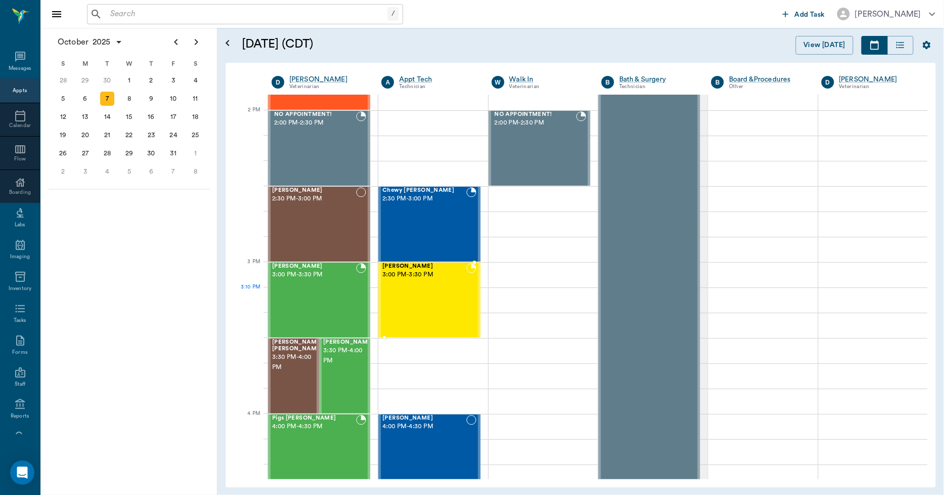
click at [417, 301] on div "[PERSON_NAME] 3:00 PM - 3:30 PM" at bounding box center [423, 300] width 83 height 74
